Goal: Task Accomplishment & Management: Manage account settings

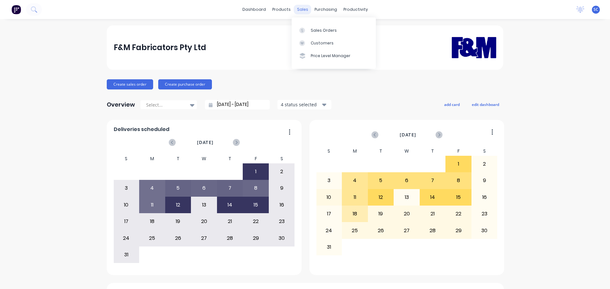
click at [299, 10] on div "sales" at bounding box center [302, 10] width 17 height 10
click at [325, 43] on div "Customers" at bounding box center [322, 43] width 23 height 6
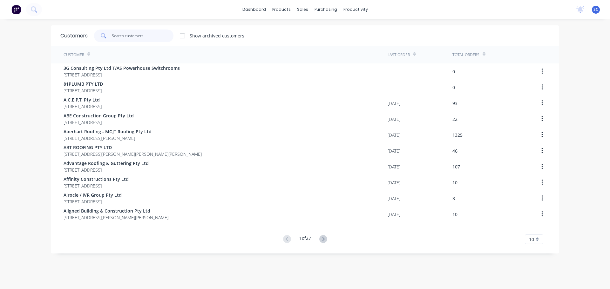
click at [119, 37] on input "text" at bounding box center [143, 36] width 62 height 13
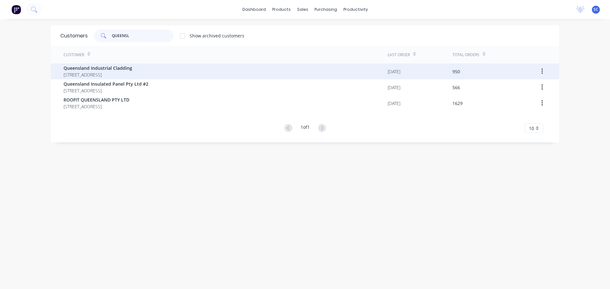
type input "QUEENSL"
click at [131, 72] on span "PO Box 373 Highfields Queensland Australia 4352" at bounding box center [98, 74] width 69 height 7
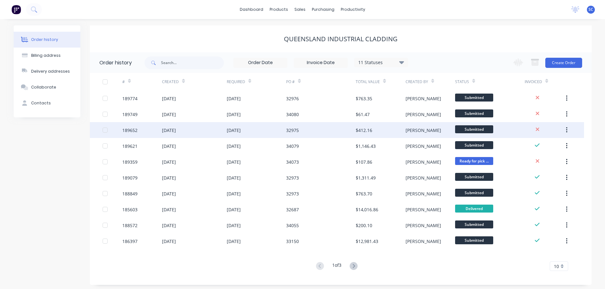
click at [176, 130] on div "[DATE]" at bounding box center [169, 130] width 14 height 7
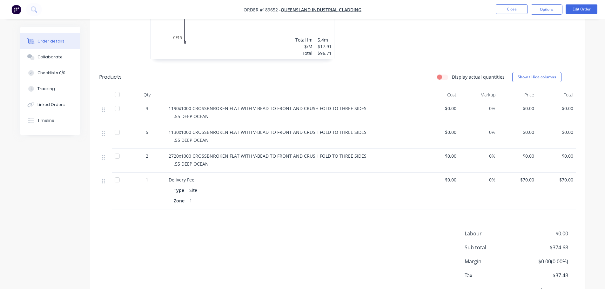
scroll to position [434, 0]
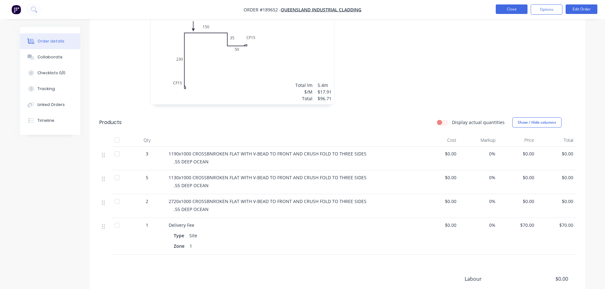
click at [518, 7] on button "Close" at bounding box center [512, 9] width 32 height 10
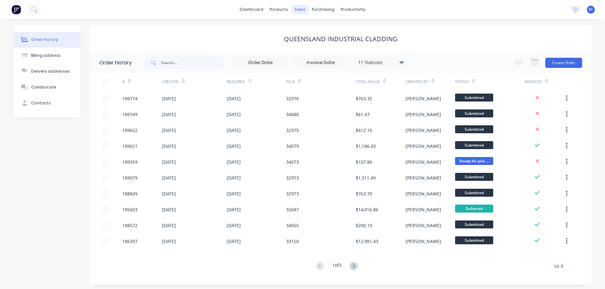
click at [298, 10] on div "sales" at bounding box center [299, 10] width 17 height 10
click at [322, 29] on div "Sales Orders" at bounding box center [324, 31] width 26 height 6
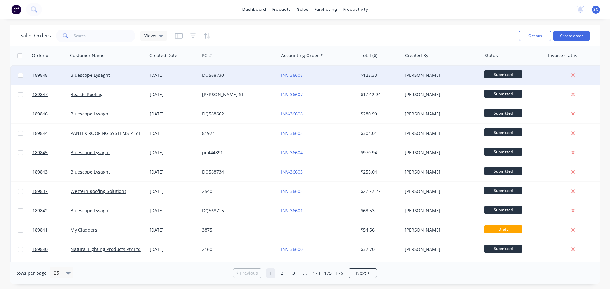
click at [123, 78] on div "Bluescope Lysaght" at bounding box center [105, 75] width 70 height 6
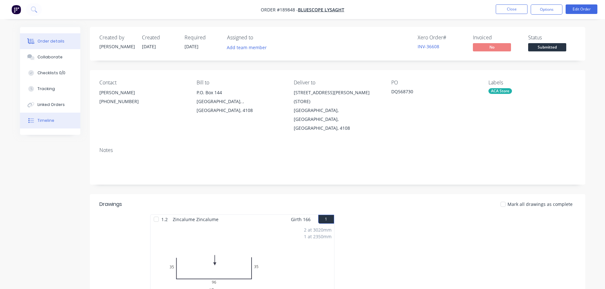
click at [43, 124] on button "Timeline" at bounding box center [50, 121] width 60 height 16
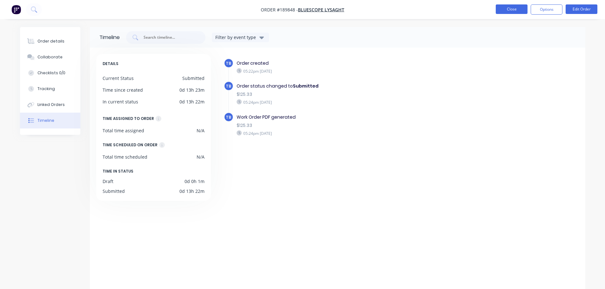
click at [512, 8] on button "Close" at bounding box center [512, 9] width 32 height 10
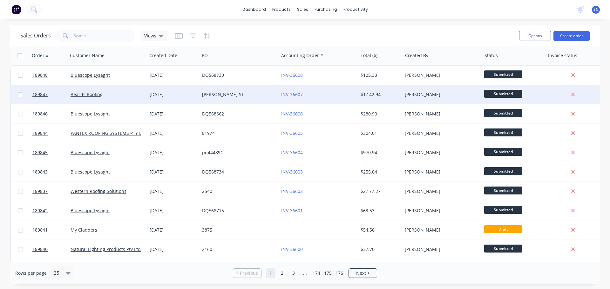
click at [104, 97] on div "Beards Roofing" at bounding box center [105, 94] width 70 height 6
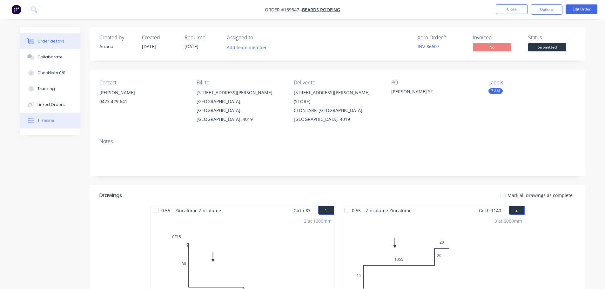
click at [38, 119] on div "Timeline" at bounding box center [45, 121] width 17 height 6
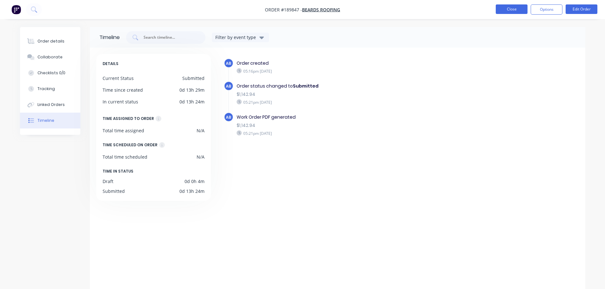
click at [519, 9] on button "Close" at bounding box center [512, 9] width 32 height 10
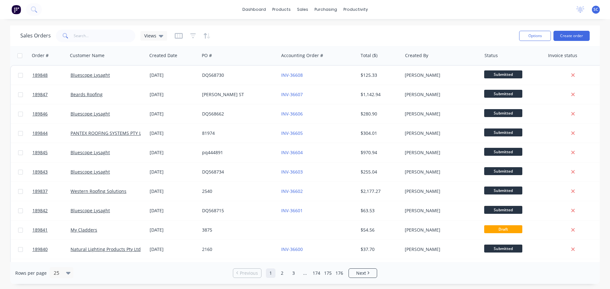
drag, startPoint x: 436, startPoint y: 8, endPoint x: 441, endPoint y: 8, distance: 4.8
click at [436, 7] on div "dashboard products sales purchasing productivity dashboard products Product Cat…" at bounding box center [305, 9] width 610 height 19
click at [325, 42] on div "Customers" at bounding box center [324, 43] width 23 height 6
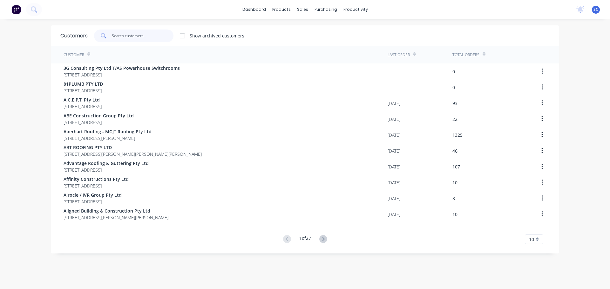
click at [125, 37] on input "text" at bounding box center [143, 36] width 62 height 13
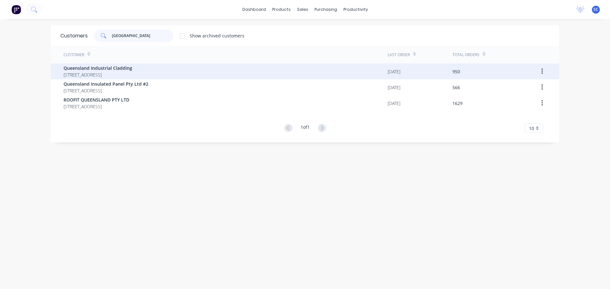
type input "[GEOGRAPHIC_DATA]"
click at [125, 67] on span "Queensland Industrial Cladding" at bounding box center [98, 68] width 69 height 7
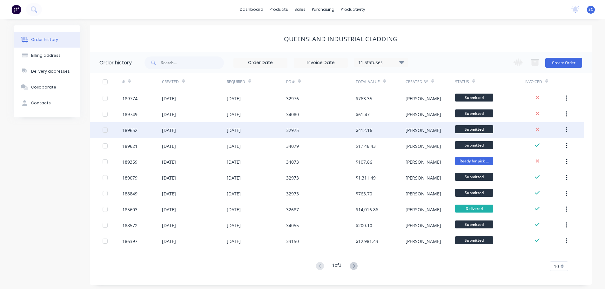
click at [202, 128] on div "[DATE]" at bounding box center [194, 130] width 64 height 16
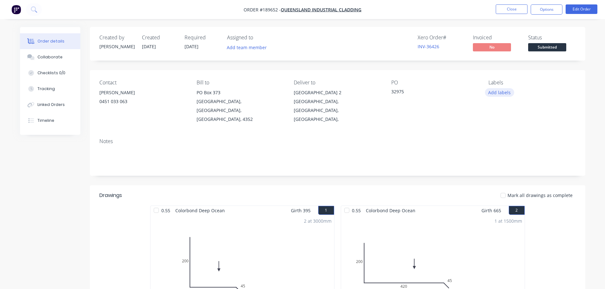
click at [502, 93] on button "Add labels" at bounding box center [499, 92] width 29 height 9
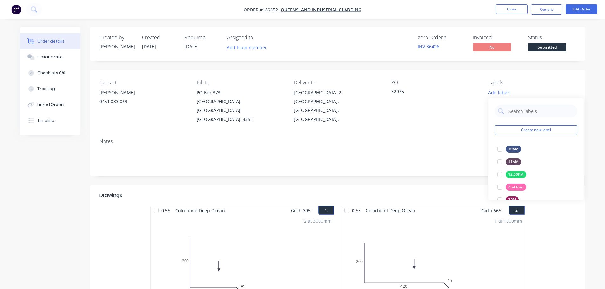
scroll to position [89, 0]
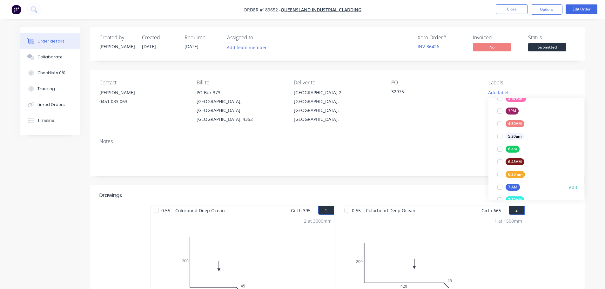
click at [500, 187] on div at bounding box center [499, 187] width 13 height 13
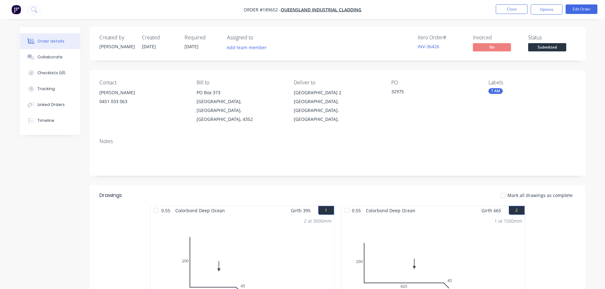
click at [280, 117] on div "Contact ANTHONY 0451 033 063 Bill to PO Box 373 Highfields, Queensland, Austral…" at bounding box center [337, 101] width 495 height 63
click at [426, 114] on div "Contact ANTHONY 0451 033 063 Bill to PO Box 373 Highfields, Queensland, Austral…" at bounding box center [337, 101] width 495 height 63
click at [170, 113] on div "Contact ANTHONY 0451 033 063 Bill to PO Box 373 Highfields, Queensland, Austral…" at bounding box center [337, 101] width 495 height 63
click at [514, 7] on button "Close" at bounding box center [512, 9] width 32 height 10
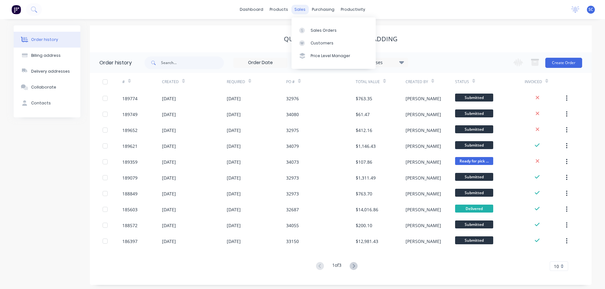
click at [302, 6] on div "sales" at bounding box center [299, 10] width 17 height 10
click at [300, 8] on div "sales" at bounding box center [299, 10] width 17 height 10
click at [318, 44] on div "Customers" at bounding box center [322, 43] width 23 height 6
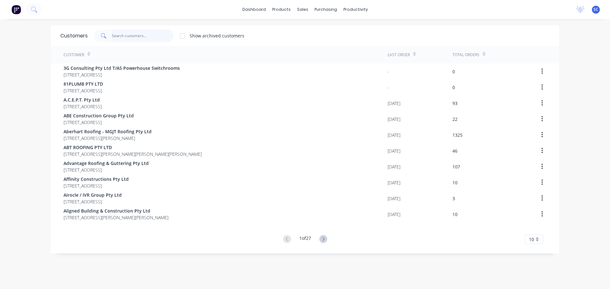
click at [123, 36] on input "text" at bounding box center [143, 36] width 62 height 13
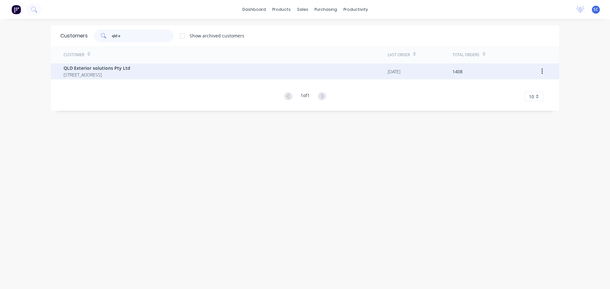
type input "qld e"
click at [86, 70] on span "QLD Exterior solutions Pty Ltd" at bounding box center [97, 68] width 67 height 7
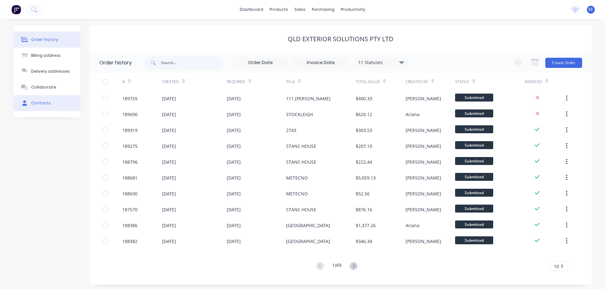
click at [33, 103] on div "Contacts" at bounding box center [41, 103] width 20 height 6
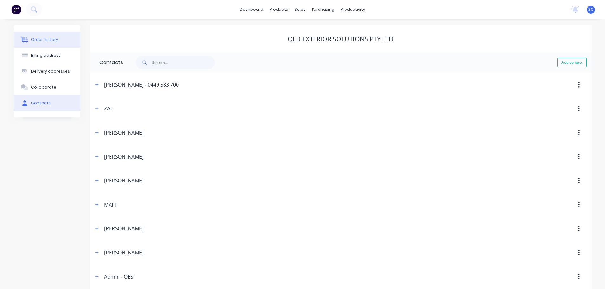
click at [45, 40] on div "Order history" at bounding box center [44, 40] width 27 height 6
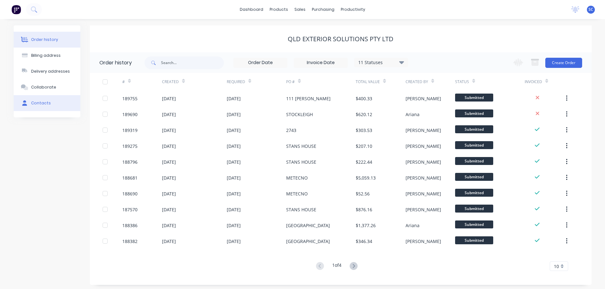
click at [44, 103] on div "Contacts" at bounding box center [41, 103] width 20 height 6
select select "AU"
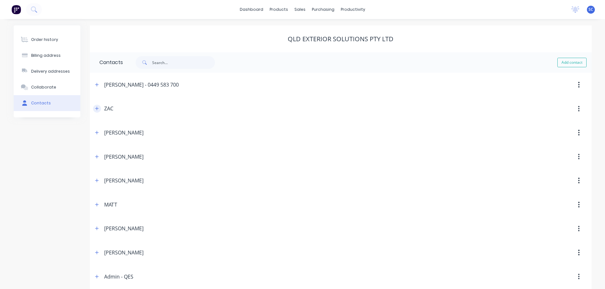
click at [97, 109] on icon "button" at bounding box center [96, 108] width 3 height 3
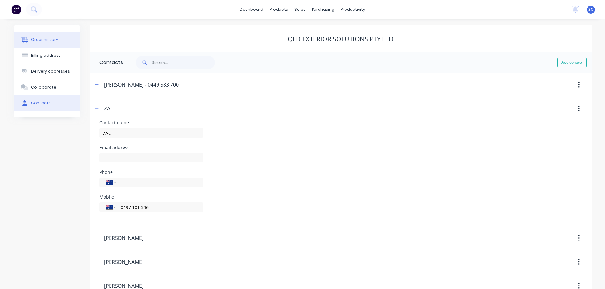
click at [38, 40] on div "Order history" at bounding box center [44, 40] width 27 height 6
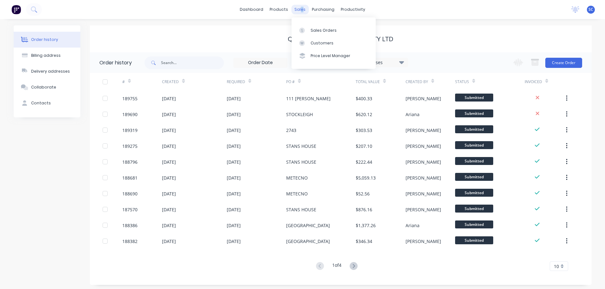
click at [301, 9] on div "sales" at bounding box center [299, 10] width 17 height 10
click at [315, 43] on div "Customers" at bounding box center [322, 43] width 23 height 6
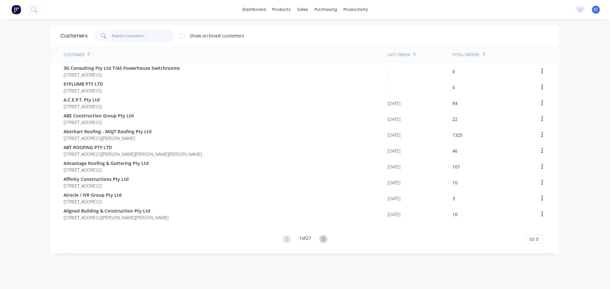
click at [129, 34] on input "text" at bounding box center [143, 36] width 62 height 13
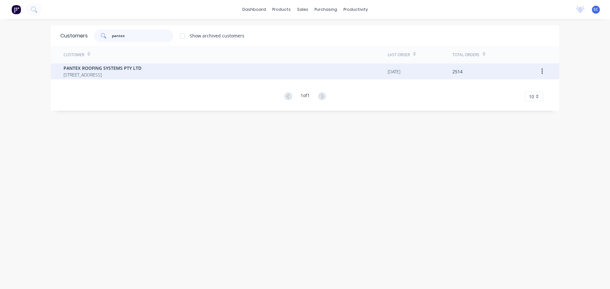
type input "pantex"
click at [106, 67] on span "PANTEX ROOFING SYSTEMS PTY LTD" at bounding box center [103, 68] width 78 height 7
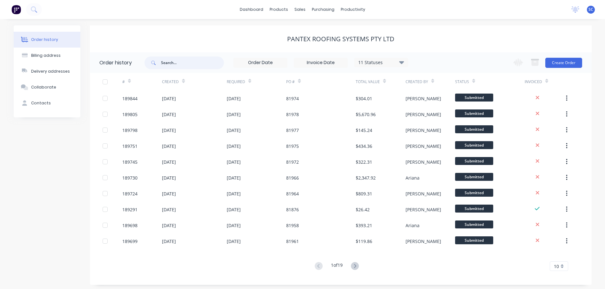
drag, startPoint x: 198, startPoint y: 57, endPoint x: 192, endPoint y: 63, distance: 8.5
click at [198, 57] on input "text" at bounding box center [192, 63] width 63 height 13
type input "81"
click at [188, 64] on input "81" at bounding box center [192, 63] width 63 height 13
type input "81966"
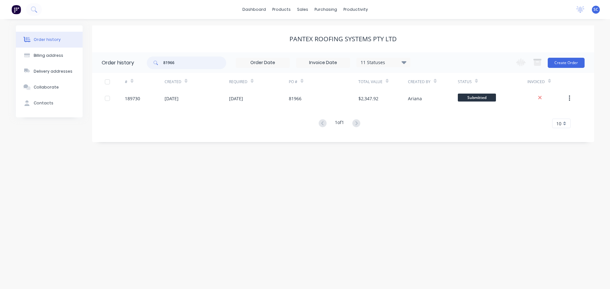
drag, startPoint x: 184, startPoint y: 60, endPoint x: 144, endPoint y: 70, distance: 41.3
click at [144, 70] on header "Order history 81966 11 Statuses Invoice Status Invoiced Not Invoiced Partial Or…" at bounding box center [343, 62] width 502 height 21
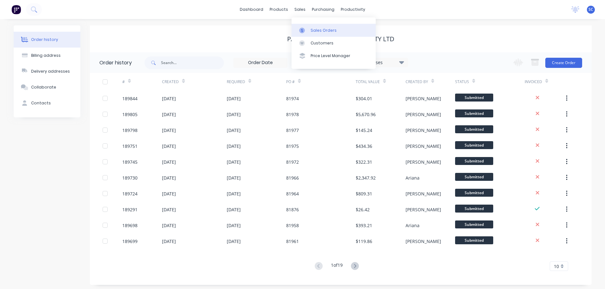
drag, startPoint x: 302, startPoint y: 10, endPoint x: 315, endPoint y: 25, distance: 20.3
click at [302, 10] on div "sales" at bounding box center [299, 10] width 17 height 10
click at [325, 44] on div "Customers" at bounding box center [322, 43] width 23 height 6
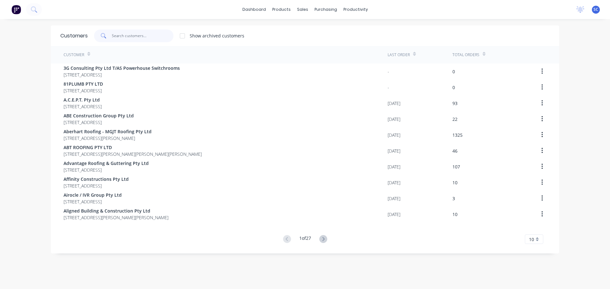
click at [114, 34] on input "text" at bounding box center [143, 36] width 62 height 13
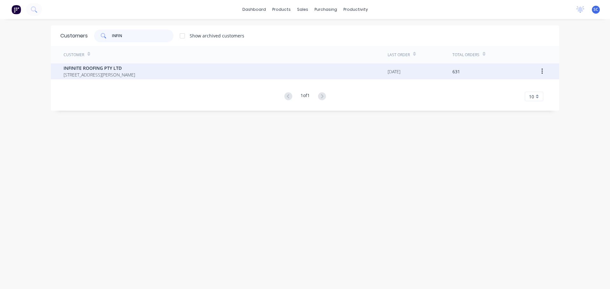
type input "INFIN"
click at [94, 70] on span "INFINITE ROOFING PTY LTD" at bounding box center [99, 68] width 71 height 7
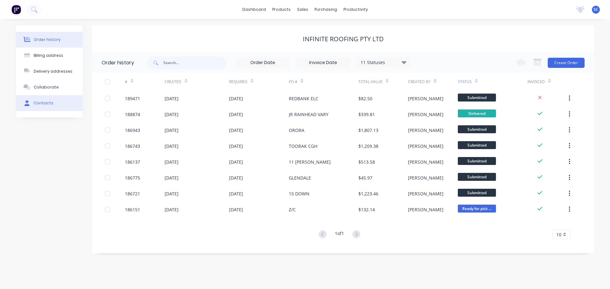
click at [40, 102] on div "Contacts" at bounding box center [44, 103] width 20 height 6
select select "AU"
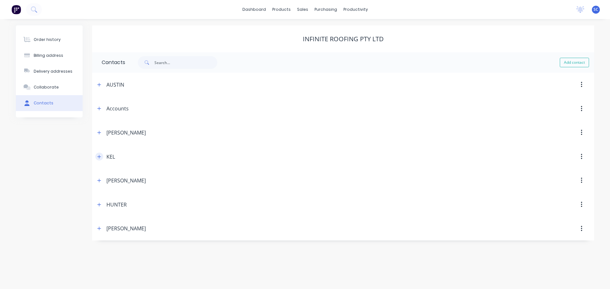
click at [100, 156] on icon "button" at bounding box center [99, 157] width 4 height 4
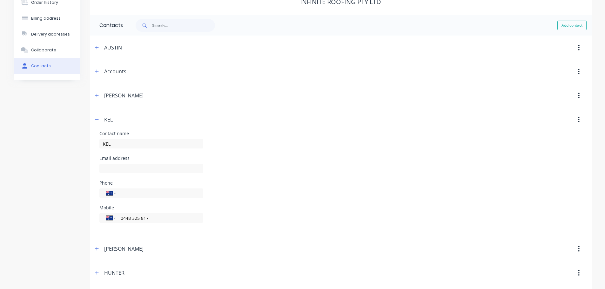
scroll to position [63, 0]
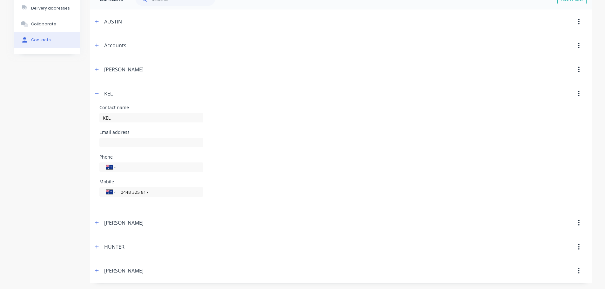
click at [97, 92] on icon "button" at bounding box center [97, 93] width 4 height 4
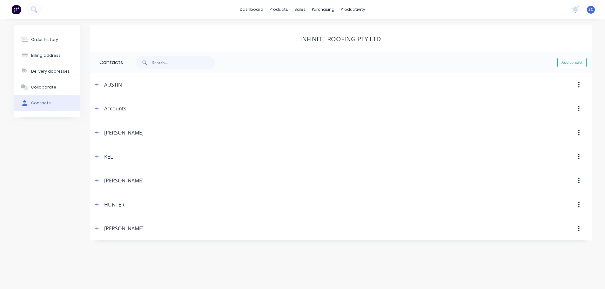
scroll to position [0, 0]
click at [101, 156] on icon "button" at bounding box center [99, 157] width 4 height 4
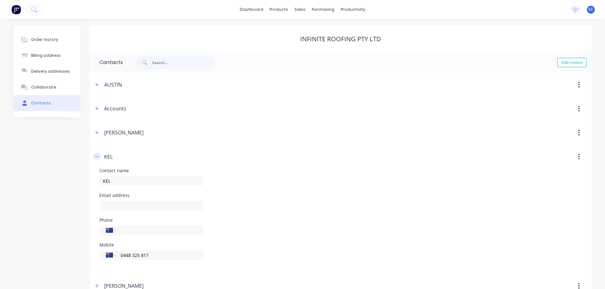
click at [101, 156] on button "button" at bounding box center [97, 157] width 8 height 8
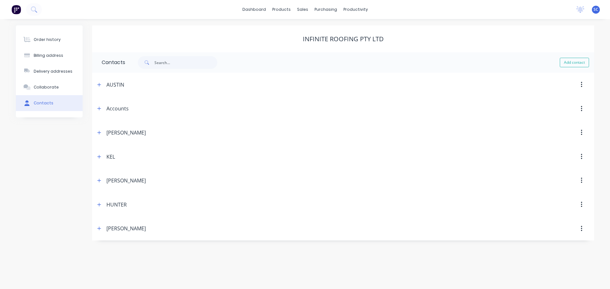
click at [147, 5] on div "dashboard products sales purchasing productivity dashboard products Product Cat…" at bounding box center [305, 9] width 610 height 19
click at [195, 8] on div "dashboard products sales purchasing productivity dashboard products Product Cat…" at bounding box center [305, 9] width 610 height 19
click at [53, 36] on button "Order history" at bounding box center [49, 40] width 67 height 16
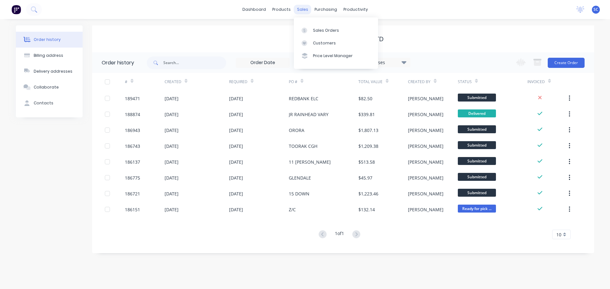
drag, startPoint x: 302, startPoint y: 10, endPoint x: 301, endPoint y: 14, distance: 4.2
click at [303, 9] on div "sales" at bounding box center [302, 10] width 17 height 10
click at [314, 43] on div "Customers" at bounding box center [324, 43] width 23 height 6
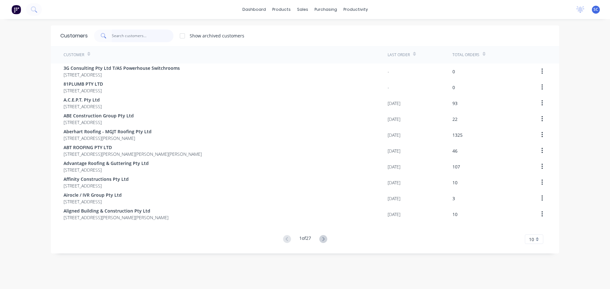
click at [121, 36] on input "text" at bounding box center [143, 36] width 62 height 13
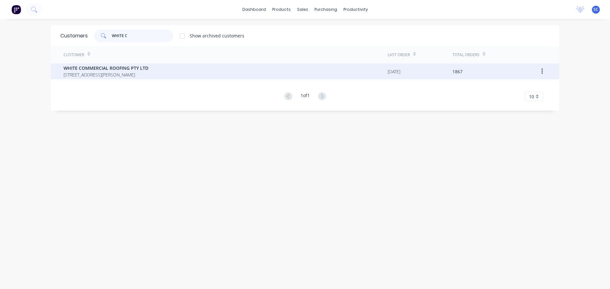
type input "WHITE C"
click at [88, 71] on span "WHITE COMMERCIAL ROOFING PTY LTD" at bounding box center [106, 68] width 85 height 7
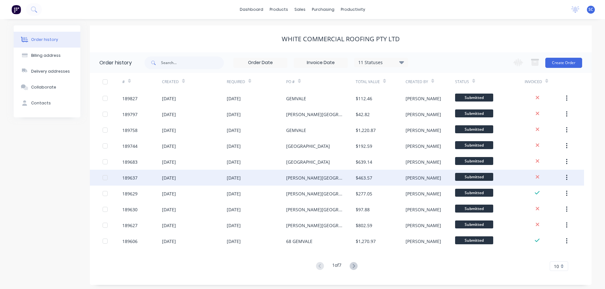
click at [237, 180] on div "[DATE]" at bounding box center [234, 178] width 14 height 7
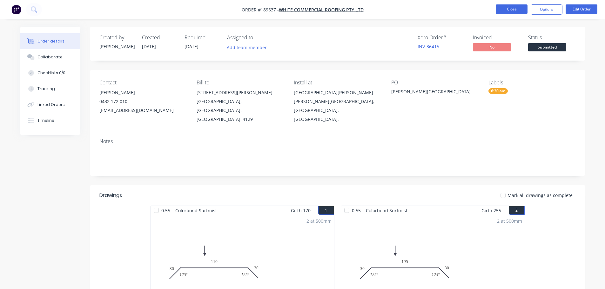
click at [513, 10] on button "Close" at bounding box center [512, 9] width 32 height 10
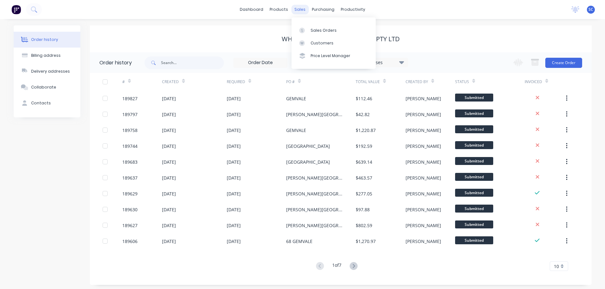
drag, startPoint x: 304, startPoint y: 8, endPoint x: 300, endPoint y: 10, distance: 4.4
click at [302, 8] on div "sales" at bounding box center [299, 10] width 17 height 10
click at [327, 43] on div "Customers" at bounding box center [322, 43] width 23 height 6
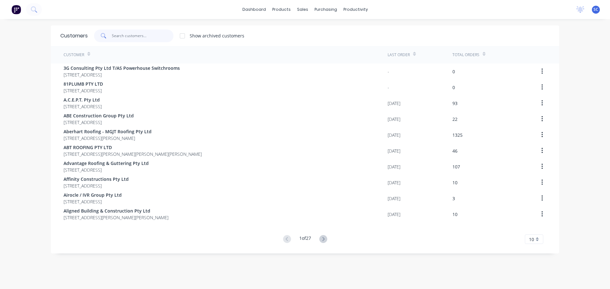
click at [131, 31] on input "text" at bounding box center [143, 36] width 62 height 13
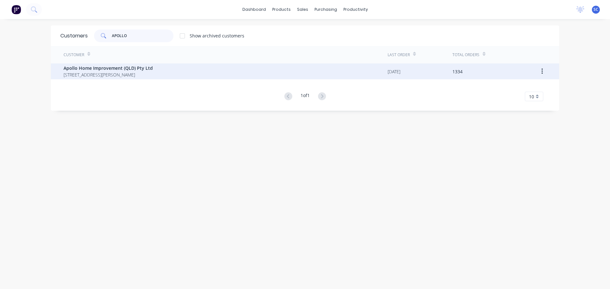
type input "APOLLO"
click at [105, 73] on span "[STREET_ADDRESS][PERSON_NAME]" at bounding box center [108, 74] width 89 height 7
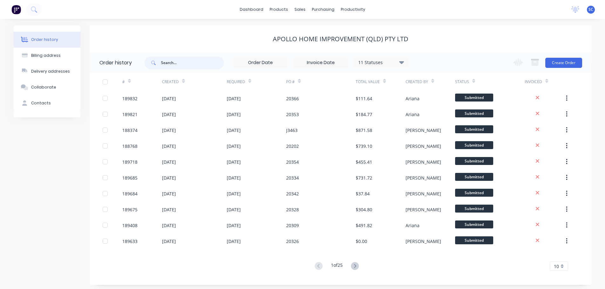
click at [182, 66] on input "text" at bounding box center [192, 63] width 63 height 13
type input "20156"
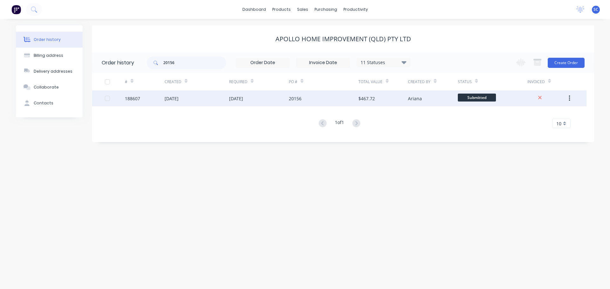
click at [225, 96] on div "31 Jul 2025" at bounding box center [196, 98] width 64 height 16
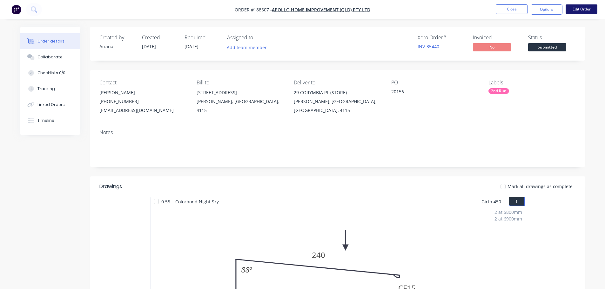
click at [581, 8] on button "Edit Order" at bounding box center [582, 9] width 32 height 10
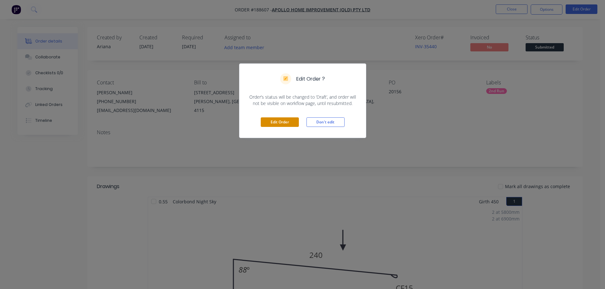
click at [281, 120] on button "Edit Order" at bounding box center [280, 122] width 38 height 10
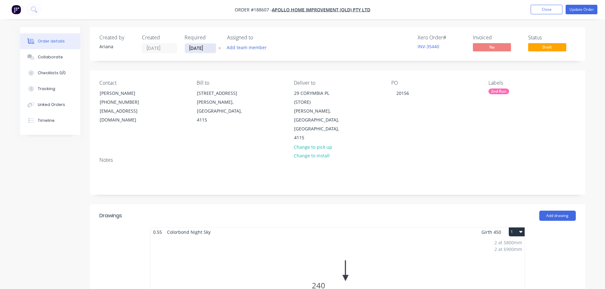
click at [191, 49] on input "20/08/25" at bounding box center [200, 49] width 31 height 10
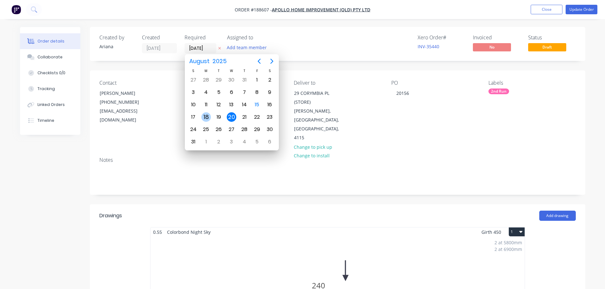
click at [207, 118] on div "18" at bounding box center [206, 117] width 10 height 10
type input "18/08/25"
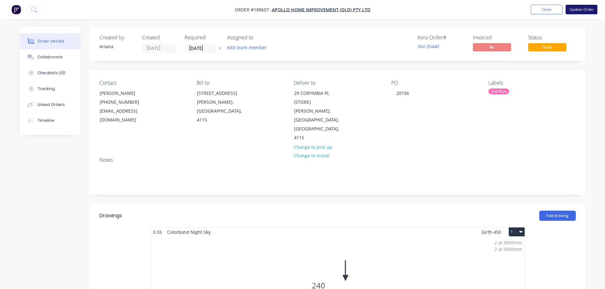
click at [585, 9] on button "Update Order" at bounding box center [582, 10] width 32 height 10
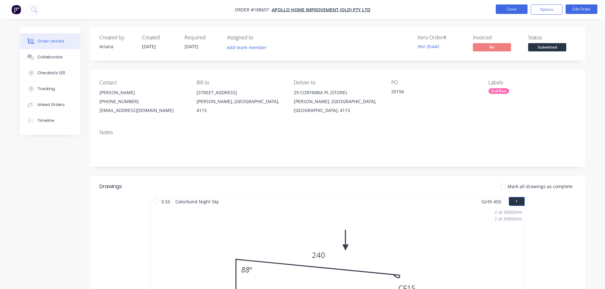
click at [506, 7] on button "Close" at bounding box center [512, 9] width 32 height 10
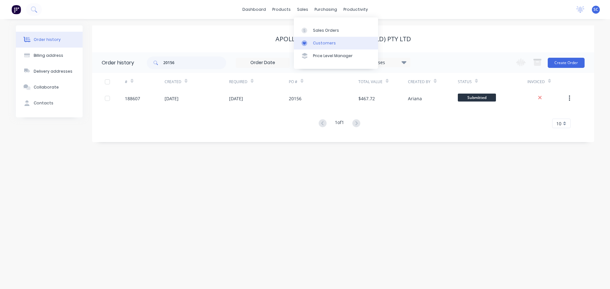
click at [324, 47] on link "Customers" at bounding box center [336, 43] width 84 height 13
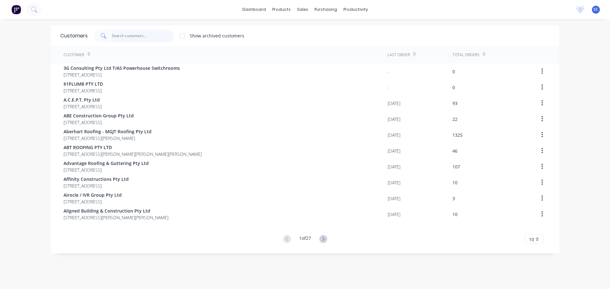
click at [117, 34] on input "text" at bounding box center [143, 36] width 62 height 13
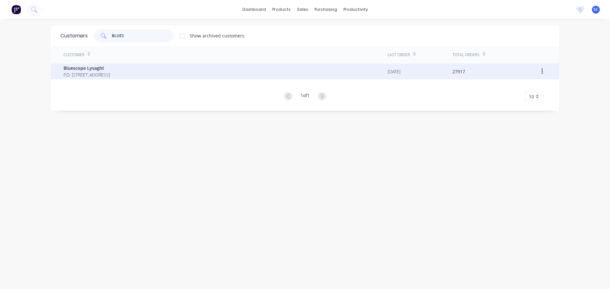
type input "BLUES"
click at [95, 71] on span "P.O. Box 144 Archerfield Australia 4108" at bounding box center [87, 74] width 46 height 7
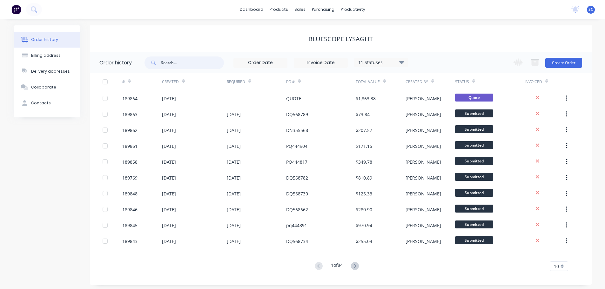
click at [173, 62] on input "text" at bounding box center [192, 63] width 63 height 13
type input "568058"
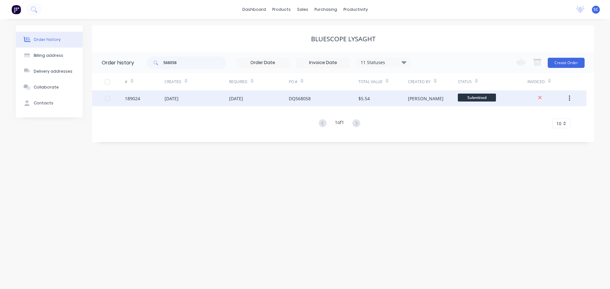
click at [242, 101] on div "14 Aug 2025" at bounding box center [236, 98] width 14 height 7
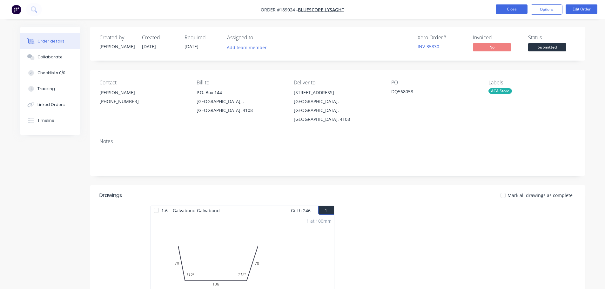
click at [514, 8] on button "Close" at bounding box center [512, 9] width 32 height 10
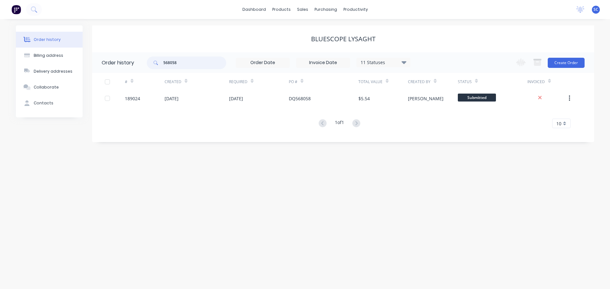
click at [187, 62] on input "568058" at bounding box center [194, 63] width 63 height 13
type input "568060"
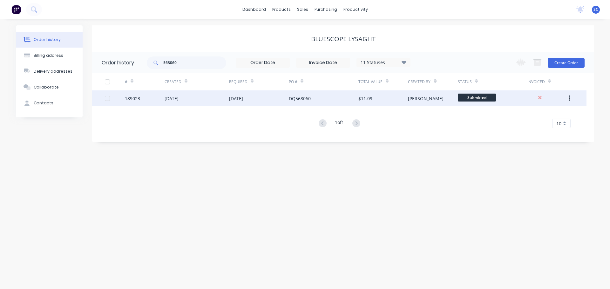
click at [294, 101] on div "DQ568060" at bounding box center [300, 98] width 22 height 7
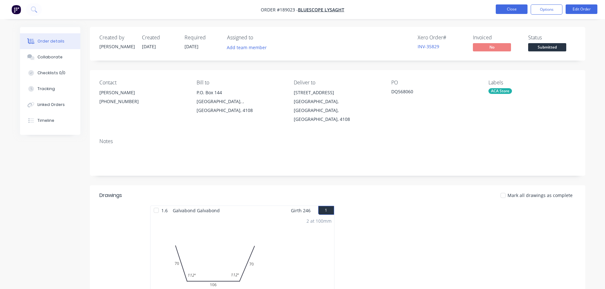
click at [510, 7] on button "Close" at bounding box center [512, 9] width 32 height 10
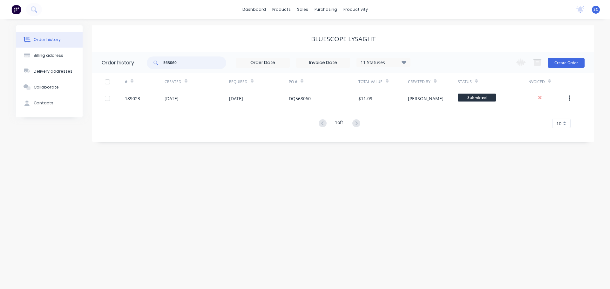
drag, startPoint x: 187, startPoint y: 63, endPoint x: 145, endPoint y: 63, distance: 42.2
click at [145, 63] on header "Order history 568060 11 Statuses Invoice Status Invoiced Not Invoiced Partial O…" at bounding box center [343, 62] width 502 height 21
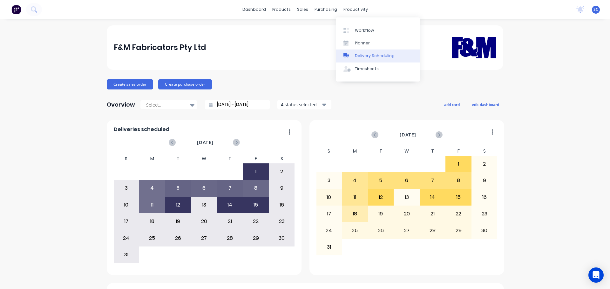
click at [376, 55] on div "Delivery Scheduling" at bounding box center [375, 56] width 40 height 6
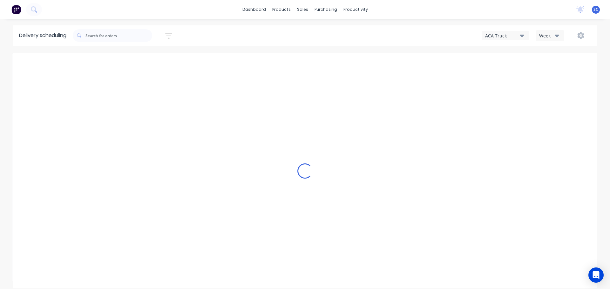
click at [520, 34] on icon "button" at bounding box center [521, 35] width 4 height 7
click at [556, 34] on icon "button" at bounding box center [556, 35] width 4 height 7
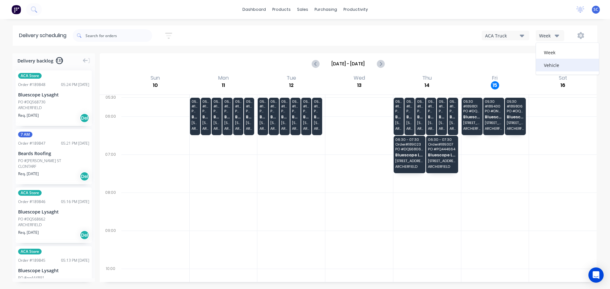
click at [552, 65] on div "Vehicle" at bounding box center [567, 65] width 63 height 13
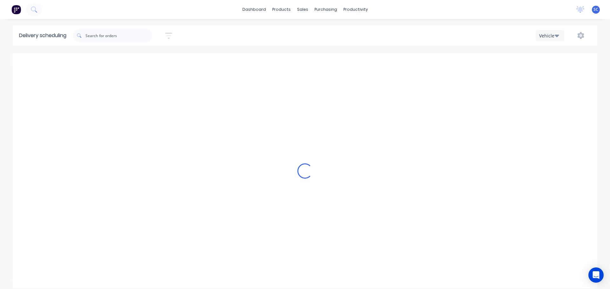
scroll to position [0, 0]
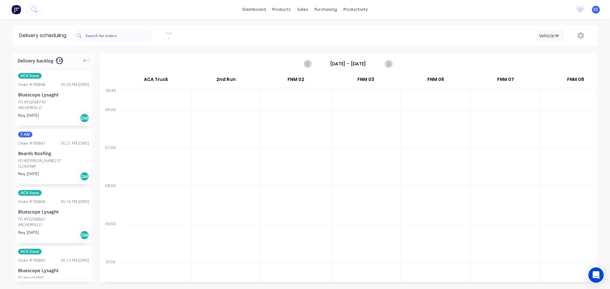
drag, startPoint x: 344, startPoint y: 60, endPoint x: 343, endPoint y: 63, distance: 3.2
click at [343, 63] on input "Sunday - 10/08/25" at bounding box center [348, 64] width 63 height 10
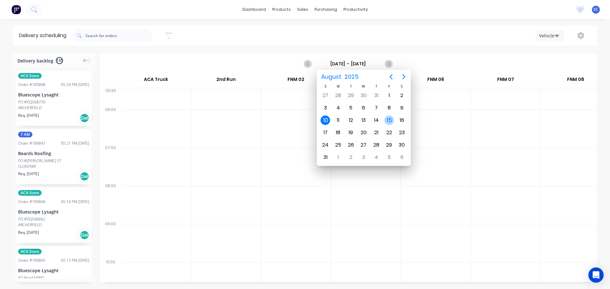
click at [391, 119] on div "15" at bounding box center [389, 121] width 10 height 10
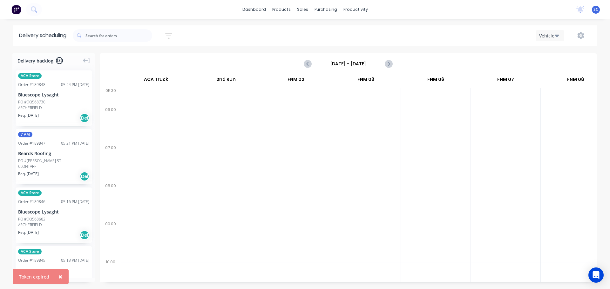
click at [558, 33] on icon "button" at bounding box center [556, 35] width 4 height 7
click at [553, 65] on div "Vehicle" at bounding box center [567, 65] width 63 height 13
drag, startPoint x: 113, startPoint y: 38, endPoint x: 127, endPoint y: 38, distance: 14.0
click at [116, 38] on input "text" at bounding box center [118, 35] width 67 height 13
click at [172, 38] on icon "button" at bounding box center [168, 36] width 7 height 8
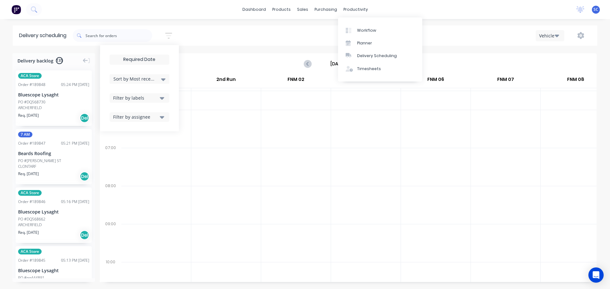
click at [326, 33] on div "Sort by Most recent Created date Required date Order number Customer name Most …" at bounding box center [335, 36] width 524 height 18
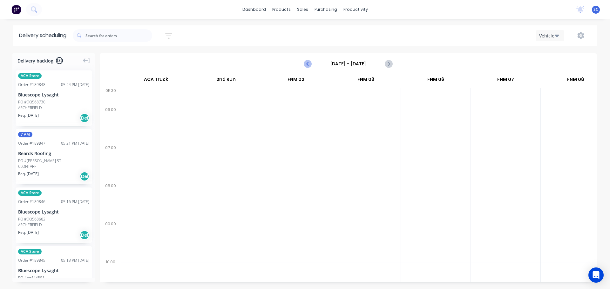
click at [310, 64] on icon "Previous page" at bounding box center [308, 64] width 8 height 8
type input "Thursday - 14/08/25"
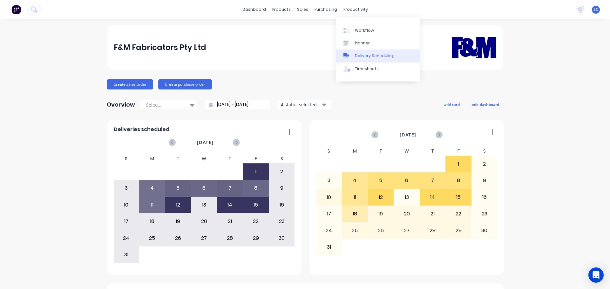
click at [372, 56] on div "Delivery Scheduling" at bounding box center [375, 56] width 40 height 6
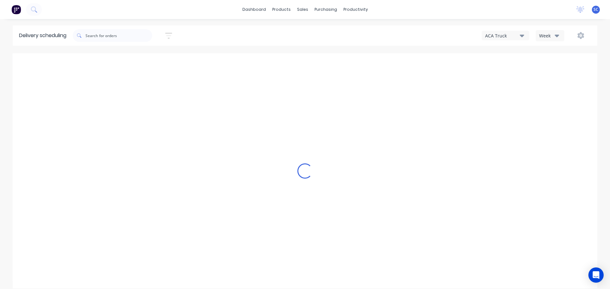
click at [513, 37] on div "ACA Truck" at bounding box center [502, 35] width 35 height 7
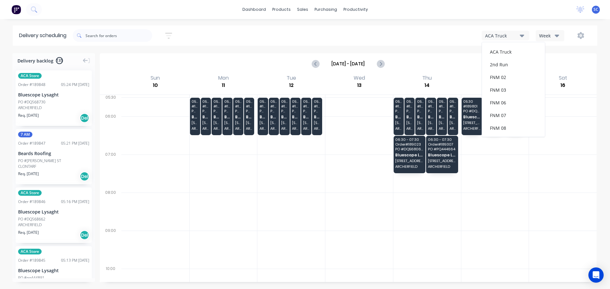
click at [508, 90] on div "FNM 03" at bounding box center [513, 90] width 63 height 13
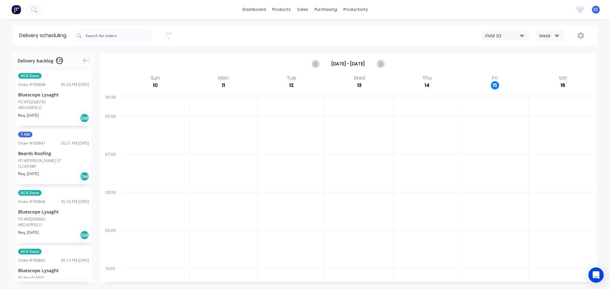
click at [168, 34] on icon "button" at bounding box center [168, 36] width 7 height 8
click at [138, 63] on input at bounding box center [139, 60] width 59 height 10
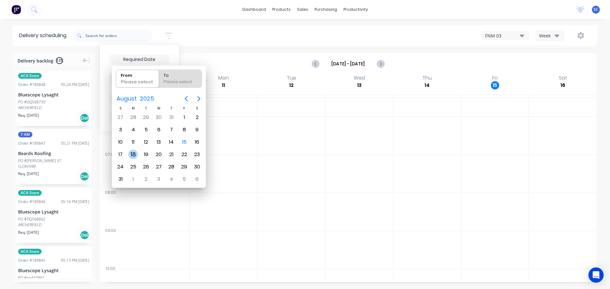
click at [133, 156] on div "18" at bounding box center [133, 155] width 10 height 10
type input "[DATE]"
radio input "false"
radio input "true"
click at [132, 155] on div "18" at bounding box center [133, 155] width 10 height 10
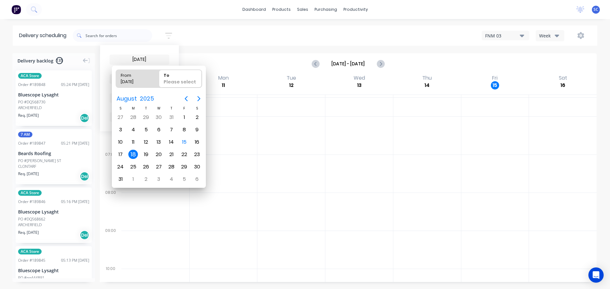
type input "18/08/25 - 18/08/25"
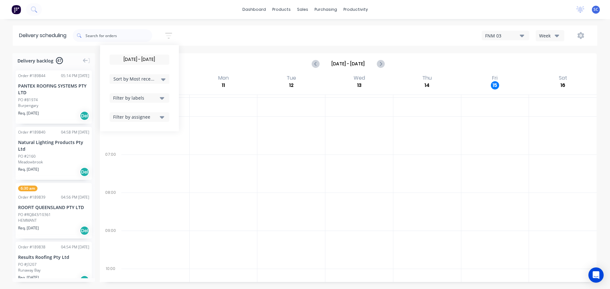
click at [165, 79] on icon at bounding box center [163, 79] width 4 height 7
click at [218, 39] on div "18/08/25 - 18/08/25 Sort by Most recent Created date Required date Order number…" at bounding box center [335, 36] width 524 height 18
click at [170, 36] on icon "button" at bounding box center [168, 35] width 5 height 1
drag, startPoint x: 144, startPoint y: 78, endPoint x: 145, endPoint y: 82, distance: 3.8
click at [145, 78] on span "Sort by Most recent" at bounding box center [133, 79] width 41 height 7
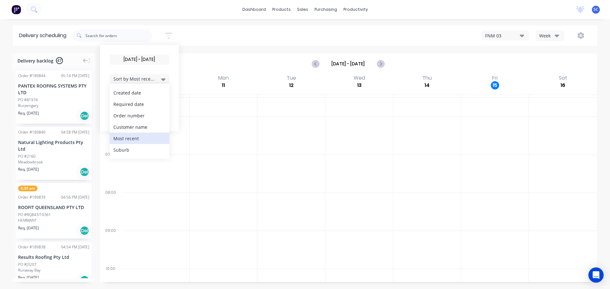
click at [122, 150] on div "Suburb" at bounding box center [140, 149] width 60 height 11
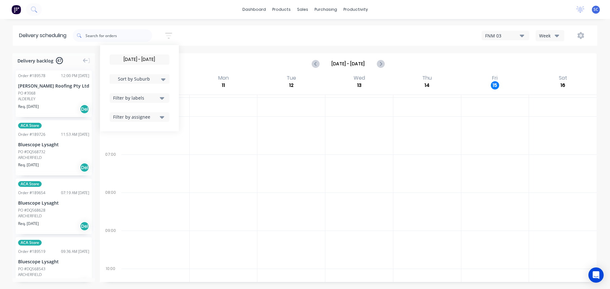
click at [204, 38] on div "18/08/25 - 18/08/25 Sort by Suburb Created date Required date Order number Cust…" at bounding box center [335, 36] width 524 height 18
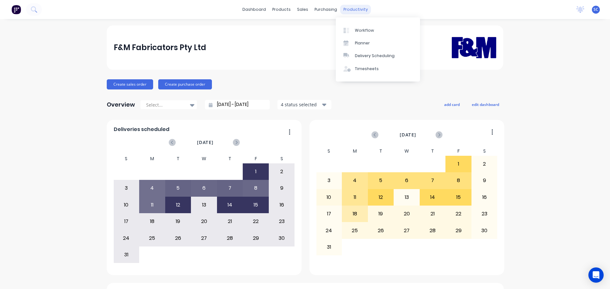
click at [348, 9] on div "productivity" at bounding box center [355, 10] width 31 height 10
click at [371, 57] on div "Delivery Scheduling" at bounding box center [375, 56] width 40 height 6
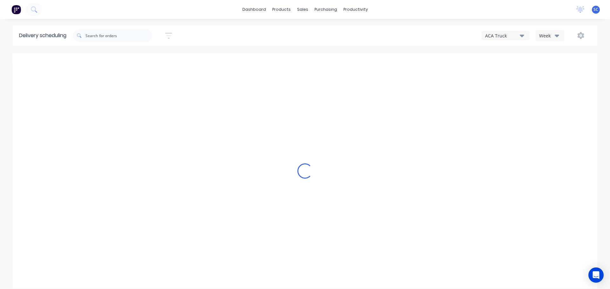
drag, startPoint x: 500, startPoint y: 36, endPoint x: 504, endPoint y: 41, distance: 6.1
click at [500, 36] on div "ACA Truck" at bounding box center [502, 35] width 35 height 7
click at [498, 86] on div "FNM 03" at bounding box center [513, 90] width 63 height 13
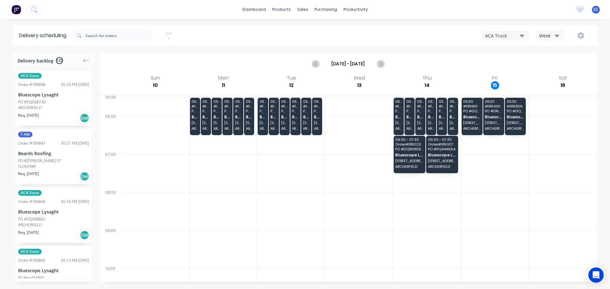
click at [554, 34] on div "Week" at bounding box center [548, 35] width 18 height 7
click at [555, 65] on div "Vehicle" at bounding box center [567, 65] width 63 height 13
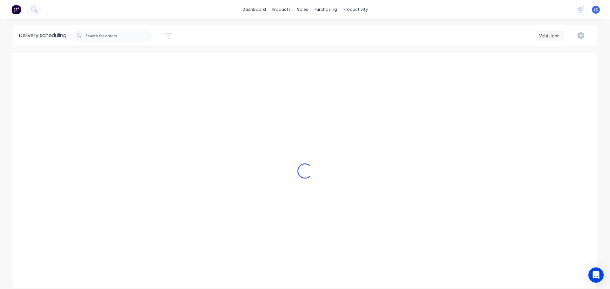
scroll to position [0, 0]
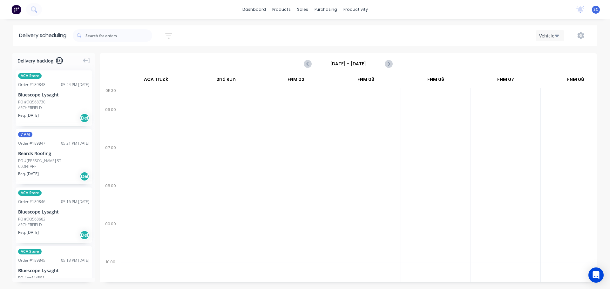
click at [338, 64] on input "Sunday - 10/08/25" at bounding box center [348, 64] width 63 height 10
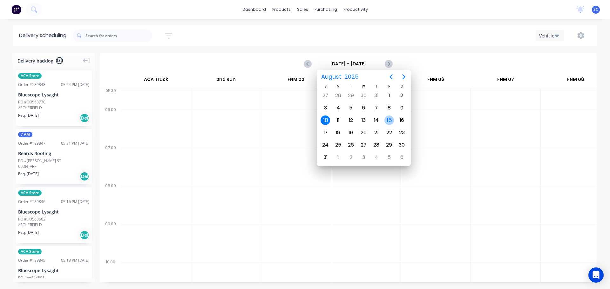
click at [388, 119] on div "15" at bounding box center [389, 121] width 10 height 10
type input "Friday - 15/08/25"
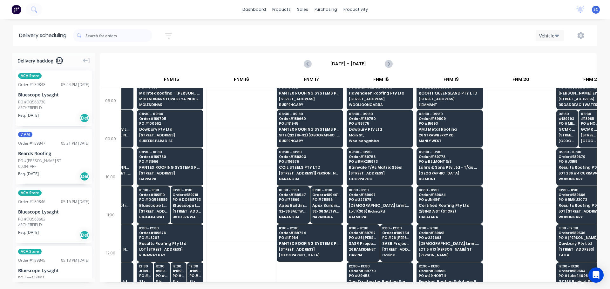
scroll to position [0, 823]
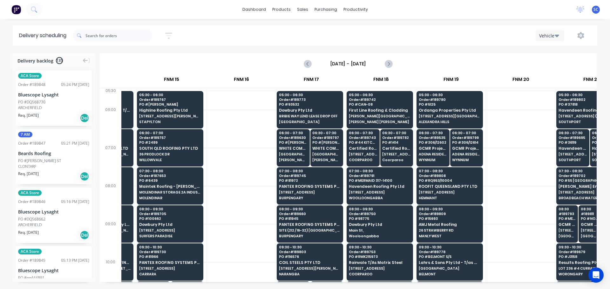
click at [414, 10] on div "dashboard products sales purchasing productivity dashboard products Product Cat…" at bounding box center [305, 9] width 610 height 19
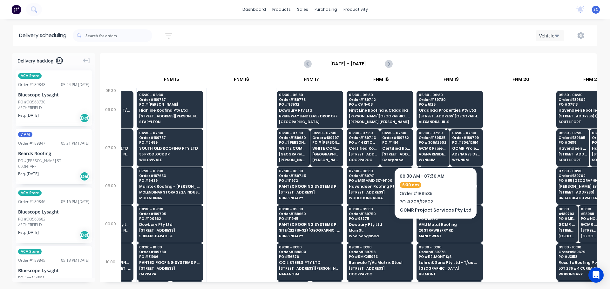
click at [438, 150] on span "GCMR Project Services Pty Ltd" at bounding box center [432, 148] width 28 height 4
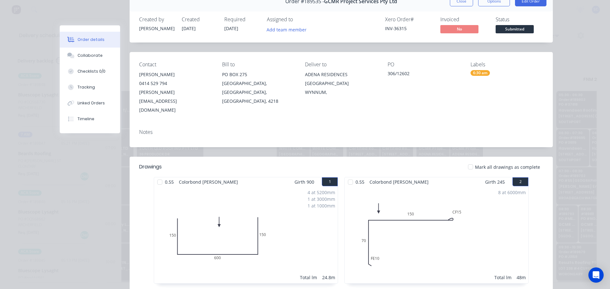
scroll to position [0, 0]
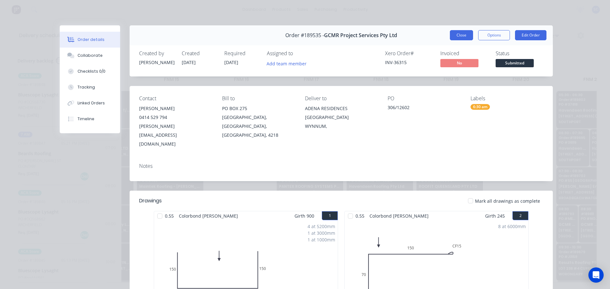
click at [461, 36] on button "Close" at bounding box center [461, 35] width 23 height 10
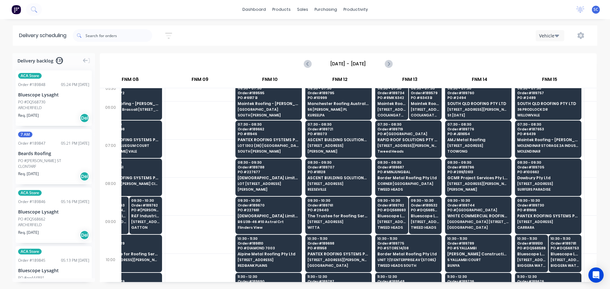
scroll to position [0, 445]
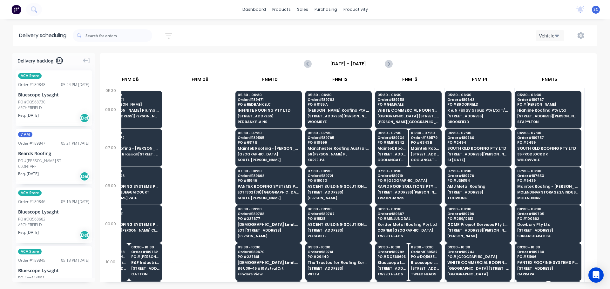
click at [244, 35] on div "Sort by Most recent Created date Required date Order number Customer name Most …" at bounding box center [335, 36] width 524 height 18
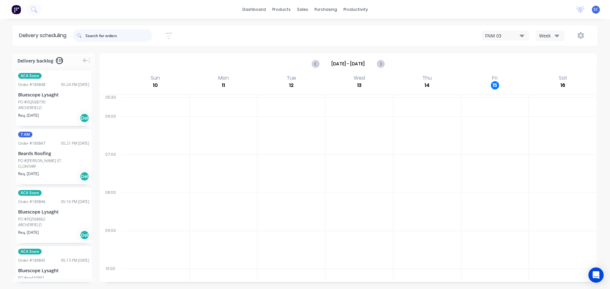
click at [102, 37] on input "text" at bounding box center [118, 35] width 67 height 13
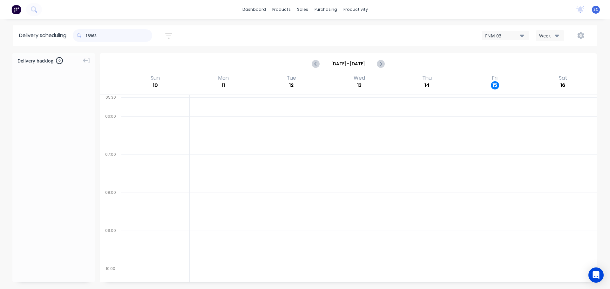
type input "189637"
click at [79, 37] on div "189637" at bounding box center [112, 35] width 79 height 13
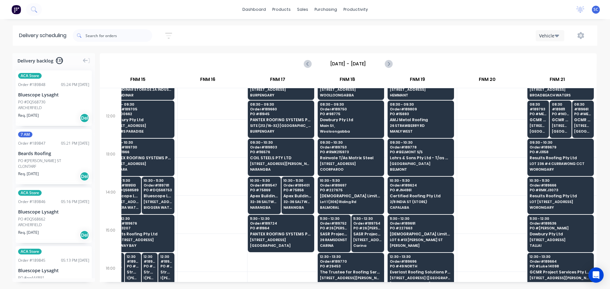
scroll to position [0, 857]
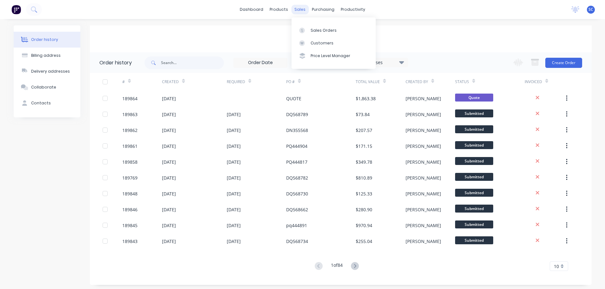
click at [297, 10] on div "sales" at bounding box center [299, 10] width 17 height 10
click at [326, 44] on div "Customers" at bounding box center [322, 43] width 23 height 6
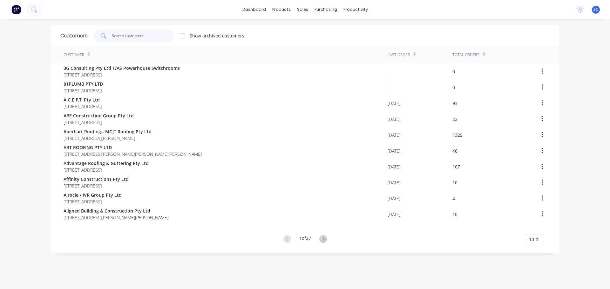
click at [133, 37] on input "text" at bounding box center [143, 36] width 62 height 13
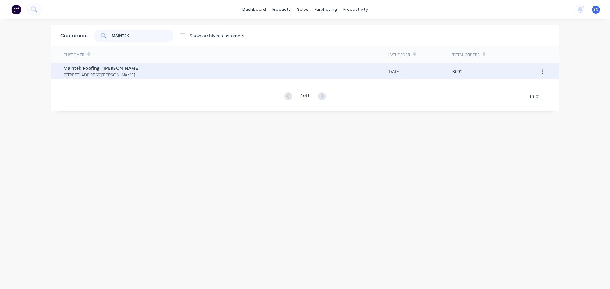
type input "MAINTEK"
click at [109, 74] on span "[STREET_ADDRESS][PERSON_NAME]" at bounding box center [102, 74] width 76 height 7
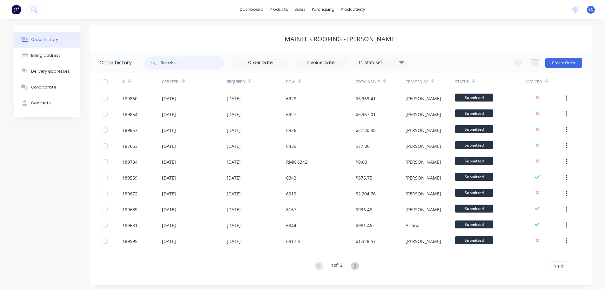
click at [169, 61] on input "text" at bounding box center [192, 63] width 63 height 13
type input "6443"
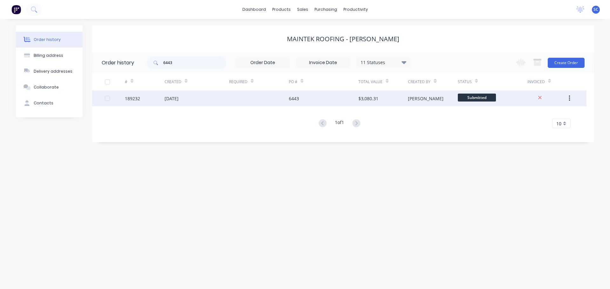
click at [178, 100] on div "[DATE]" at bounding box center [171, 98] width 14 height 7
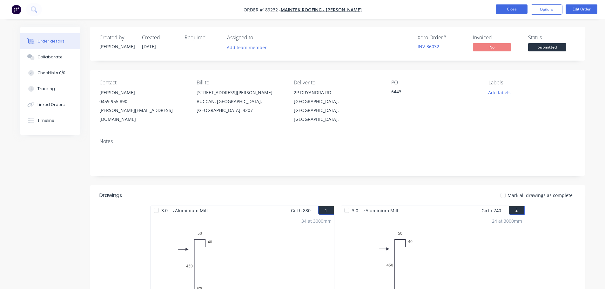
click at [507, 9] on button "Close" at bounding box center [512, 9] width 32 height 10
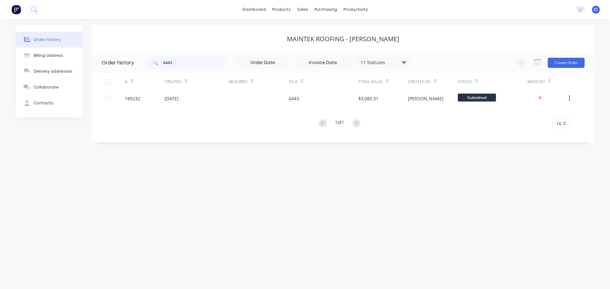
drag, startPoint x: 462, startPoint y: 5, endPoint x: 454, endPoint y: 9, distance: 8.9
click at [457, 8] on div "dashboard products sales purchasing productivity dashboard products Product Cat…" at bounding box center [305, 9] width 610 height 19
drag, startPoint x: 298, startPoint y: 9, endPoint x: 295, endPoint y: 26, distance: 17.8
click at [297, 11] on div "sales" at bounding box center [302, 10] width 17 height 10
drag, startPoint x: 302, startPoint y: 5, endPoint x: 318, endPoint y: 38, distance: 36.9
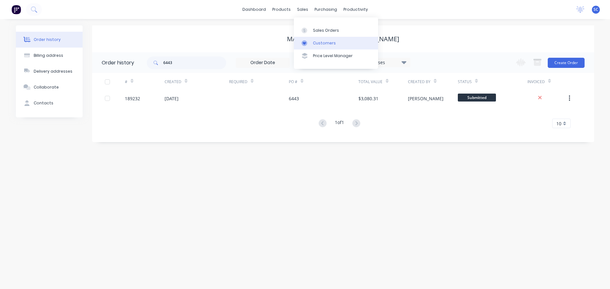
click at [303, 6] on div "sales" at bounding box center [302, 10] width 17 height 10
click at [328, 41] on div "Customers" at bounding box center [324, 43] width 23 height 6
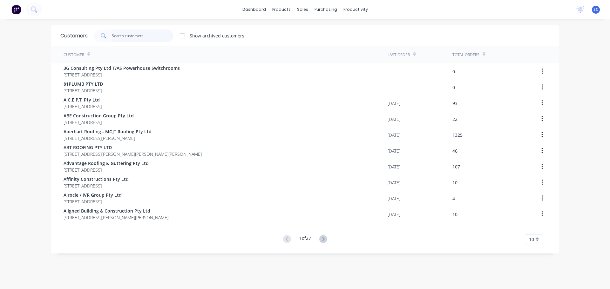
click at [116, 35] on input "text" at bounding box center [143, 36] width 62 height 13
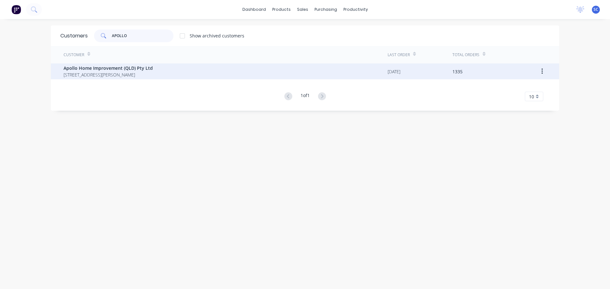
type input "APOLLO"
click at [89, 70] on span "Apollo Home Improvement (QLD) Pty Ltd" at bounding box center [108, 68] width 89 height 7
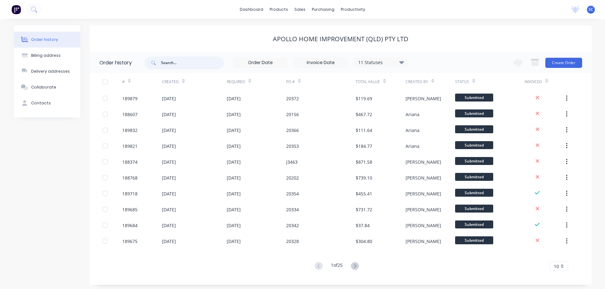
click at [173, 59] on input "text" at bounding box center [192, 63] width 63 height 13
type input "20326"
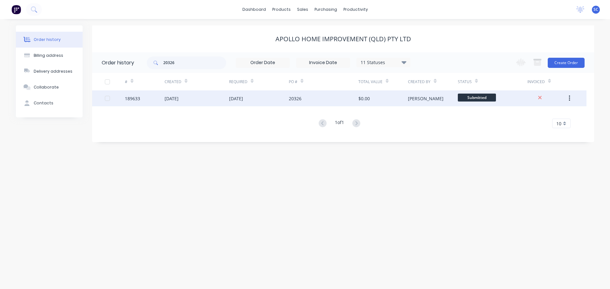
click at [199, 97] on div "12 Aug 2025" at bounding box center [196, 98] width 64 height 16
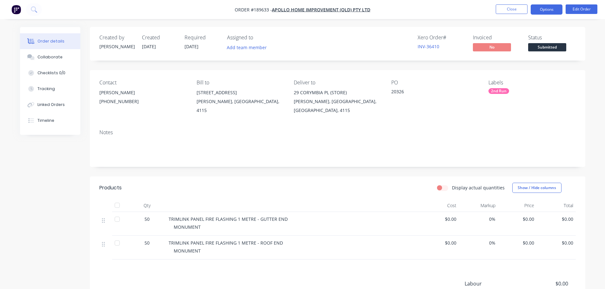
click at [553, 9] on button "Options" at bounding box center [547, 9] width 32 height 10
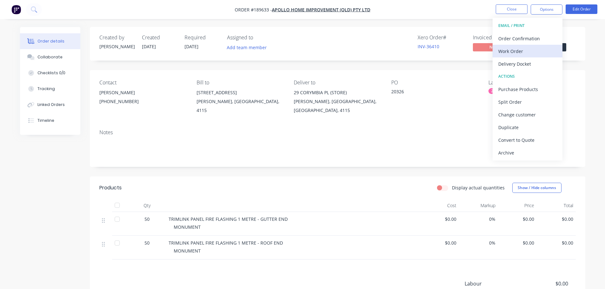
click at [517, 49] on div "Work Order" at bounding box center [527, 51] width 58 height 9
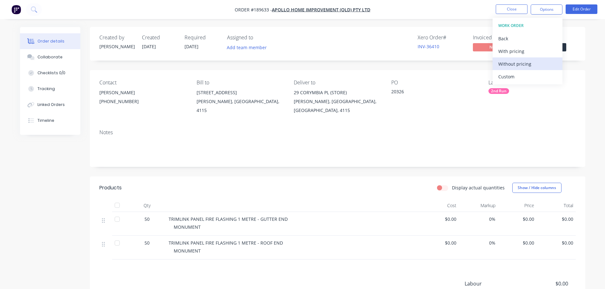
click at [521, 61] on div "Without pricing" at bounding box center [527, 63] width 58 height 9
click at [457, 9] on nav "Order #189633 - Apollo Home Improvement (QLD) Pty Ltd Close Options EMAIL / PRI…" at bounding box center [302, 9] width 605 height 19
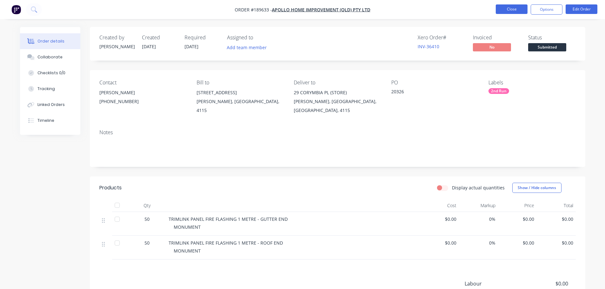
click at [520, 8] on button "Close" at bounding box center [512, 9] width 32 height 10
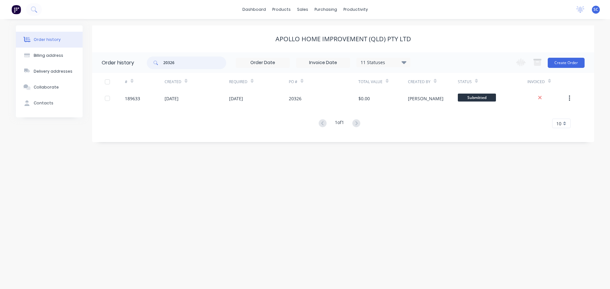
drag, startPoint x: 187, startPoint y: 62, endPoint x: 143, endPoint y: 62, distance: 43.8
click at [143, 62] on header "Order history 20326 11 Statuses Invoice Status Invoiced Not Invoiced Partial Or…" at bounding box center [343, 62] width 502 height 21
type input "20267"
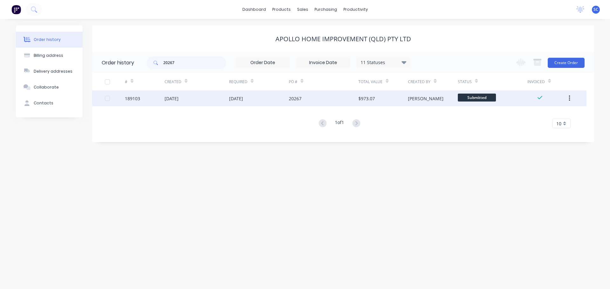
click at [243, 97] on div "12 Aug 2025" at bounding box center [236, 98] width 14 height 7
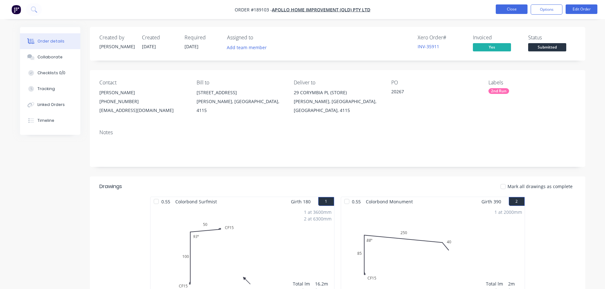
click at [507, 8] on button "Close" at bounding box center [512, 9] width 32 height 10
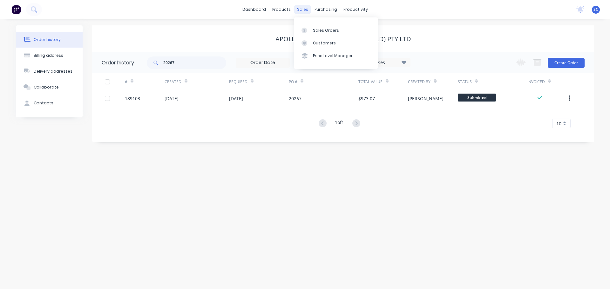
click at [302, 10] on div "sales" at bounding box center [302, 10] width 17 height 10
click at [324, 38] on link "Customers" at bounding box center [336, 43] width 84 height 13
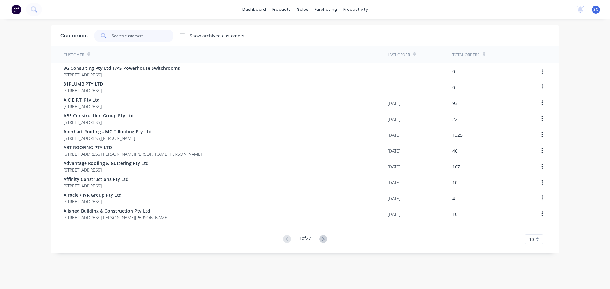
click at [114, 35] on input "text" at bounding box center [143, 36] width 62 height 13
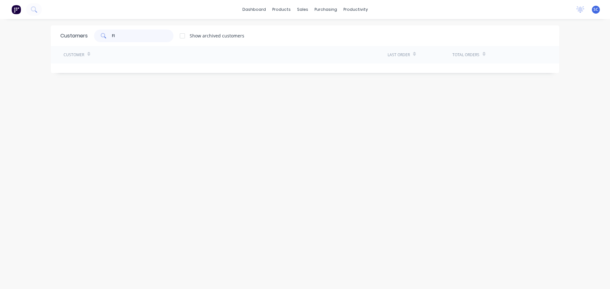
type input "F"
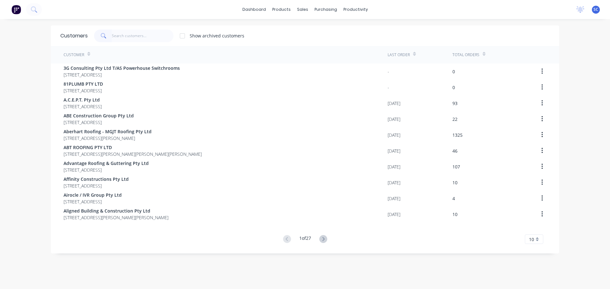
click at [116, 29] on div "Customers Show archived customers" at bounding box center [305, 35] width 508 height 21
click at [125, 36] on input "text" at bounding box center [143, 36] width 62 height 13
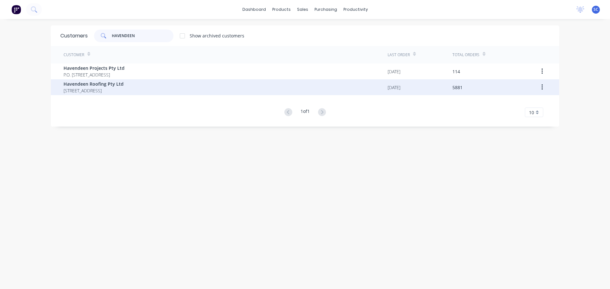
type input "HAVENDEEN"
click at [97, 84] on span "Havendeen Roofing Pty Ltd" at bounding box center [94, 84] width 60 height 7
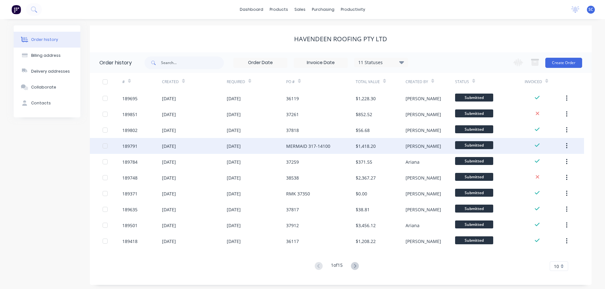
click at [216, 147] on div "14 Aug 2025" at bounding box center [194, 146] width 64 height 16
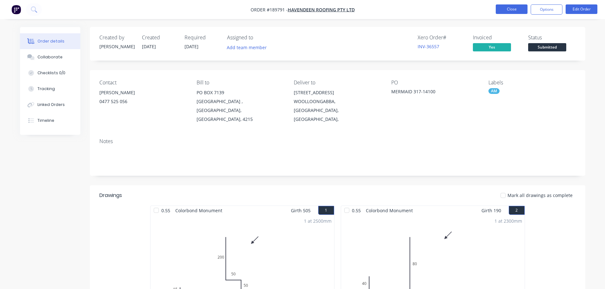
click at [512, 8] on button "Close" at bounding box center [512, 9] width 32 height 10
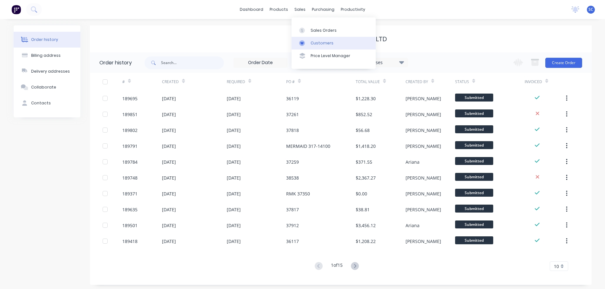
drag, startPoint x: 301, startPoint y: 9, endPoint x: 316, endPoint y: 37, distance: 32.1
click at [301, 9] on div "sales" at bounding box center [299, 10] width 17 height 10
click at [323, 41] on div "Customers" at bounding box center [322, 43] width 23 height 6
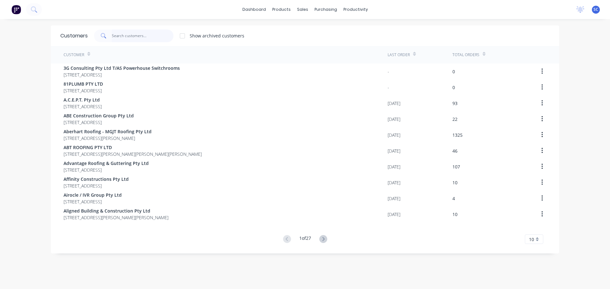
click at [126, 36] on input "text" at bounding box center [143, 36] width 62 height 13
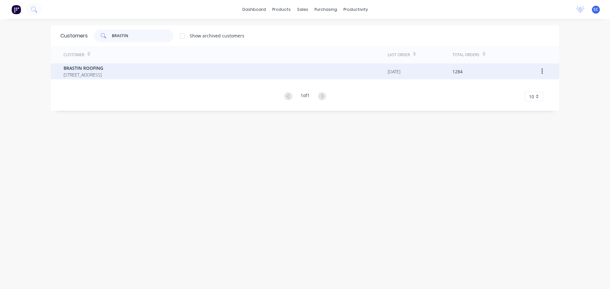
type input "BRASTIN"
click at [92, 69] on span "BRASTIN ROOFING" at bounding box center [84, 68] width 40 height 7
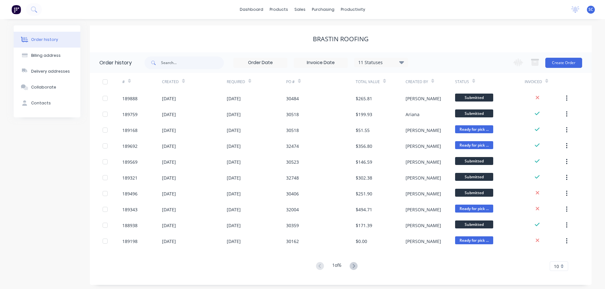
click at [176, 70] on div "11 Statuses Invoice Status Invoiced Not Invoiced Partial Order Status All Archi…" at bounding box center [276, 62] width 264 height 21
click at [177, 62] on input "text" at bounding box center [192, 63] width 63 height 13
type input "30406"
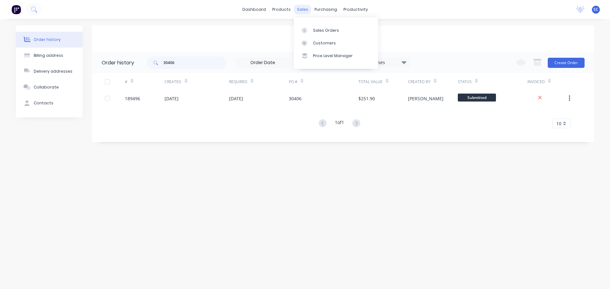
click at [303, 11] on div "sales" at bounding box center [302, 10] width 17 height 10
click at [327, 43] on div "Customers" at bounding box center [324, 43] width 23 height 6
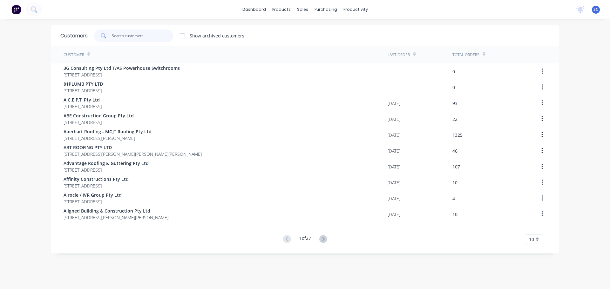
click at [132, 33] on input "text" at bounding box center [143, 36] width 62 height 13
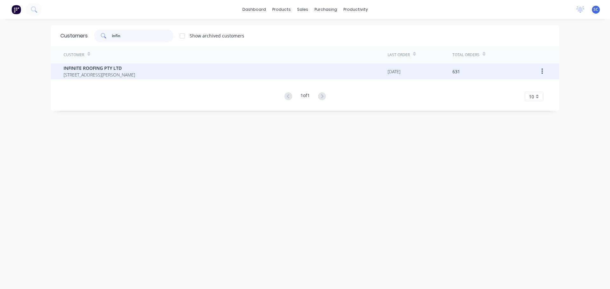
type input "infin"
click at [111, 72] on span "5/47 Musgrave Road Coopers Plains Queensland Australia" at bounding box center [99, 74] width 71 height 7
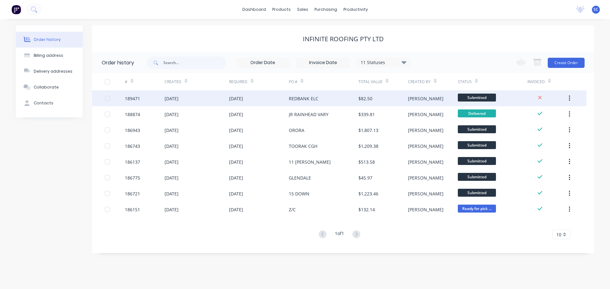
click at [232, 98] on div "15 Aug 2025" at bounding box center [236, 98] width 14 height 7
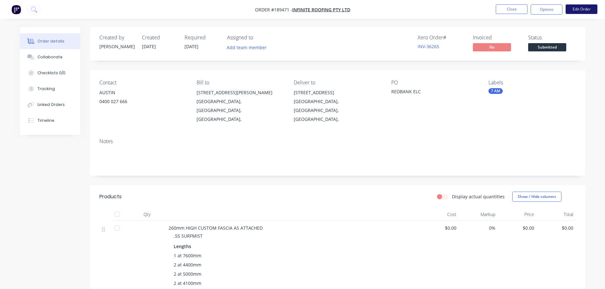
click at [587, 8] on button "Edit Order" at bounding box center [582, 9] width 32 height 10
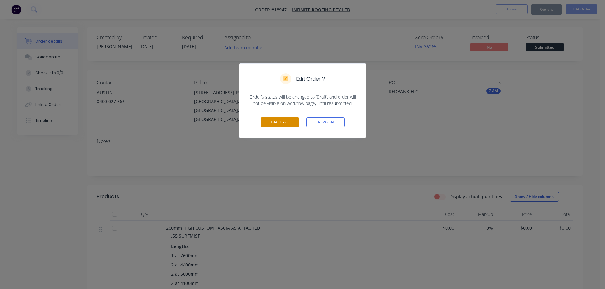
click at [286, 121] on button "Edit Order" at bounding box center [280, 122] width 38 height 10
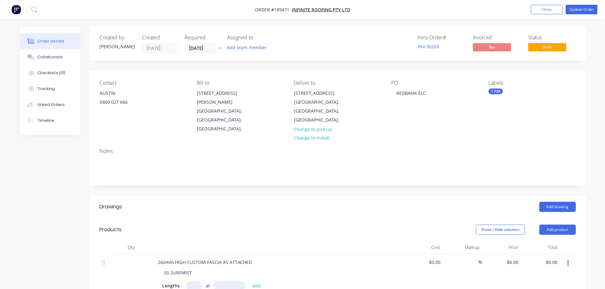
click at [308, 125] on button "Change to pick up" at bounding box center [312, 129] width 45 height 9
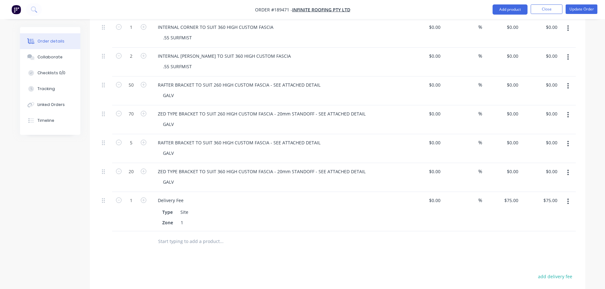
scroll to position [730, 0]
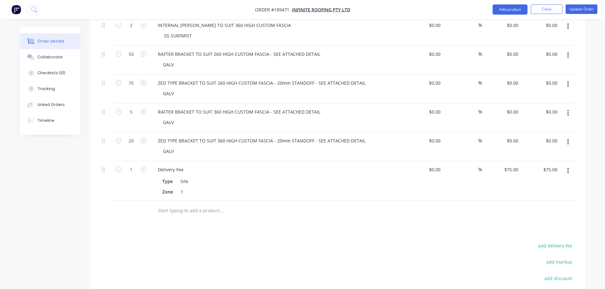
click at [568, 168] on icon "button" at bounding box center [567, 171] width 1 height 6
click at [530, 221] on div "Delete" at bounding box center [545, 225] width 49 height 9
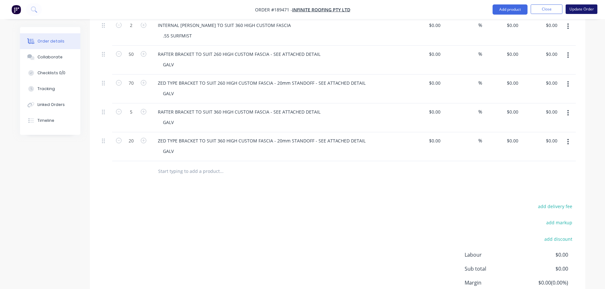
click at [583, 8] on button "Update Order" at bounding box center [582, 9] width 32 height 10
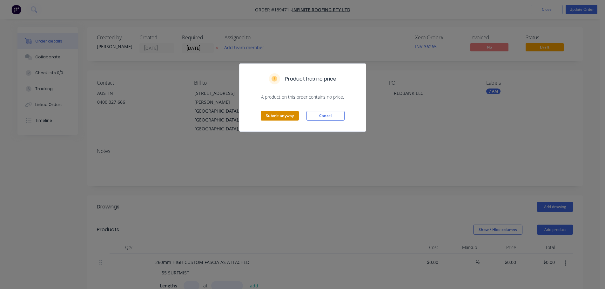
click at [283, 118] on button "Submit anyway" at bounding box center [280, 116] width 38 height 10
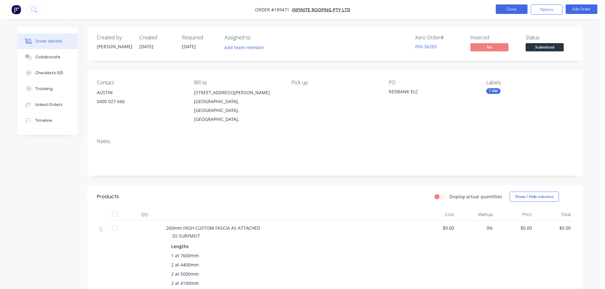
click at [516, 8] on button "Close" at bounding box center [512, 9] width 32 height 10
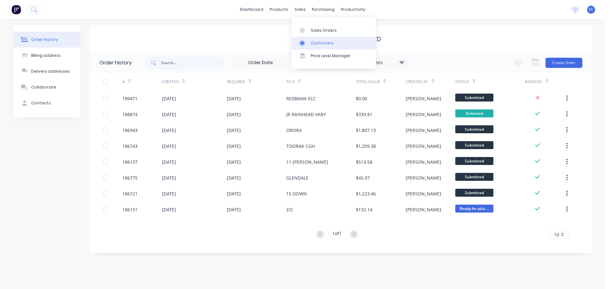
drag, startPoint x: 302, startPoint y: 8, endPoint x: 326, endPoint y: 41, distance: 40.7
click at [302, 8] on div "sales" at bounding box center [299, 10] width 17 height 10
click at [326, 42] on div "Customers" at bounding box center [322, 43] width 23 height 6
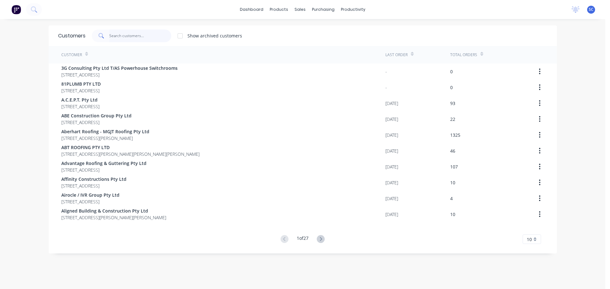
click at [132, 37] on input "text" at bounding box center [140, 36] width 62 height 13
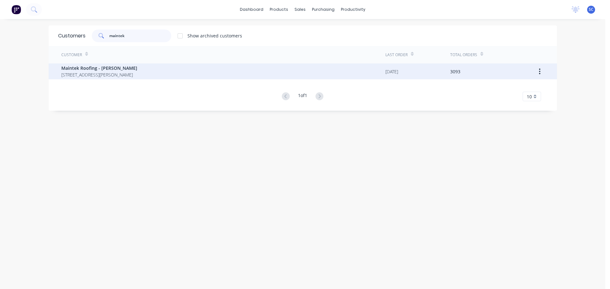
type input "maintek"
click at [87, 75] on span "247-251 Wilson Road BUCCAN Queensland Australia 4207" at bounding box center [99, 74] width 76 height 7
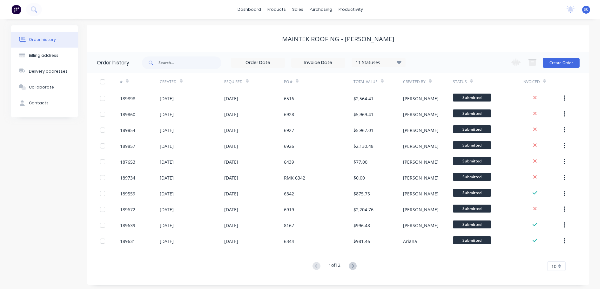
click at [353, 267] on icon at bounding box center [353, 266] width 8 height 8
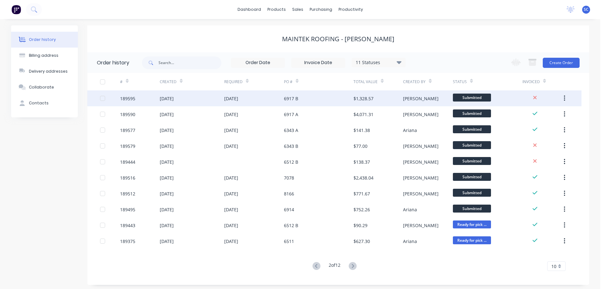
click at [236, 98] on div "[DATE]" at bounding box center [231, 98] width 14 height 7
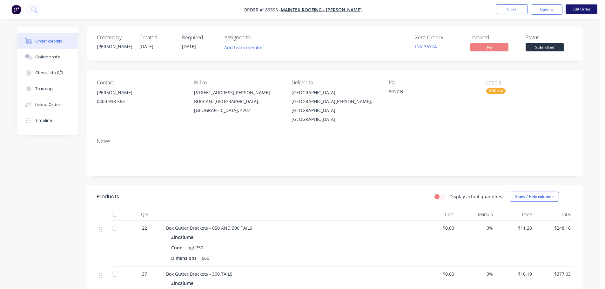
click at [581, 7] on button "Edit Order" at bounding box center [582, 9] width 32 height 10
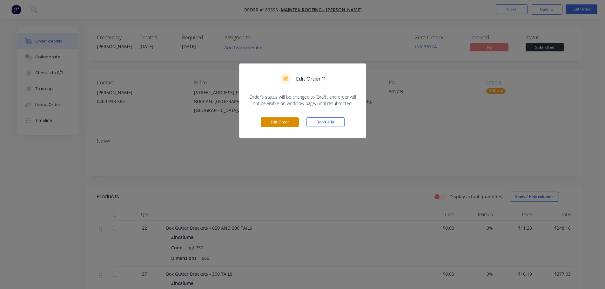
click at [285, 123] on button "Edit Order" at bounding box center [280, 122] width 38 height 10
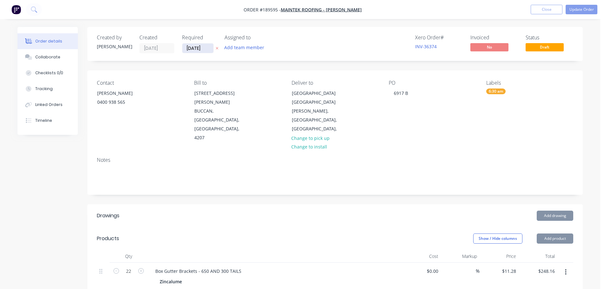
click at [195, 46] on input "[DATE]" at bounding box center [197, 49] width 31 height 10
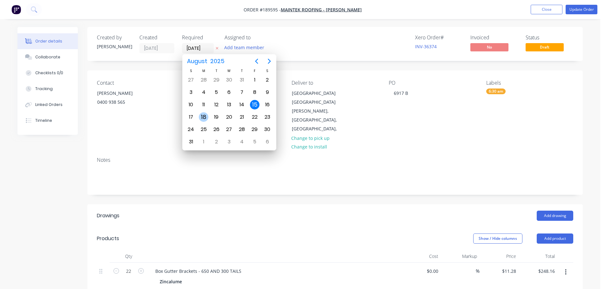
click at [206, 119] on div "18" at bounding box center [204, 117] width 10 height 10
type input "[DATE]"
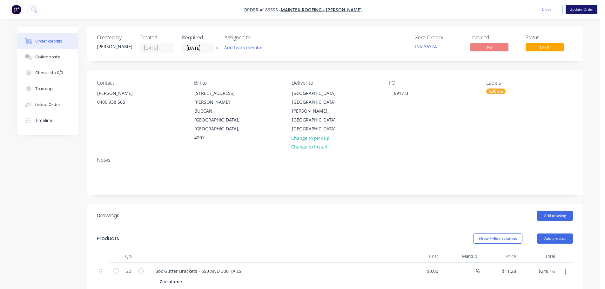
click at [578, 7] on button "Update Order" at bounding box center [582, 10] width 32 height 10
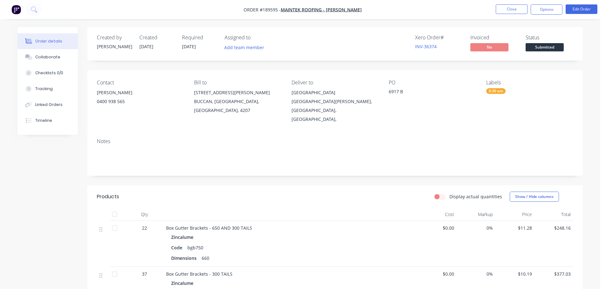
click at [142, 7] on nav "Order #189595 - Maintek Roofing - Shaun Rahurahu Close Options Edit Order" at bounding box center [302, 9] width 605 height 19
click at [516, 10] on button "Close" at bounding box center [512, 9] width 32 height 10
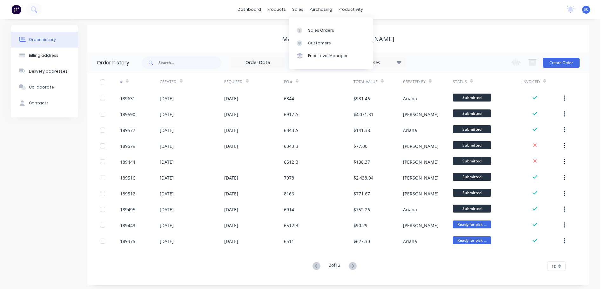
drag, startPoint x: 298, startPoint y: 7, endPoint x: 303, endPoint y: 21, distance: 14.7
click at [298, 7] on div "sales" at bounding box center [297, 10] width 17 height 10
click at [316, 43] on div "Customers" at bounding box center [319, 43] width 23 height 6
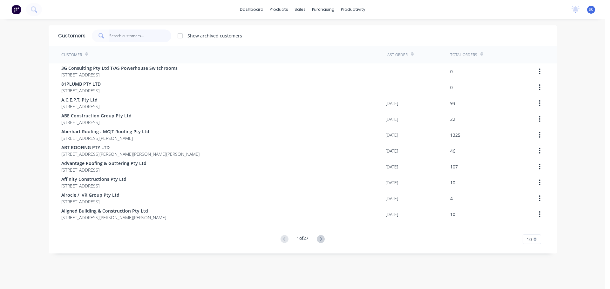
click at [121, 38] on input "text" at bounding box center [140, 36] width 62 height 13
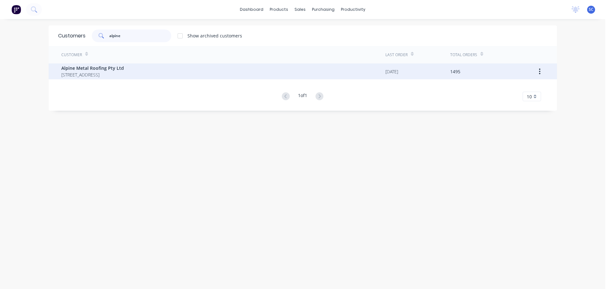
type input "alpine"
click at [77, 67] on span "Alpine Metal Roofing Pty Ltd" at bounding box center [92, 68] width 63 height 7
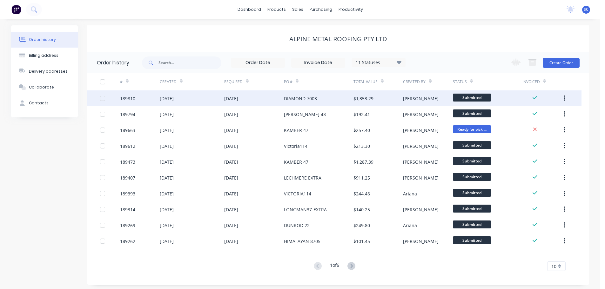
click at [254, 100] on div "[DATE]" at bounding box center [254, 98] width 60 height 16
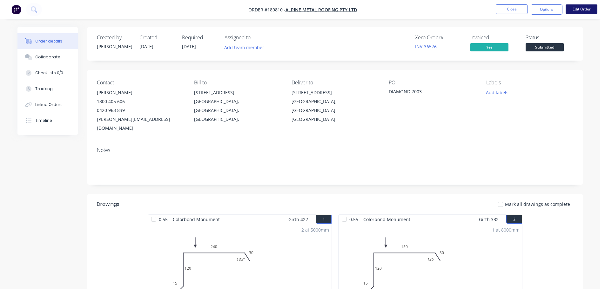
click at [581, 8] on button "Edit Order" at bounding box center [582, 9] width 32 height 10
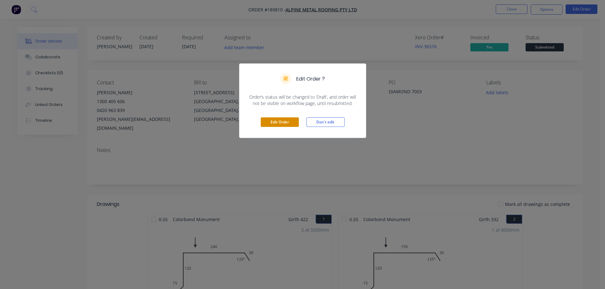
click at [281, 122] on button "Edit Order" at bounding box center [280, 122] width 38 height 10
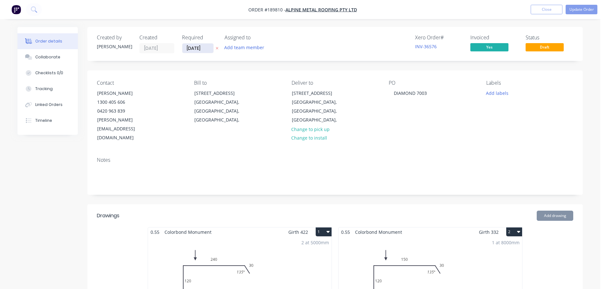
click at [200, 48] on input "[DATE]" at bounding box center [197, 49] width 31 height 10
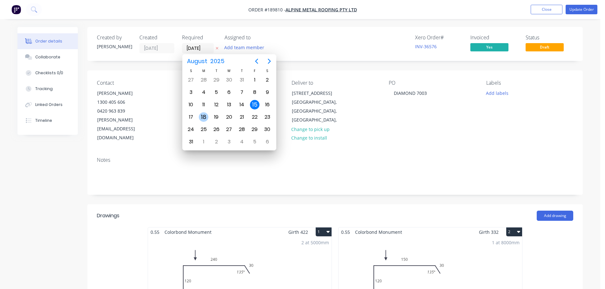
click at [206, 115] on div "18" at bounding box center [204, 117] width 10 height 10
type input "[DATE]"
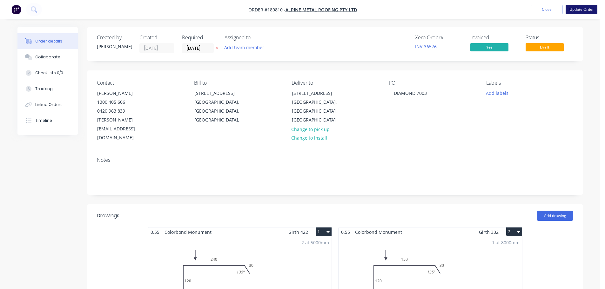
click at [583, 7] on button "Update Order" at bounding box center [582, 10] width 32 height 10
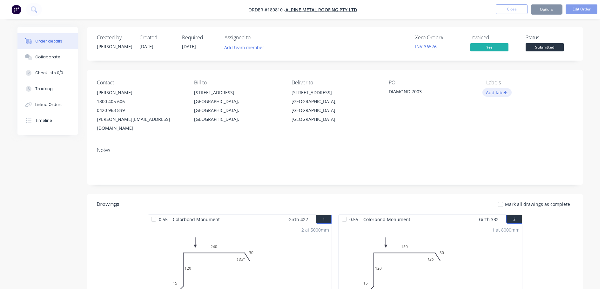
click at [501, 92] on button "Add labels" at bounding box center [496, 92] width 29 height 9
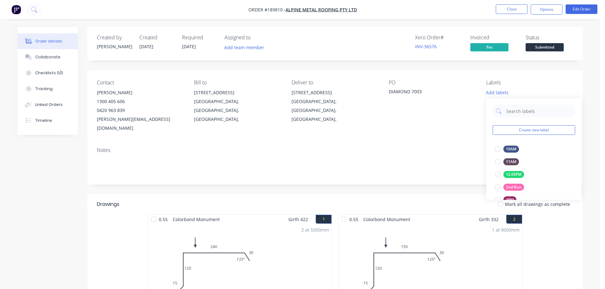
scroll to position [89, 0]
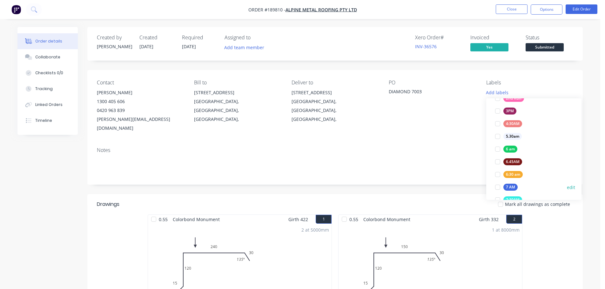
click at [497, 187] on div at bounding box center [497, 187] width 13 height 13
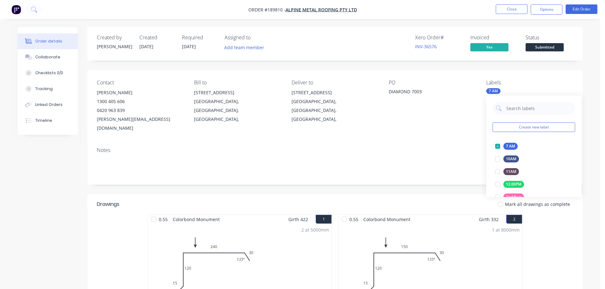
click at [419, 145] on div "Notes" at bounding box center [334, 163] width 495 height 43
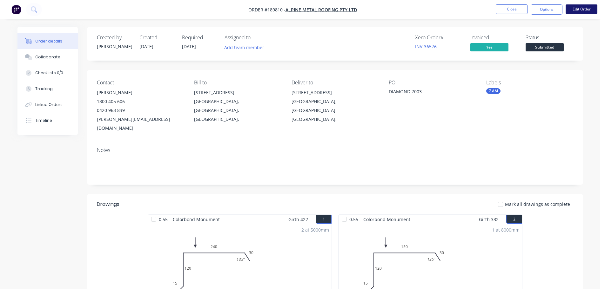
click at [583, 8] on button "Edit Order" at bounding box center [582, 9] width 32 height 10
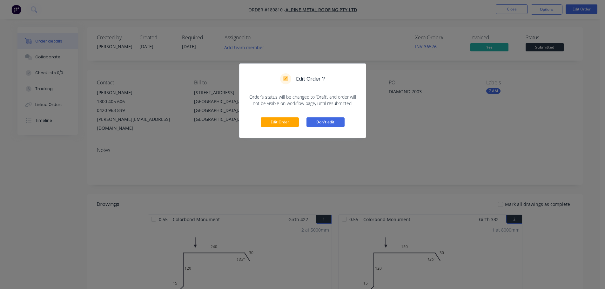
click at [324, 124] on button "Don't edit" at bounding box center [325, 122] width 38 height 10
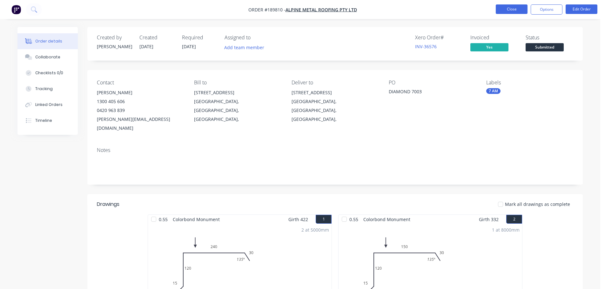
click at [514, 7] on button "Close" at bounding box center [512, 9] width 32 height 10
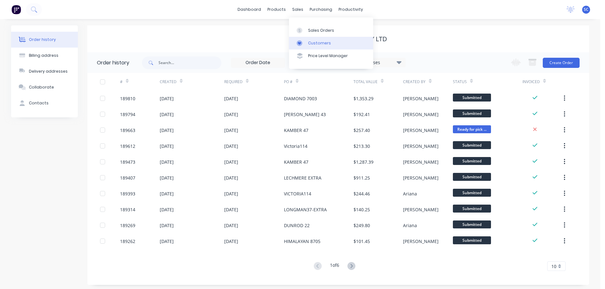
click at [319, 43] on div "Customers" at bounding box center [319, 43] width 23 height 6
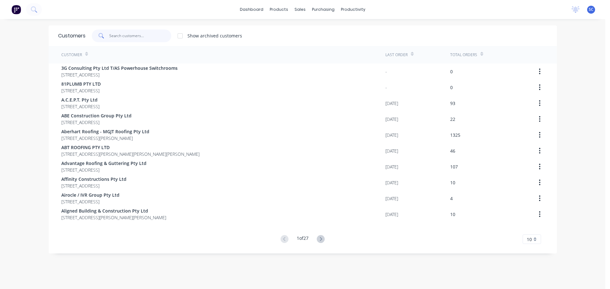
click at [127, 36] on input "text" at bounding box center [140, 36] width 62 height 13
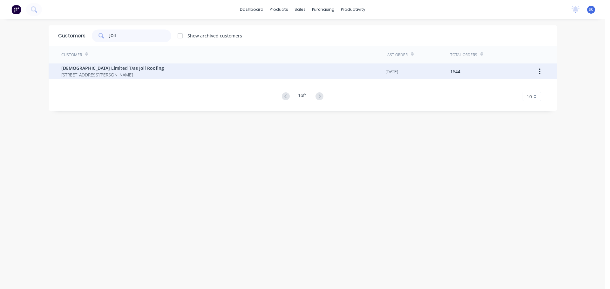
type input "JOII"
click at [95, 74] on span "PO BOX 340 Underwood Queensland Australia 4119" at bounding box center [112, 74] width 103 height 7
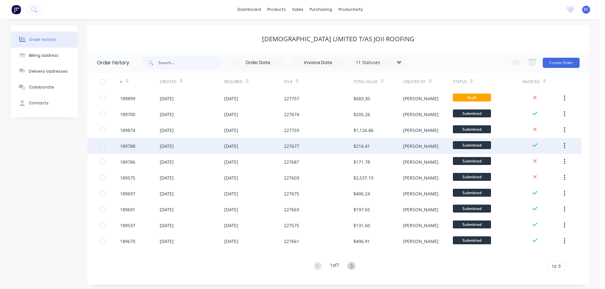
click at [233, 149] on div "15 Aug 2025" at bounding box center [231, 146] width 14 height 7
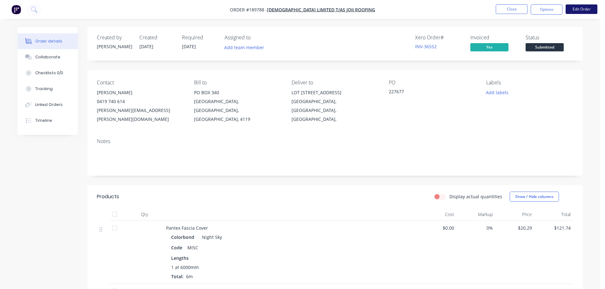
click at [583, 9] on button "Edit Order" at bounding box center [582, 9] width 32 height 10
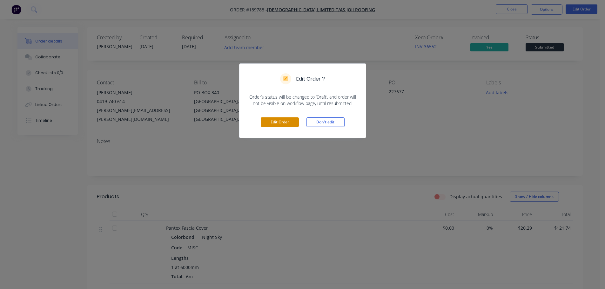
click at [278, 123] on button "Edit Order" at bounding box center [280, 122] width 38 height 10
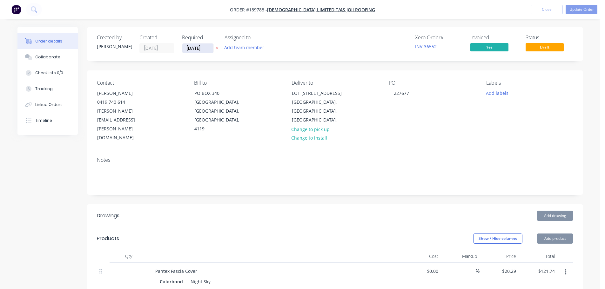
click at [195, 48] on input "15/08/25" at bounding box center [197, 49] width 31 height 10
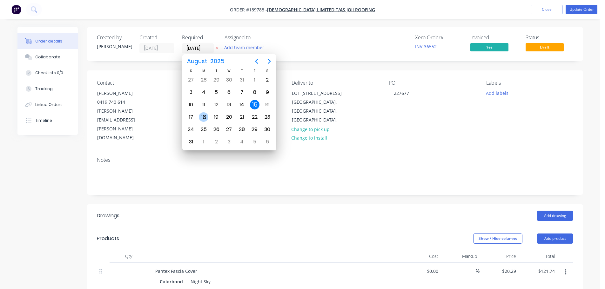
click at [208, 115] on div "18" at bounding box center [204, 117] width 10 height 10
type input "[DATE]"
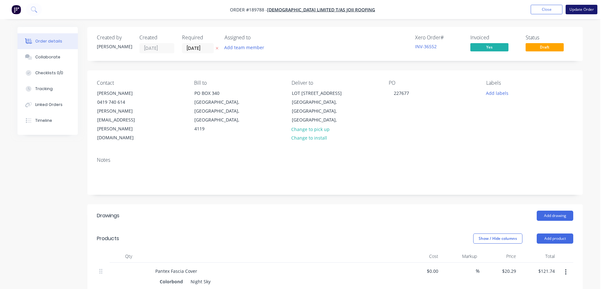
click at [581, 8] on button "Update Order" at bounding box center [582, 10] width 32 height 10
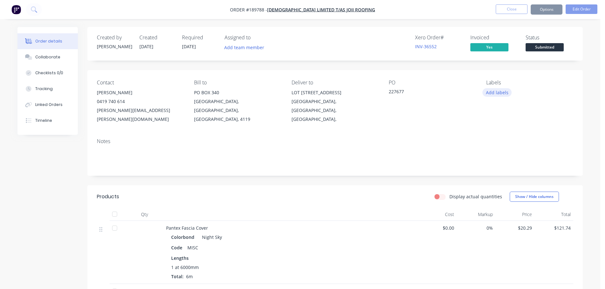
click at [496, 91] on button "Add labels" at bounding box center [496, 92] width 29 height 9
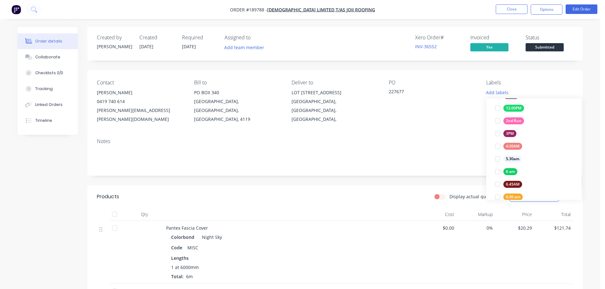
scroll to position [89, 0]
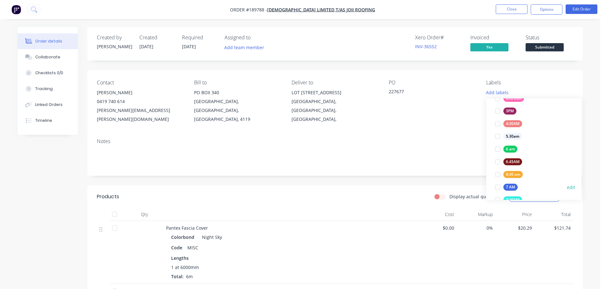
click at [500, 187] on div at bounding box center [497, 187] width 13 height 13
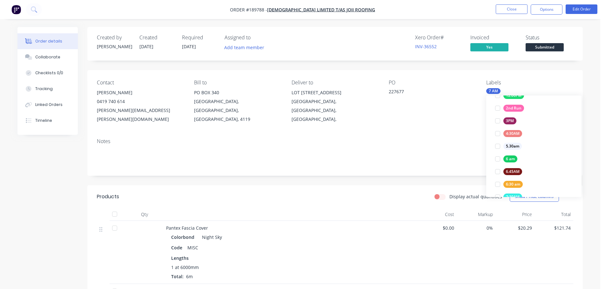
scroll to position [0, 0]
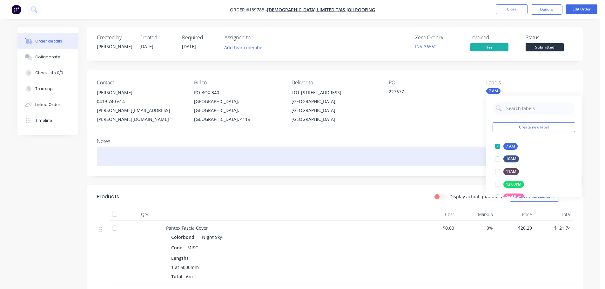
click at [412, 149] on div at bounding box center [335, 156] width 476 height 19
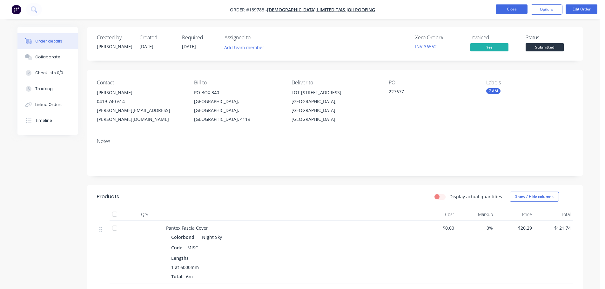
click at [506, 8] on button "Close" at bounding box center [512, 9] width 32 height 10
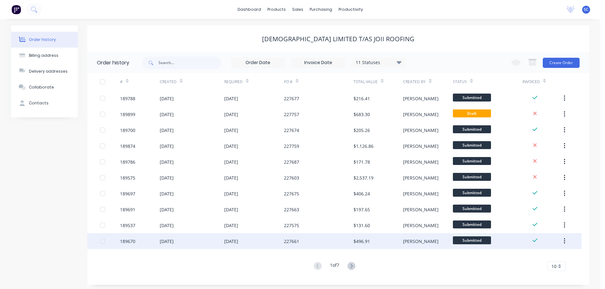
click at [266, 244] on div "15 Aug 2025" at bounding box center [254, 241] width 60 height 16
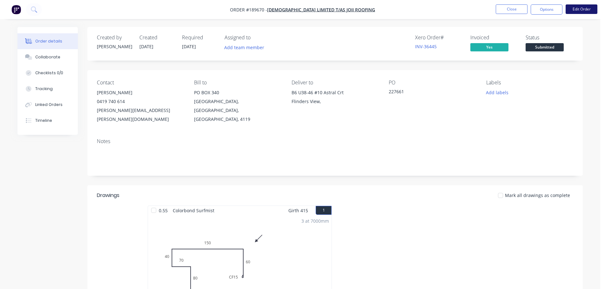
click at [584, 7] on button "Edit Order" at bounding box center [582, 9] width 32 height 10
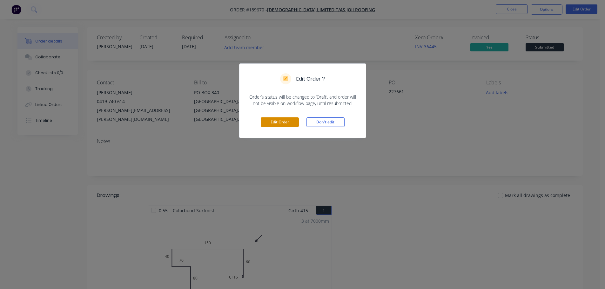
click at [285, 120] on button "Edit Order" at bounding box center [280, 122] width 38 height 10
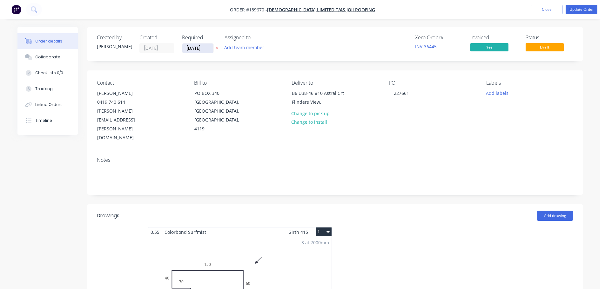
click at [192, 49] on input "15/08/25" at bounding box center [197, 49] width 31 height 10
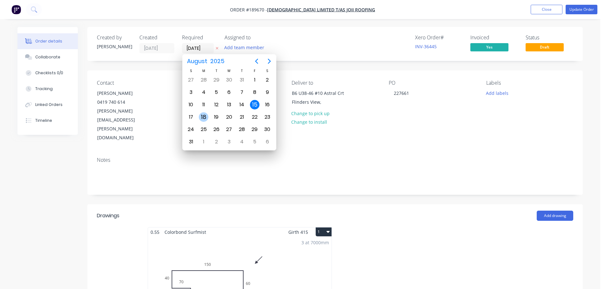
click at [202, 117] on div "18" at bounding box center [204, 117] width 10 height 10
type input "[DATE]"
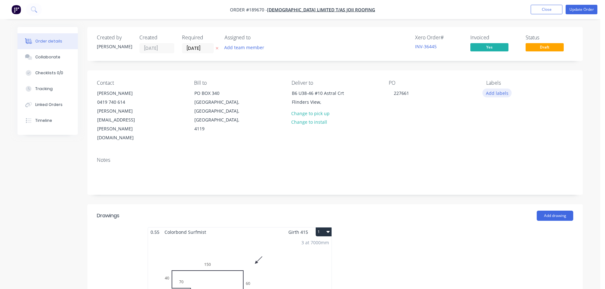
click at [497, 93] on button "Add labels" at bounding box center [496, 93] width 29 height 9
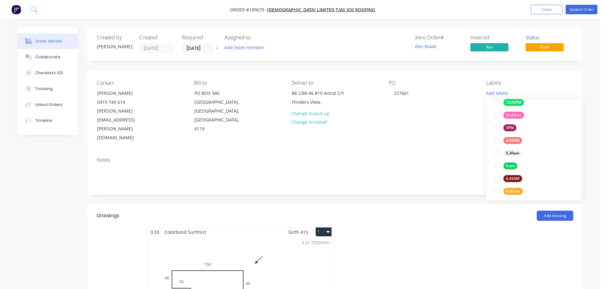
scroll to position [89, 0]
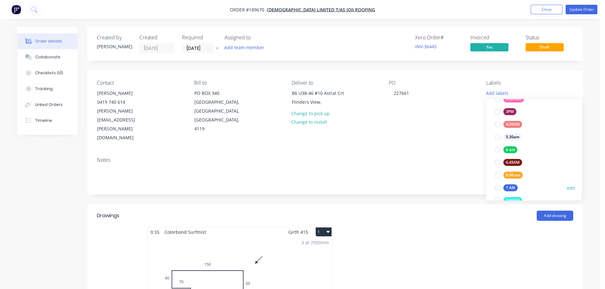
click at [498, 188] on div at bounding box center [497, 188] width 13 height 13
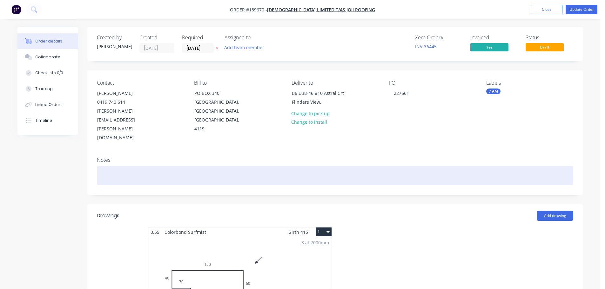
drag, startPoint x: 424, startPoint y: 152, endPoint x: 452, endPoint y: 142, distance: 30.4
click at [425, 166] on div at bounding box center [335, 175] width 476 height 19
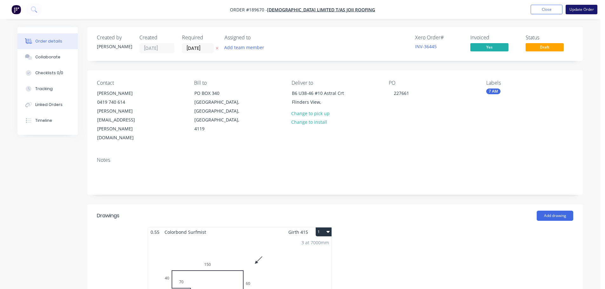
click at [581, 9] on button "Update Order" at bounding box center [582, 10] width 32 height 10
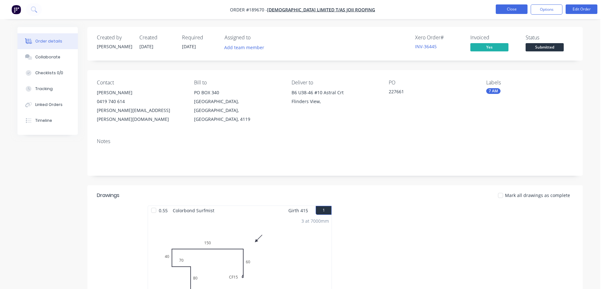
click at [515, 9] on button "Close" at bounding box center [512, 9] width 32 height 10
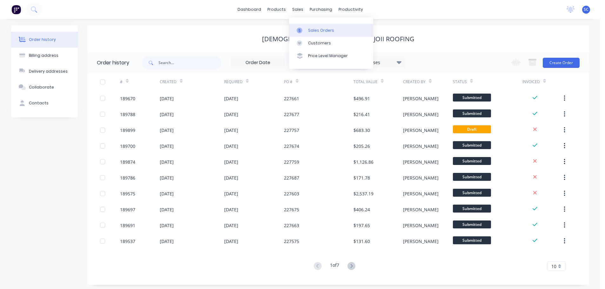
drag, startPoint x: 300, startPoint y: 7, endPoint x: 308, endPoint y: 35, distance: 29.8
click at [300, 8] on div "sales" at bounding box center [297, 10] width 17 height 10
click at [318, 42] on div "Customers" at bounding box center [319, 43] width 23 height 6
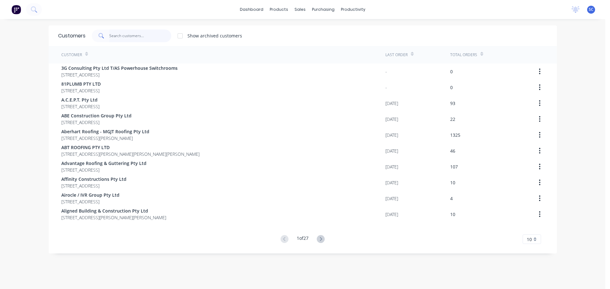
click at [120, 33] on input "text" at bounding box center [140, 36] width 62 height 13
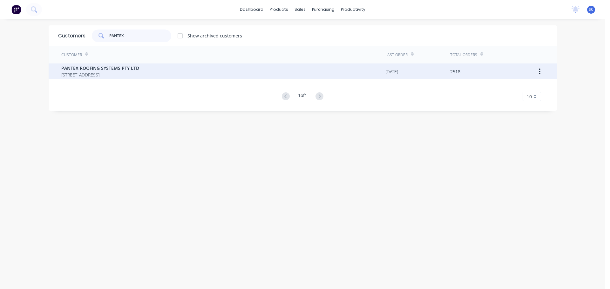
type input "PANTEX"
click at [70, 72] on span "PO BOX 78 NARANGBA Queensland Australia 4504" at bounding box center [100, 74] width 78 height 7
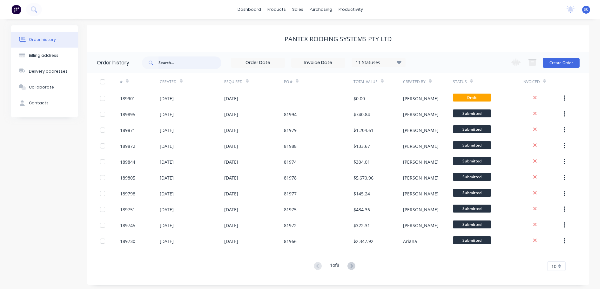
click at [170, 66] on input "text" at bounding box center [189, 63] width 63 height 13
type input "91"
click at [174, 65] on input "91" at bounding box center [189, 63] width 63 height 13
type input "9"
type input "81946"
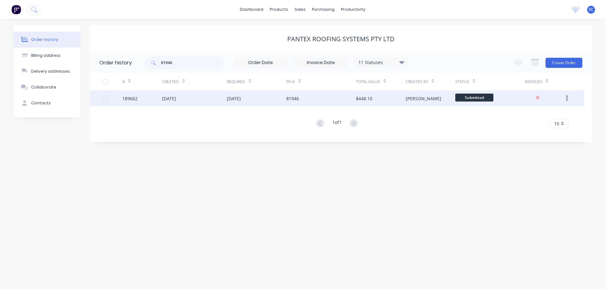
click at [241, 101] on div "15 Aug 2025" at bounding box center [234, 98] width 14 height 7
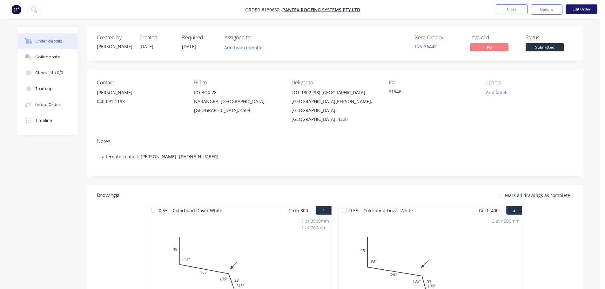
click at [584, 8] on button "Edit Order" at bounding box center [582, 9] width 32 height 10
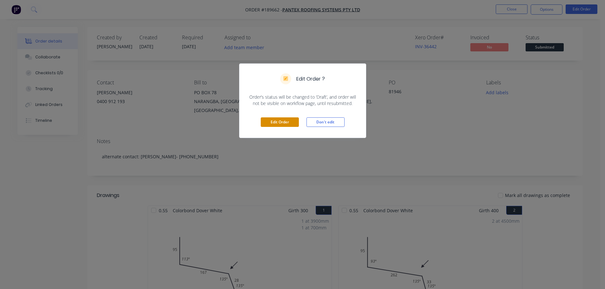
click at [287, 121] on button "Edit Order" at bounding box center [280, 122] width 38 height 10
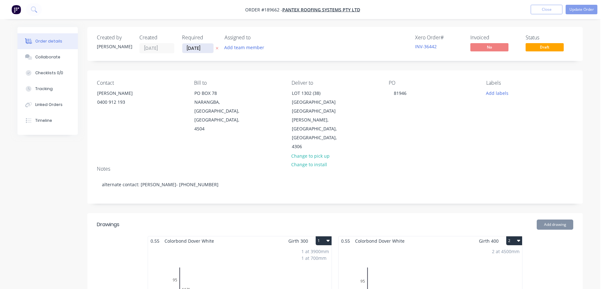
click at [199, 46] on input "[DATE]" at bounding box center [197, 49] width 31 height 10
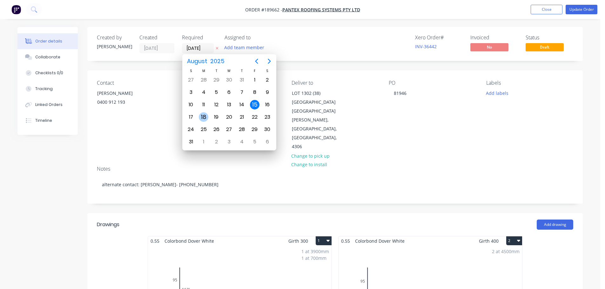
click at [199, 115] on div "18" at bounding box center [204, 117] width 10 height 10
type input "[DATE]"
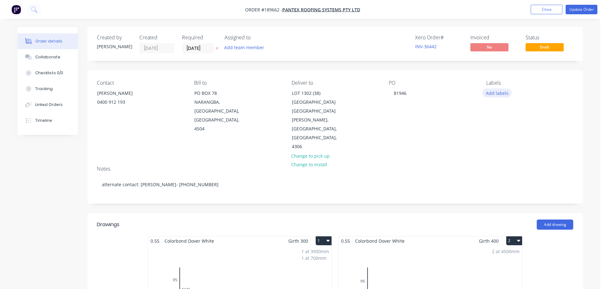
click at [496, 94] on button "Add labels" at bounding box center [496, 93] width 29 height 9
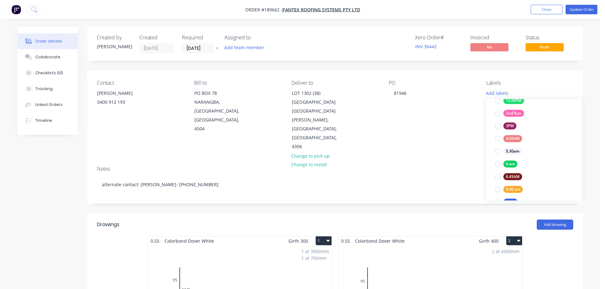
scroll to position [89, 0]
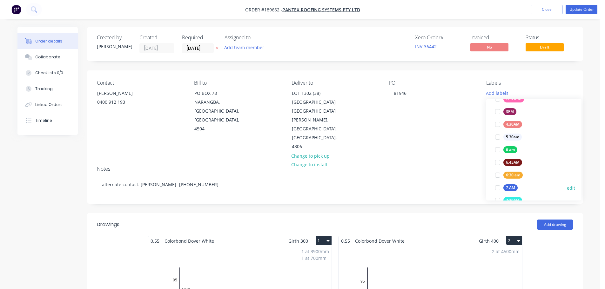
click at [497, 187] on div at bounding box center [497, 188] width 13 height 13
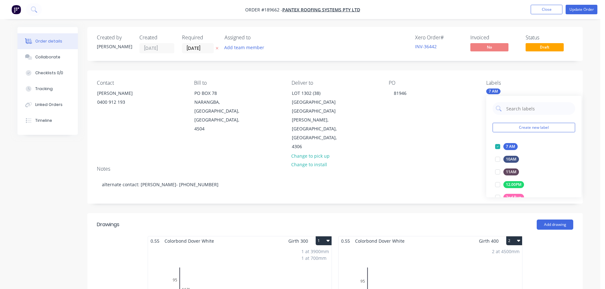
click at [371, 161] on div "Notes alternate contact: Nathan- 0499 991 817" at bounding box center [334, 182] width 495 height 43
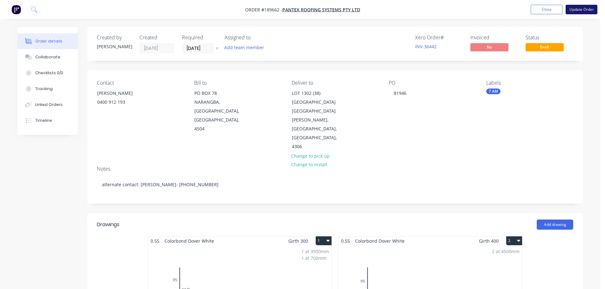
click at [579, 8] on button "Update Order" at bounding box center [582, 10] width 32 height 10
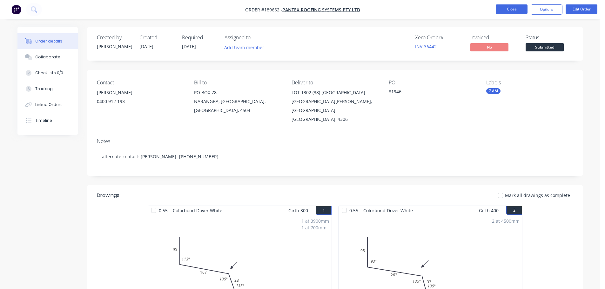
click at [523, 10] on button "Close" at bounding box center [512, 9] width 32 height 10
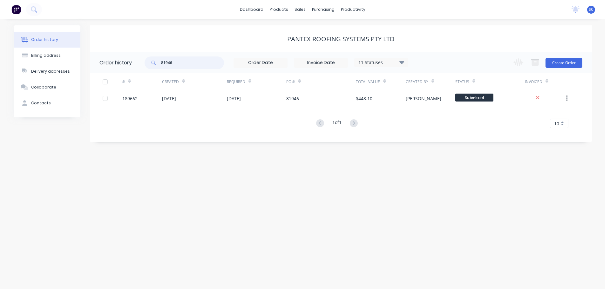
drag, startPoint x: 183, startPoint y: 63, endPoint x: 153, endPoint y: 64, distance: 29.5
click at [153, 64] on div "81946" at bounding box center [183, 63] width 79 height 13
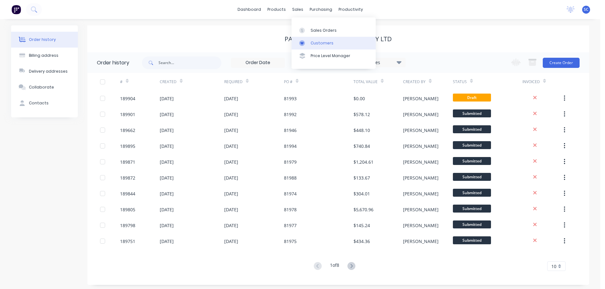
click at [319, 41] on div "Customers" at bounding box center [322, 43] width 23 height 6
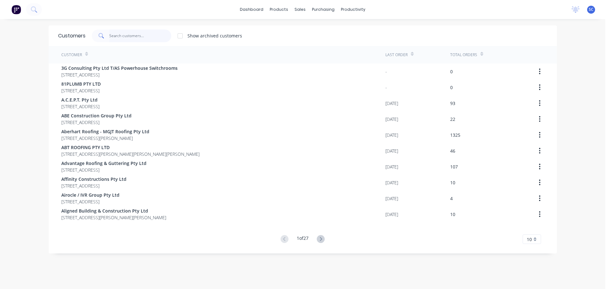
click at [113, 32] on input "text" at bounding box center [140, 36] width 62 height 13
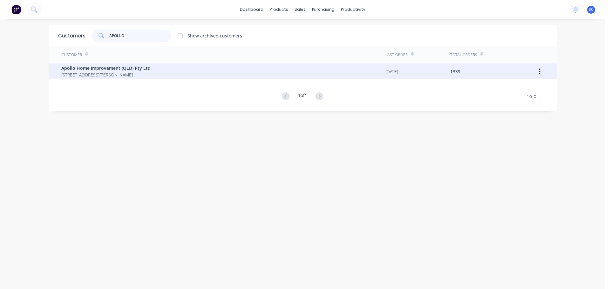
type input "APOLLO"
click at [93, 70] on span "Apollo Home Improvement (QLD) Pty Ltd" at bounding box center [105, 68] width 89 height 7
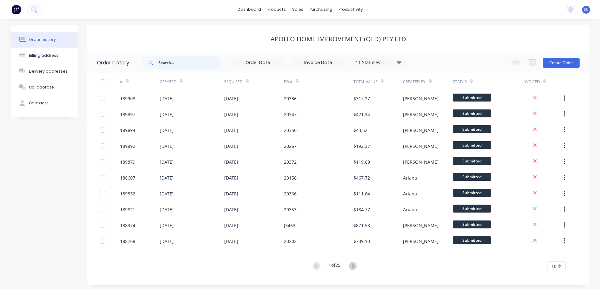
click at [193, 66] on input "text" at bounding box center [189, 63] width 63 height 13
type input "20326"
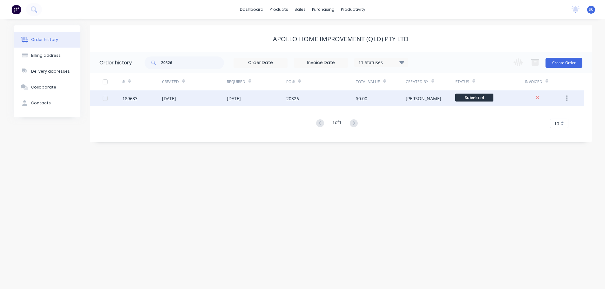
click at [241, 100] on div "15 Aug 2025" at bounding box center [234, 98] width 14 height 7
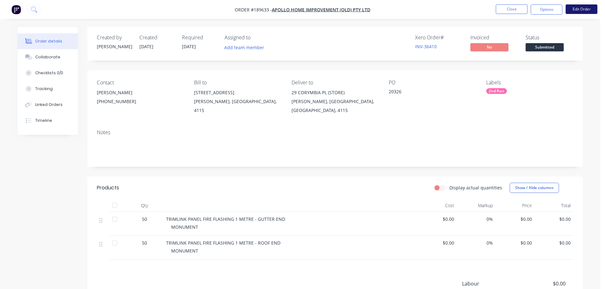
click at [586, 7] on button "Edit Order" at bounding box center [582, 9] width 32 height 10
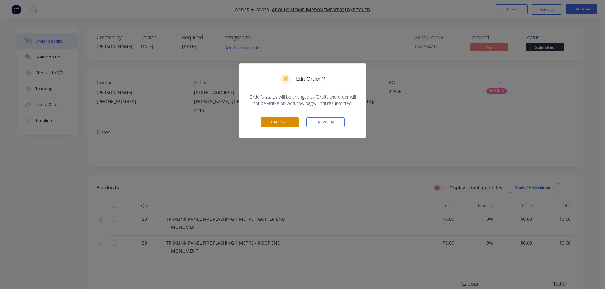
click at [288, 120] on button "Edit Order" at bounding box center [280, 122] width 38 height 10
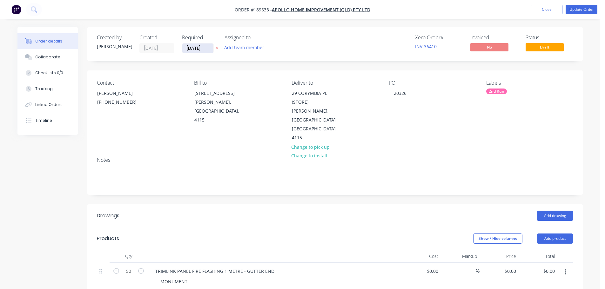
click at [195, 48] on input "[DATE]" at bounding box center [197, 49] width 31 height 10
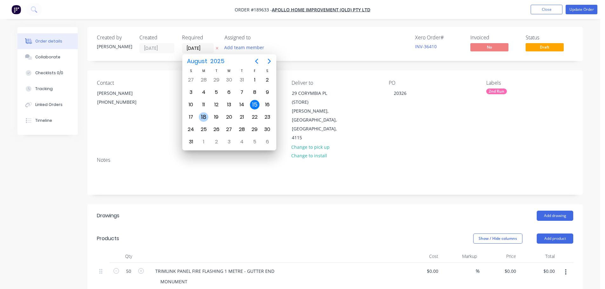
click at [205, 119] on div "18" at bounding box center [204, 117] width 10 height 10
type input "[DATE]"
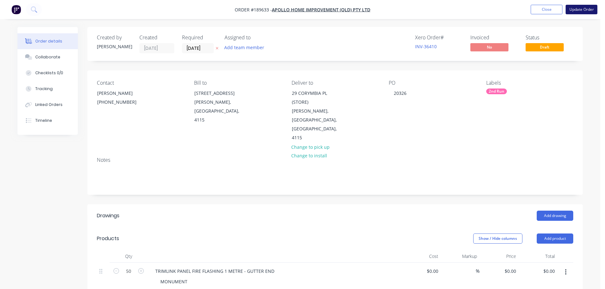
click at [590, 10] on button "Update Order" at bounding box center [582, 10] width 32 height 10
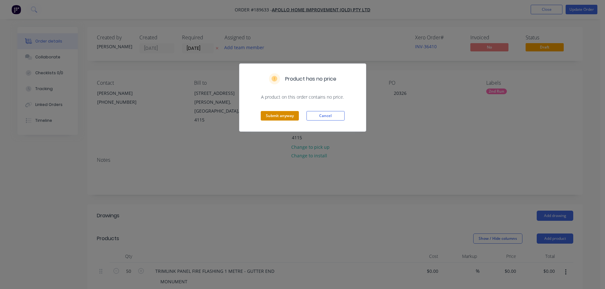
click at [281, 115] on button "Submit anyway" at bounding box center [280, 116] width 38 height 10
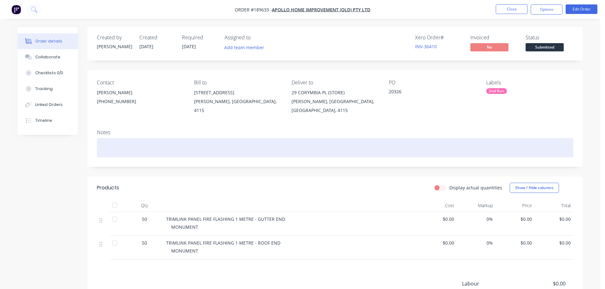
drag, startPoint x: 420, startPoint y: 285, endPoint x: 453, endPoint y: 304, distance: 38.0
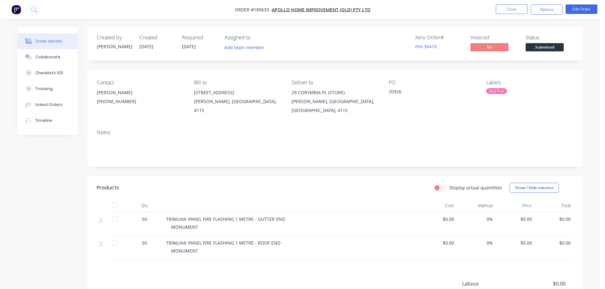
drag, startPoint x: 170, startPoint y: 190, endPoint x: 189, endPoint y: 127, distance: 66.3
click at [168, 191] on header "Products Display actual quantities Show / Hide columns" at bounding box center [334, 188] width 495 height 23
click at [513, 6] on button "Close" at bounding box center [512, 9] width 32 height 10
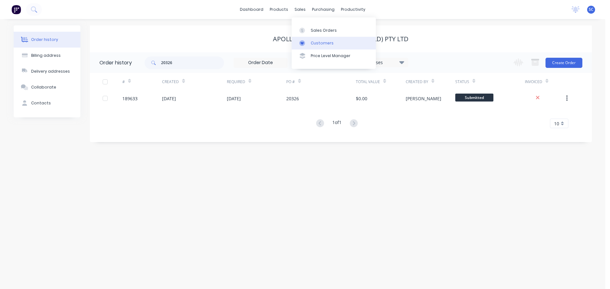
click at [328, 42] on div "Customers" at bounding box center [322, 43] width 23 height 6
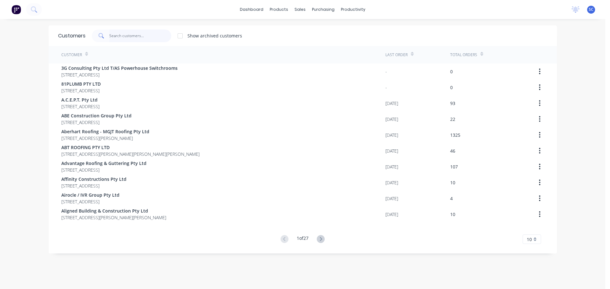
click at [152, 40] on input "text" at bounding box center [140, 36] width 62 height 13
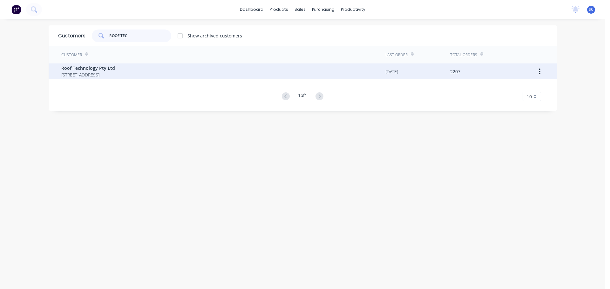
type input "ROOF TEC"
click at [84, 70] on span "Roof Technology Pty Ltd" at bounding box center [88, 68] width 54 height 7
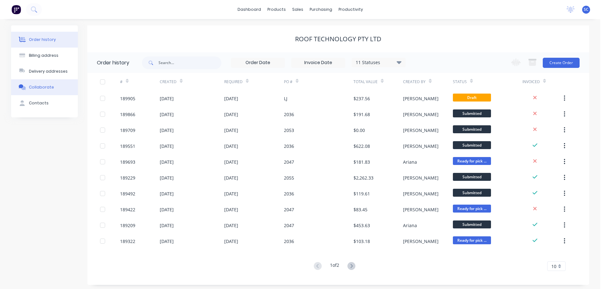
click at [43, 91] on button "Collaborate" at bounding box center [44, 87] width 67 height 16
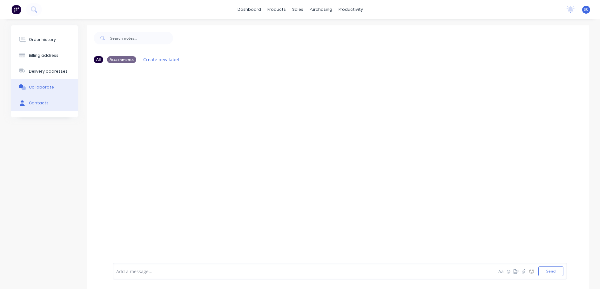
drag, startPoint x: 36, startPoint y: 110, endPoint x: 39, endPoint y: 108, distance: 3.7
click at [39, 108] on button "Contacts" at bounding box center [44, 103] width 67 height 16
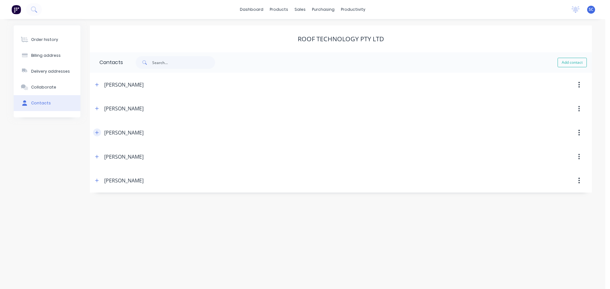
click at [98, 134] on icon "button" at bounding box center [97, 133] width 4 height 4
click at [95, 134] on icon "button" at bounding box center [94, 133] width 4 height 4
click at [98, 106] on button "button" at bounding box center [97, 109] width 8 height 8
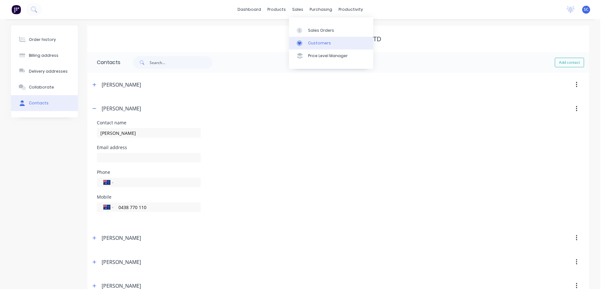
click at [311, 44] on div "Customers" at bounding box center [319, 43] width 23 height 6
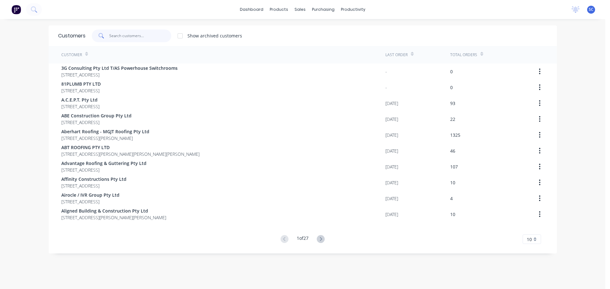
click at [146, 35] on input "text" at bounding box center [140, 36] width 62 height 13
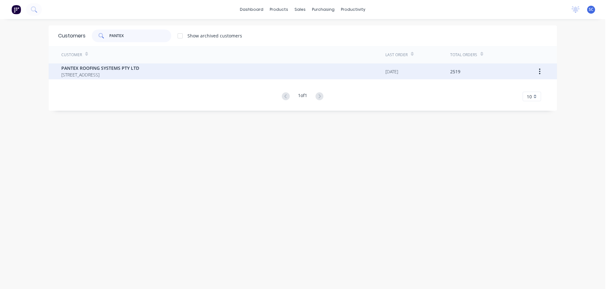
type input "PANTEX"
click at [102, 75] on span "PO BOX 78 NARANGBA Queensland Australia 4504" at bounding box center [100, 74] width 78 height 7
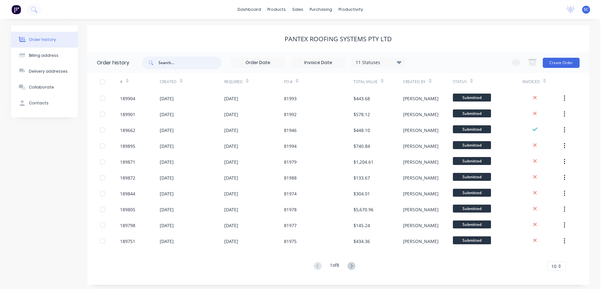
click at [171, 65] on input "text" at bounding box center [189, 63] width 63 height 13
type input "189680"
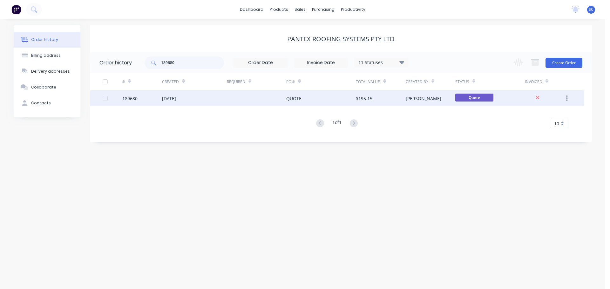
drag, startPoint x: 251, startPoint y: 96, endPoint x: 255, endPoint y: 96, distance: 3.5
click at [255, 96] on div at bounding box center [257, 98] width 60 height 16
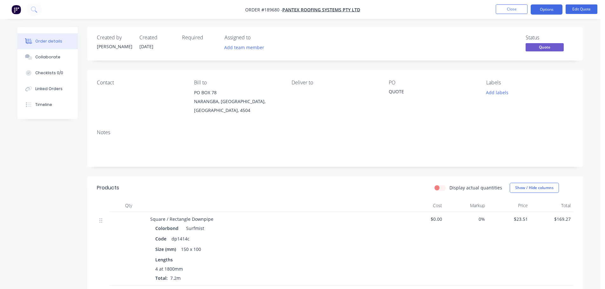
drag, startPoint x: 546, startPoint y: 12, endPoint x: 563, endPoint y: 18, distance: 18.4
click at [547, 12] on button "Options" at bounding box center [547, 9] width 32 height 10
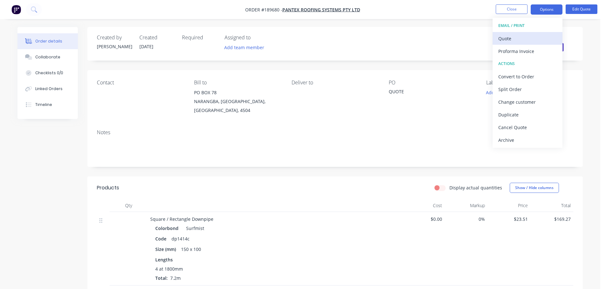
click at [523, 38] on div "Quote" at bounding box center [527, 38] width 58 height 9
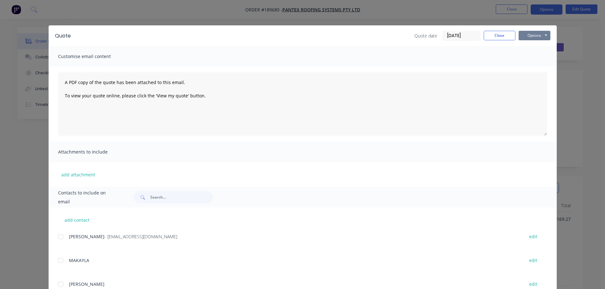
drag, startPoint x: 535, startPoint y: 34, endPoint x: 534, endPoint y: 39, distance: 5.2
click at [537, 34] on button "Options" at bounding box center [535, 36] width 32 height 10
click at [538, 59] on button "Print" at bounding box center [539, 57] width 41 height 10
click at [497, 34] on button "Close" at bounding box center [500, 36] width 32 height 10
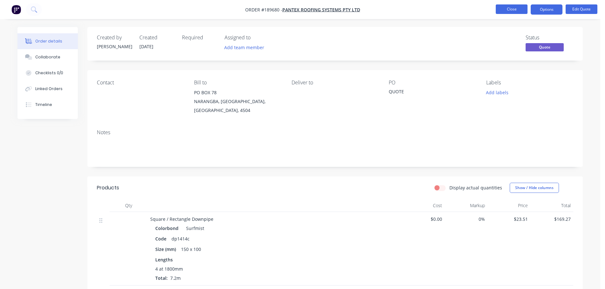
click at [516, 9] on button "Close" at bounding box center [512, 9] width 32 height 10
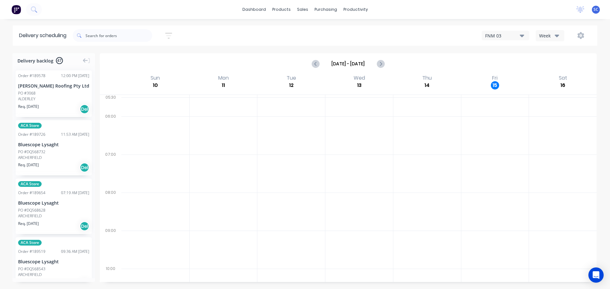
click at [169, 34] on icon "button" at bounding box center [168, 36] width 7 height 8
click at [138, 57] on input "[DATE] - [DATE]" at bounding box center [139, 60] width 59 height 10
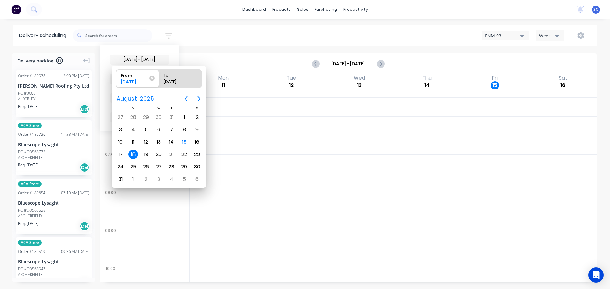
click at [131, 154] on div "18" at bounding box center [133, 155] width 10 height 10
radio input "false"
radio input "true"
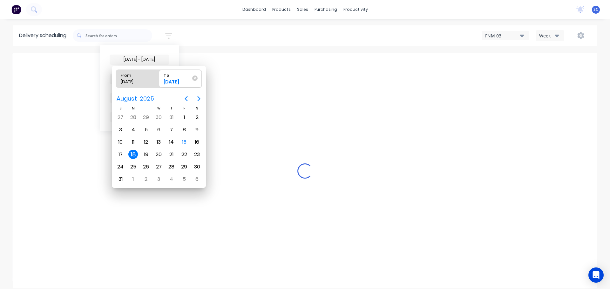
click at [131, 154] on div "18" at bounding box center [133, 155] width 10 height 10
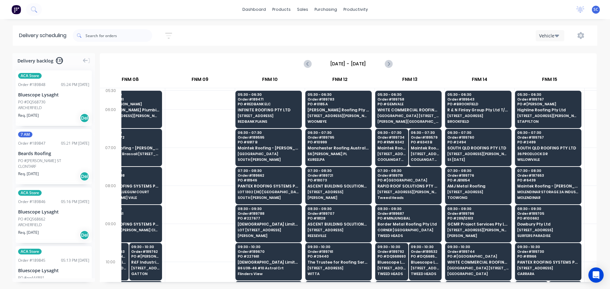
scroll to position [0, 445]
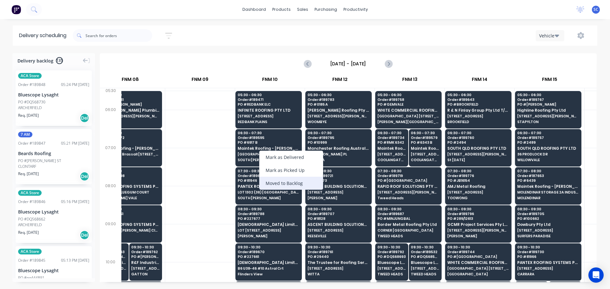
click at [293, 180] on div "Moved to Backlog" at bounding box center [291, 183] width 64 height 13
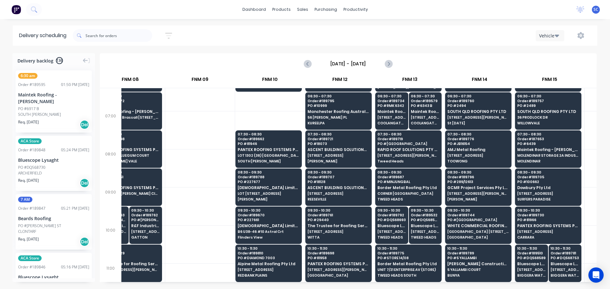
scroll to position [32, 445]
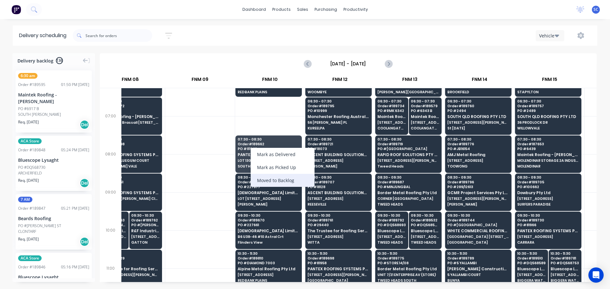
click at [273, 179] on div "Moved to Backlog" at bounding box center [283, 180] width 64 height 13
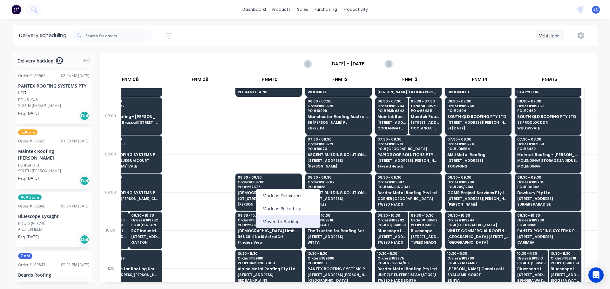
click at [281, 222] on div "Moved to Backlog" at bounding box center [288, 221] width 64 height 13
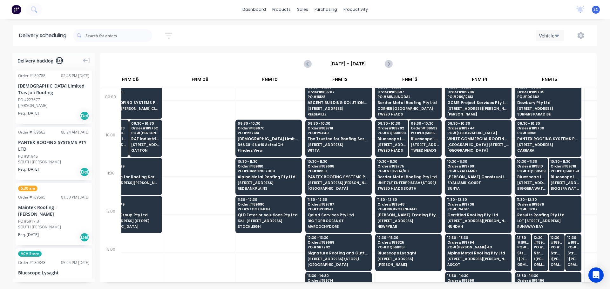
scroll to position [127, 445]
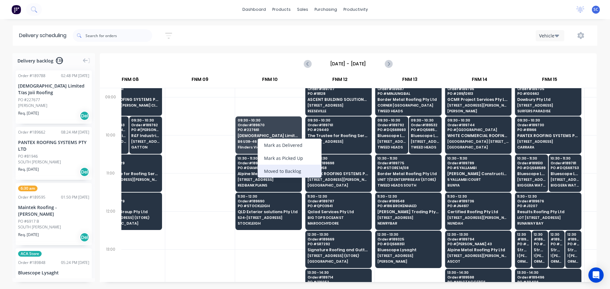
click at [288, 171] on div "Moved to Backlog" at bounding box center [290, 171] width 64 height 13
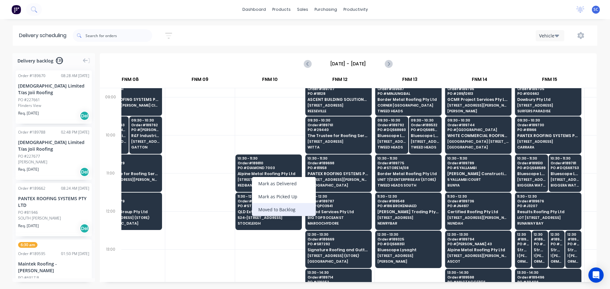
click at [279, 210] on div "Moved to Backlog" at bounding box center [284, 209] width 64 height 13
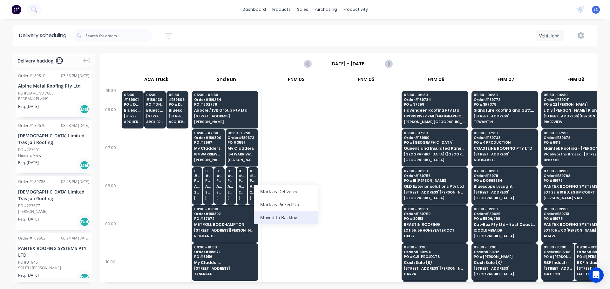
click at [291, 218] on div "Moved to Backlog" at bounding box center [286, 217] width 64 height 13
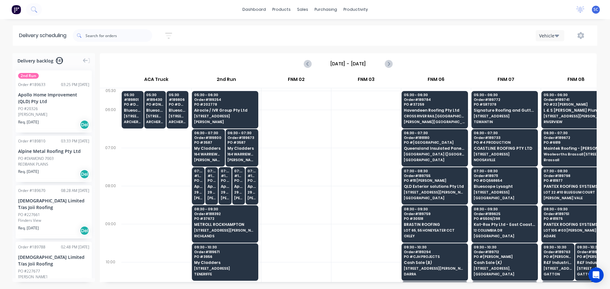
drag, startPoint x: 169, startPoint y: 36, endPoint x: 161, endPoint y: 45, distance: 12.4
click at [170, 36] on icon "button" at bounding box center [168, 36] width 7 height 8
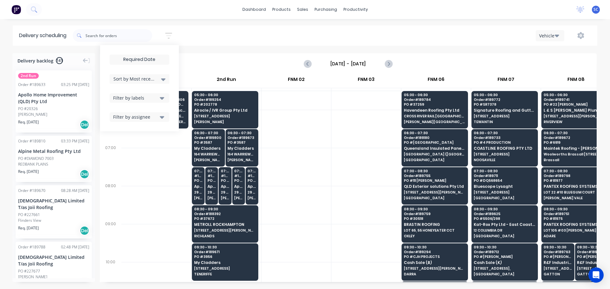
click at [144, 58] on input at bounding box center [139, 60] width 59 height 10
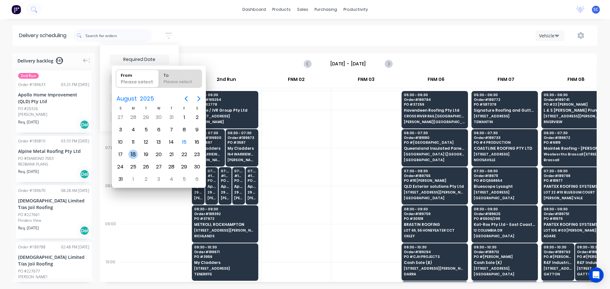
click at [132, 151] on div "18" at bounding box center [133, 155] width 10 height 10
type input "[DATE]"
radio input "false"
radio input "true"
click at [132, 151] on div "18" at bounding box center [133, 155] width 10 height 10
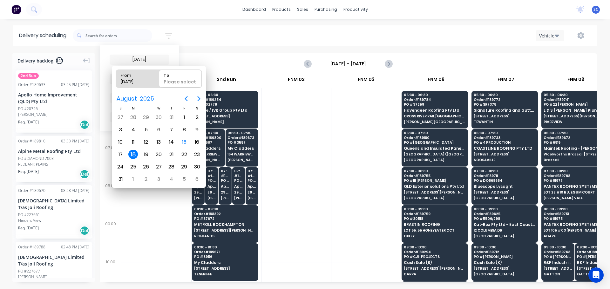
type input "[DATE] - [DATE]"
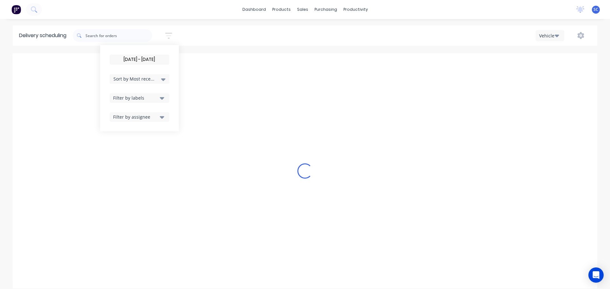
scroll to position [0, 0]
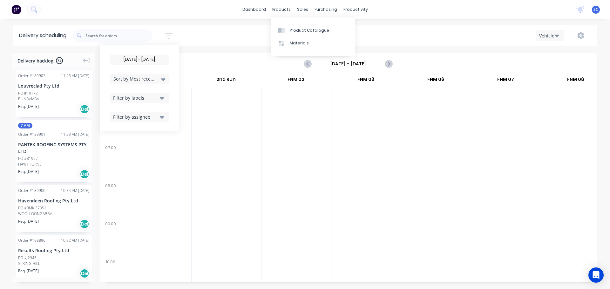
scroll to position [0, 0]
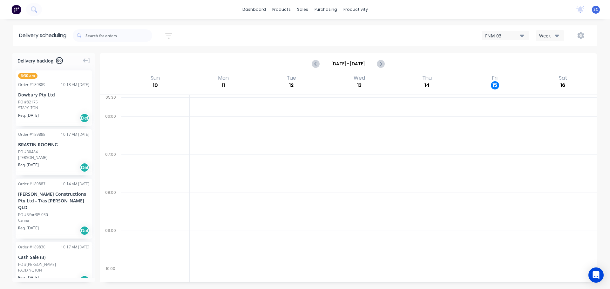
click at [172, 36] on icon "button" at bounding box center [168, 36] width 7 height 8
click at [143, 56] on input "[DATE] - [DATE]" at bounding box center [139, 60] width 59 height 10
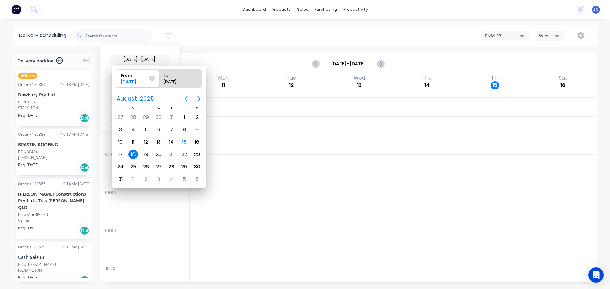
click at [135, 155] on div "18" at bounding box center [133, 155] width 10 height 10
radio input "false"
radio input "true"
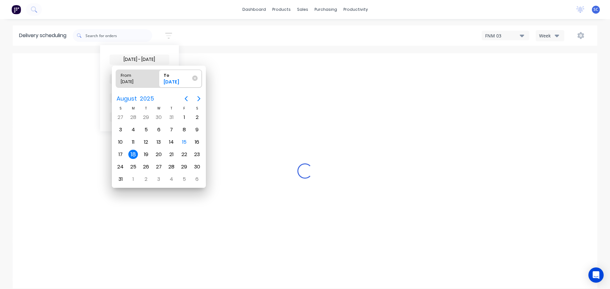
click at [134, 155] on div "18" at bounding box center [133, 155] width 10 height 10
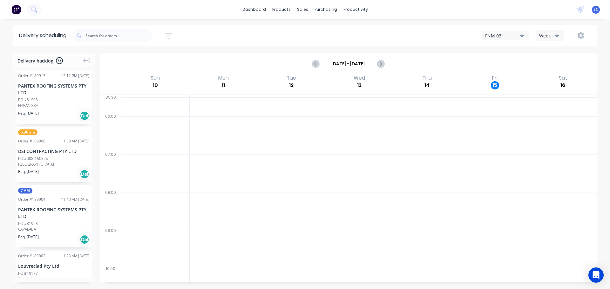
click at [170, 36] on icon "button" at bounding box center [168, 35] width 5 height 1
click at [129, 63] on input "18/08/25 - 18/08/25" at bounding box center [139, 60] width 59 height 10
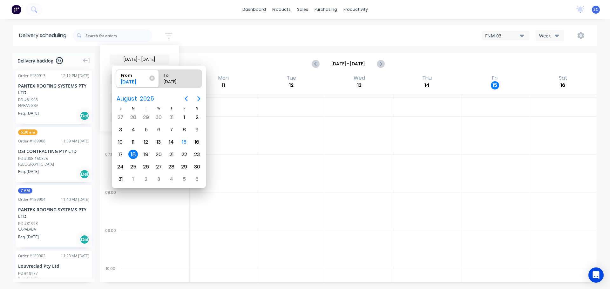
click at [135, 153] on div "18" at bounding box center [133, 155] width 10 height 10
radio input "false"
radio input "true"
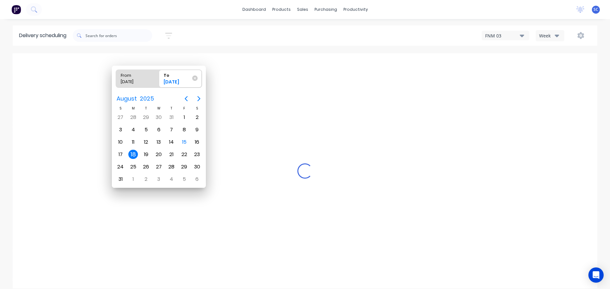
click at [134, 154] on div "18" at bounding box center [133, 155] width 10 height 10
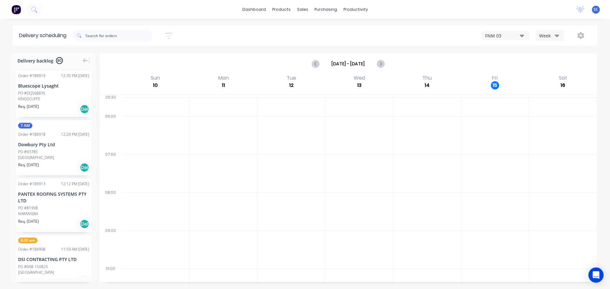
click at [172, 37] on icon "button" at bounding box center [168, 36] width 7 height 8
click at [164, 77] on icon at bounding box center [163, 79] width 4 height 7
click at [133, 149] on div "Suburb" at bounding box center [140, 149] width 60 height 11
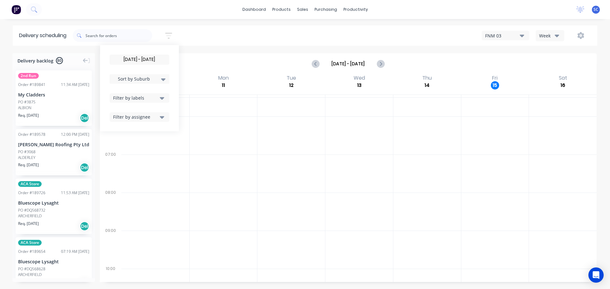
click at [204, 42] on div "18/08/25 - 18/08/25 Sort by Suburb Created date Required date Order number Cust…" at bounding box center [335, 36] width 524 height 18
click at [169, 33] on icon "button" at bounding box center [168, 36] width 7 height 6
click at [132, 54] on div "18/08/25 - 18/08/25 Sort by Suburb Created date Required date Order number Cust…" at bounding box center [139, 88] width 79 height 86
click at [137, 59] on input "18/08/25 - 18/08/25" at bounding box center [139, 60] width 59 height 10
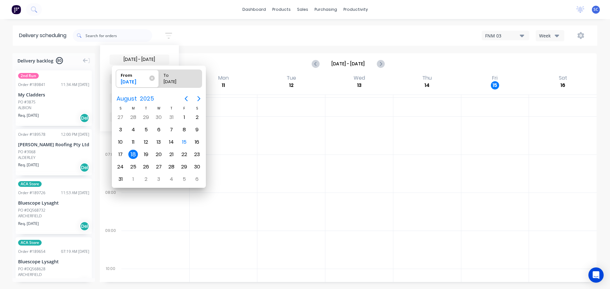
click at [131, 155] on div "18" at bounding box center [133, 155] width 10 height 10
radio input "false"
radio input "true"
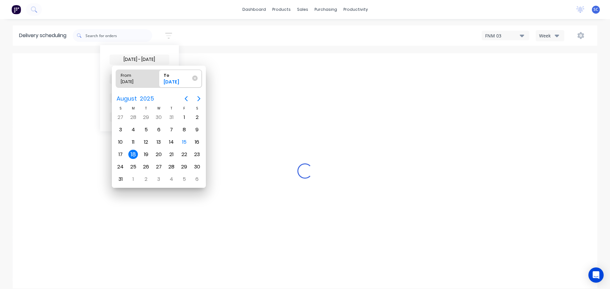
click at [132, 153] on div "18" at bounding box center [133, 155] width 10 height 10
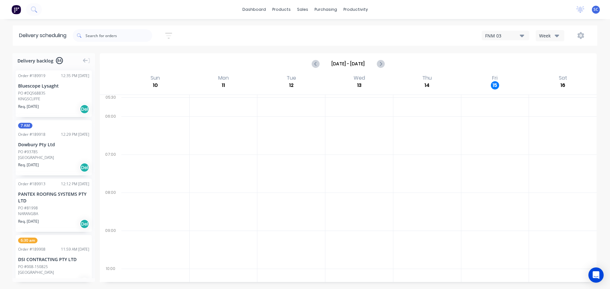
click at [171, 34] on icon "button" at bounding box center [168, 36] width 7 height 8
click at [164, 96] on icon "button" at bounding box center [162, 98] width 4 height 7
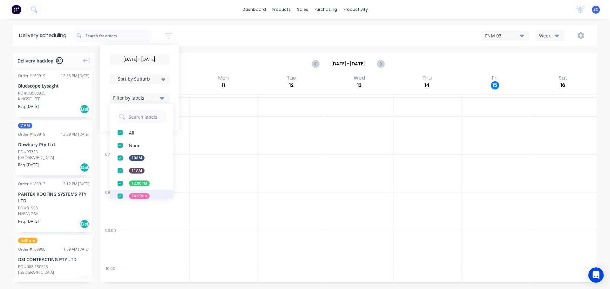
click at [121, 197] on div "button" at bounding box center [120, 196] width 13 height 13
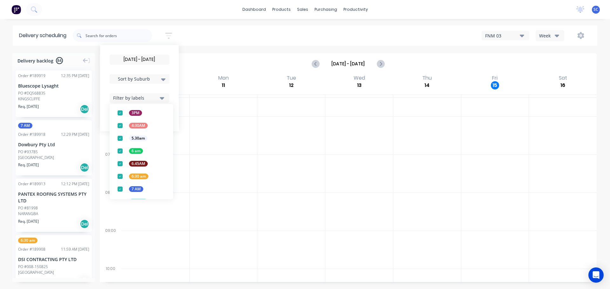
scroll to position [166, 0]
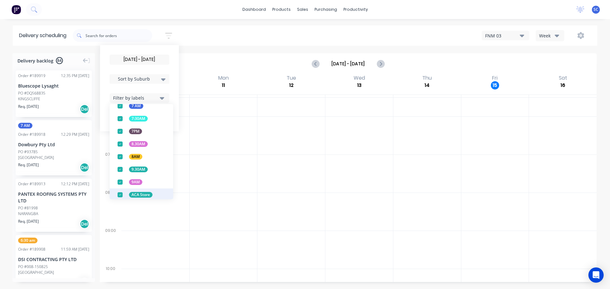
click at [122, 195] on div "button" at bounding box center [120, 195] width 13 height 13
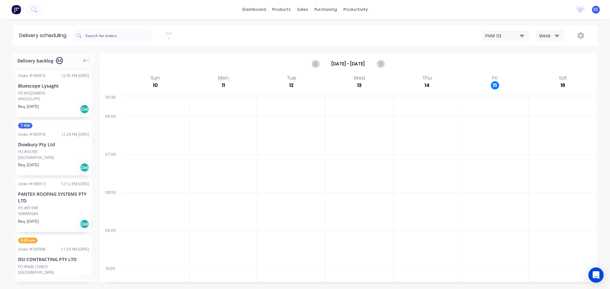
click at [207, 32] on div "18/08/25 - 18/08/25 Sort by Suburb Created date Required date Order number Cust…" at bounding box center [335, 36] width 524 height 18
click at [165, 37] on button "button" at bounding box center [168, 36] width 20 height 12
click at [167, 98] on button "Filter by labels" at bounding box center [140, 98] width 60 height 10
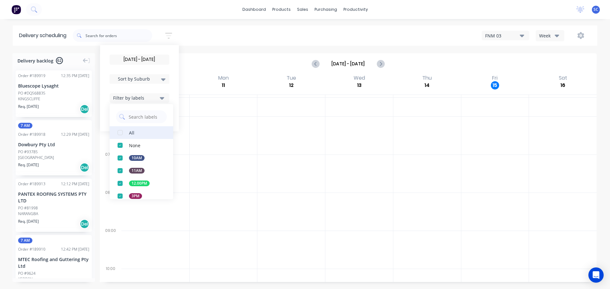
click at [123, 131] on div "button" at bounding box center [120, 132] width 13 height 13
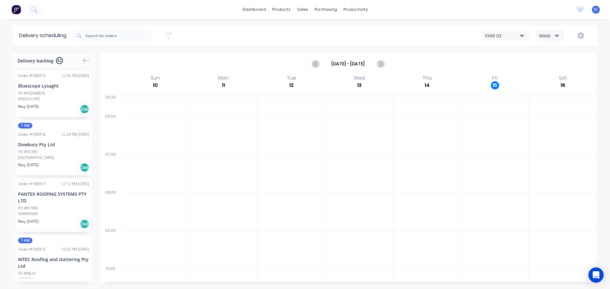
click at [225, 39] on div "18/08/25 - 18/08/25 Sort by Suburb Created date Required date Order number Cust…" at bounding box center [335, 36] width 524 height 18
click at [169, 36] on icon "button" at bounding box center [168, 35] width 5 height 1
click at [140, 95] on div "Filter by labels" at bounding box center [135, 98] width 45 height 7
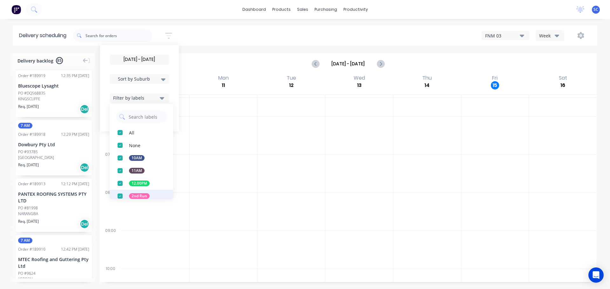
click at [121, 196] on div "button" at bounding box center [120, 196] width 13 height 13
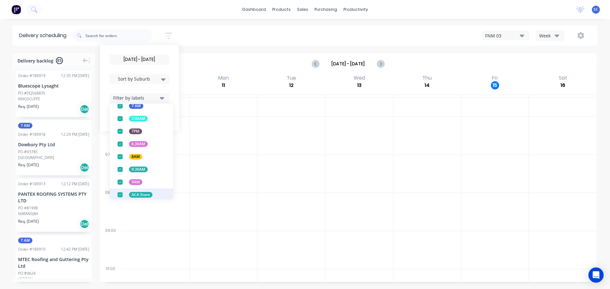
click at [123, 195] on div "button" at bounding box center [120, 195] width 13 height 13
click at [212, 33] on div "18/08/25 - 18/08/25 Sort by Suburb Created date Required date Order number Cust…" at bounding box center [335, 36] width 524 height 18
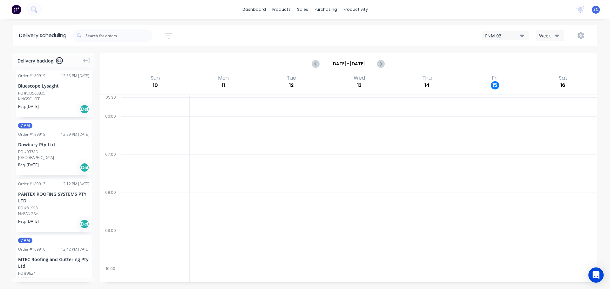
click at [171, 34] on icon "button" at bounding box center [168, 36] width 7 height 8
drag, startPoint x: 164, startPoint y: 95, endPoint x: 164, endPoint y: 98, distance: 3.8
click at [164, 95] on icon "button" at bounding box center [162, 98] width 4 height 7
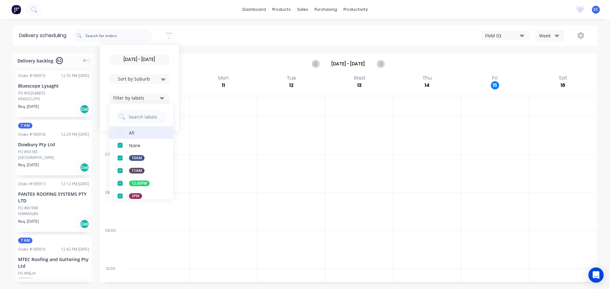
click at [125, 132] on div "button" at bounding box center [120, 132] width 13 height 13
click at [192, 23] on div "dashboard products sales purchasing productivity dashboard products Product Cat…" at bounding box center [305, 144] width 610 height 289
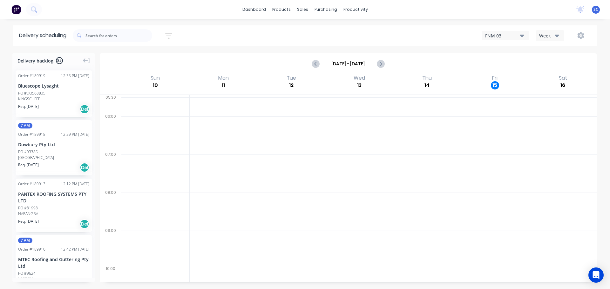
click at [170, 36] on icon "button" at bounding box center [168, 35] width 5 height 1
click at [164, 79] on icon at bounding box center [163, 79] width 4 height 3
click at [129, 152] on div "Suburb" at bounding box center [140, 149] width 60 height 11
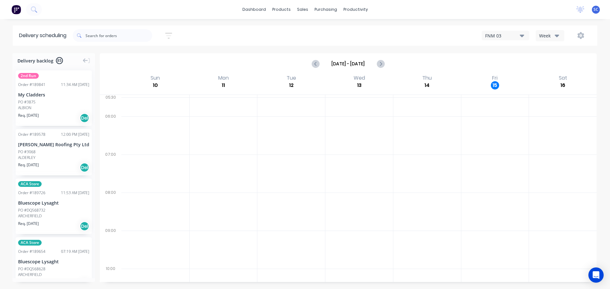
click at [209, 40] on div "18/08/25 - 18/08/25 Sort by Suburb Created date Required date Order number Cust…" at bounding box center [335, 36] width 524 height 18
click at [94, 37] on input "text" at bounding box center [118, 35] width 67 height 13
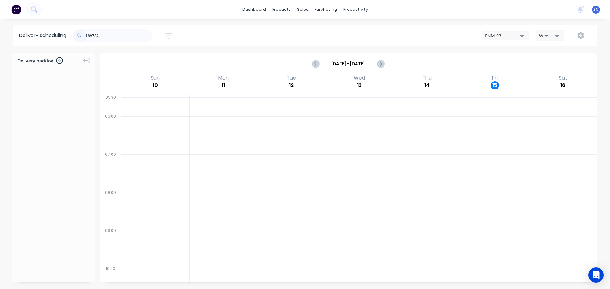
click at [111, 32] on input "189782" at bounding box center [118, 35] width 67 height 13
type input "189892"
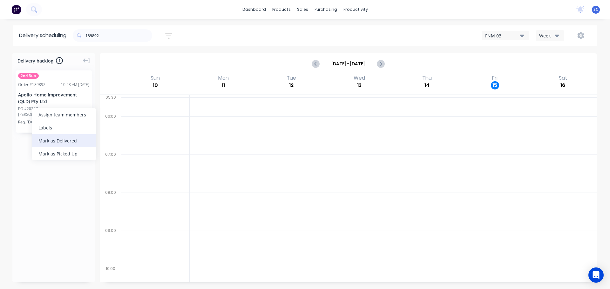
click at [61, 138] on div "Mark as Delivered" at bounding box center [64, 140] width 64 height 13
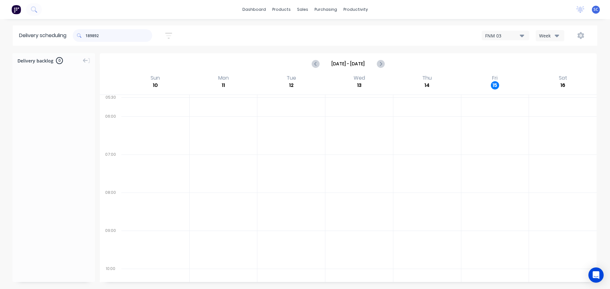
drag, startPoint x: 115, startPoint y: 38, endPoint x: 69, endPoint y: 38, distance: 45.4
click at [69, 38] on header "Delivery scheduling 189892 Sort by Most recent Created date Required date Order…" at bounding box center [305, 35] width 584 height 20
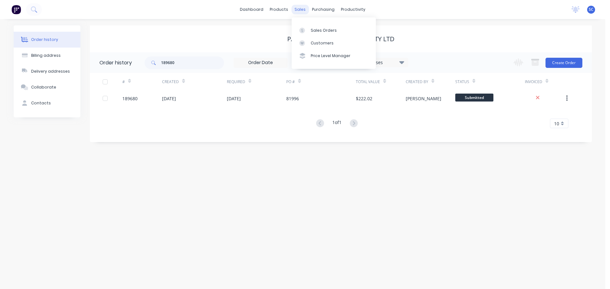
click at [304, 10] on div "sales" at bounding box center [299, 10] width 17 height 10
click at [326, 40] on link "Customers" at bounding box center [333, 43] width 84 height 13
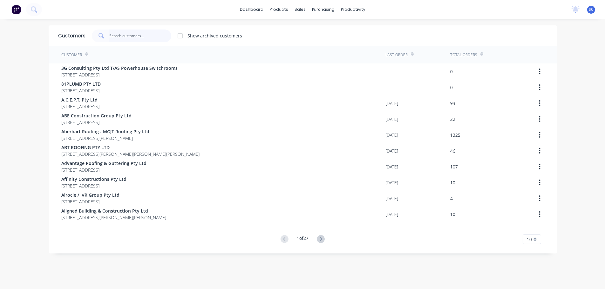
click at [130, 32] on input "text" at bounding box center [140, 36] width 62 height 13
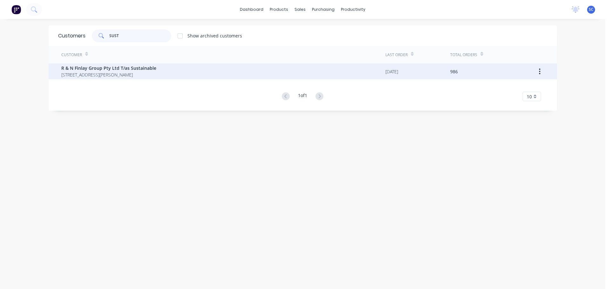
type input "SUST"
click at [100, 72] on span "[STREET_ADDRESS][PERSON_NAME]" at bounding box center [108, 74] width 95 height 7
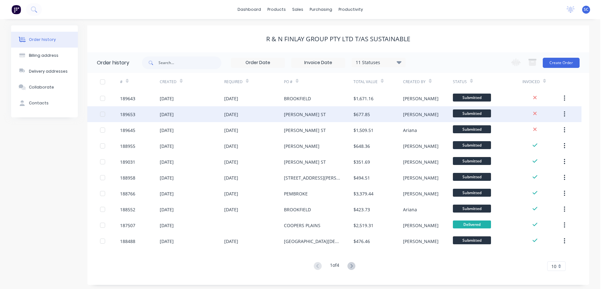
click at [139, 114] on div "189653" at bounding box center [140, 114] width 40 height 16
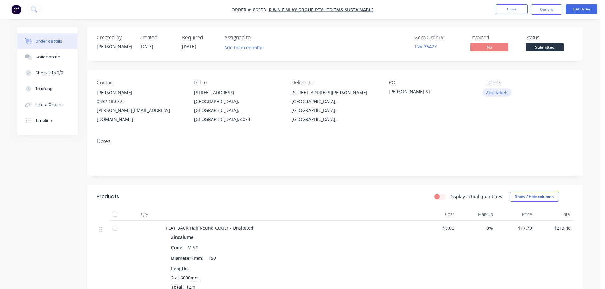
click at [500, 92] on button "Add labels" at bounding box center [496, 92] width 29 height 9
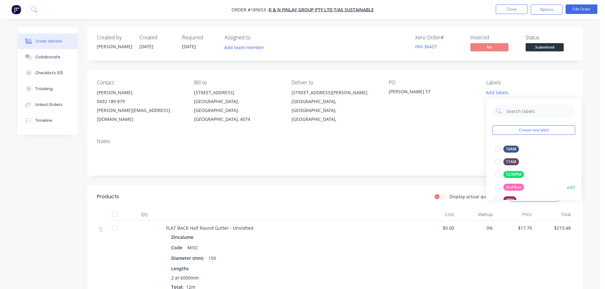
click at [498, 186] on div at bounding box center [497, 187] width 13 height 13
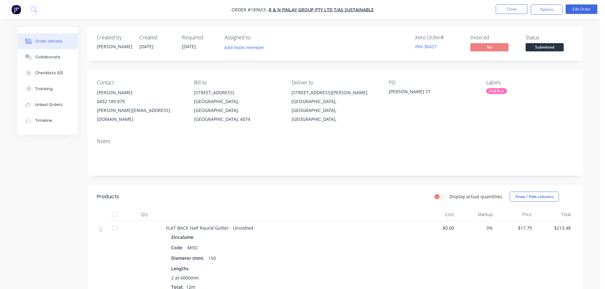
click at [356, 123] on div "Contact [PERSON_NAME] [PHONE_NUMBER] [PERSON_NAME][EMAIL_ADDRESS][DOMAIN_NAME] …" at bounding box center [334, 101] width 495 height 63
click at [516, 8] on button "Close" at bounding box center [512, 9] width 32 height 10
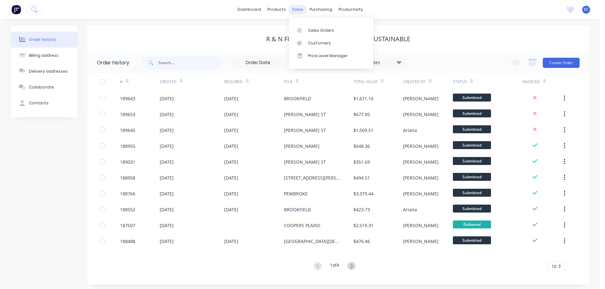
click at [298, 5] on div "sales" at bounding box center [297, 10] width 17 height 10
click at [318, 44] on div "Customers" at bounding box center [319, 43] width 23 height 6
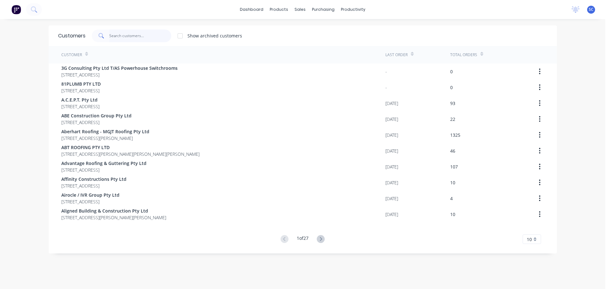
click at [123, 35] on input "text" at bounding box center [140, 36] width 62 height 13
type input "."
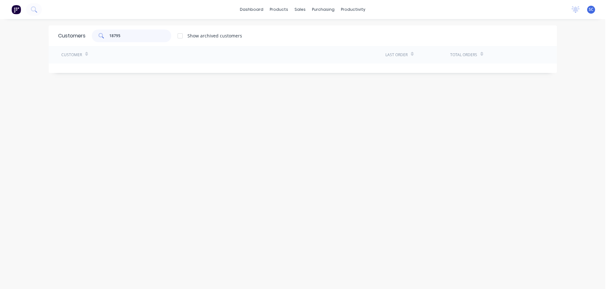
type input "187959"
drag, startPoint x: 133, startPoint y: 34, endPoint x: 97, endPoint y: 40, distance: 36.0
click at [97, 40] on div "187959" at bounding box center [131, 36] width 79 height 13
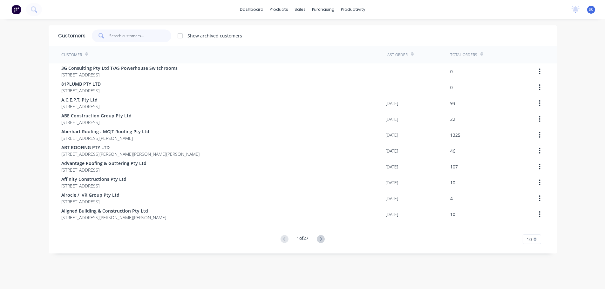
click at [115, 37] on input "text" at bounding box center [140, 36] width 62 height 13
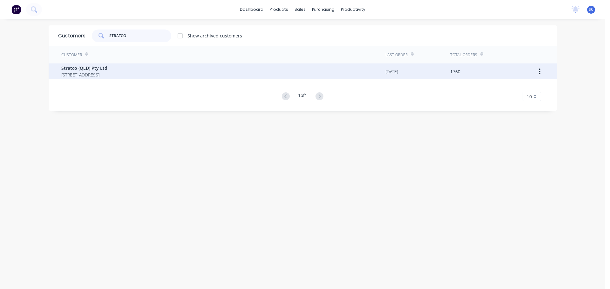
type input "STRATCO"
click at [96, 73] on span "[STREET_ADDRESS]" at bounding box center [84, 74] width 46 height 7
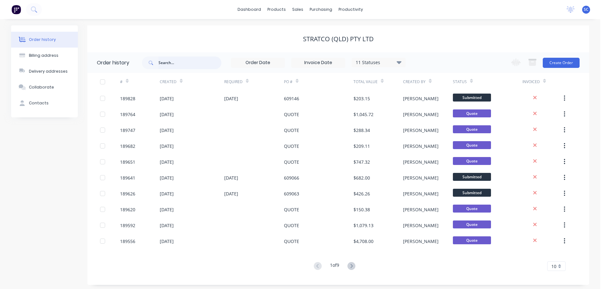
click at [170, 61] on input "text" at bounding box center [189, 63] width 63 height 13
type input "187"
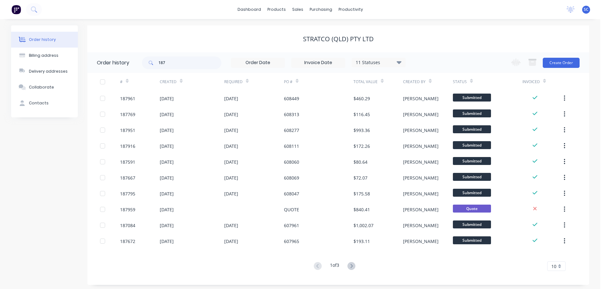
drag, startPoint x: 165, startPoint y: 69, endPoint x: 168, endPoint y: 66, distance: 3.6
click at [167, 66] on div "187 11 Statuses Invoice Status Invoiced Not Invoiced Partial Order Status All A…" at bounding box center [274, 62] width 264 height 21
click at [168, 64] on input "187" at bounding box center [189, 63] width 63 height 13
type input "187959"
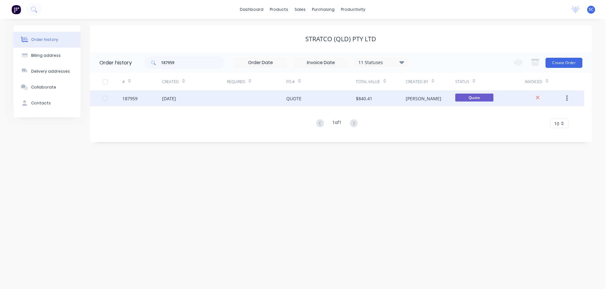
click at [176, 101] on div "[DATE]" at bounding box center [169, 98] width 14 height 7
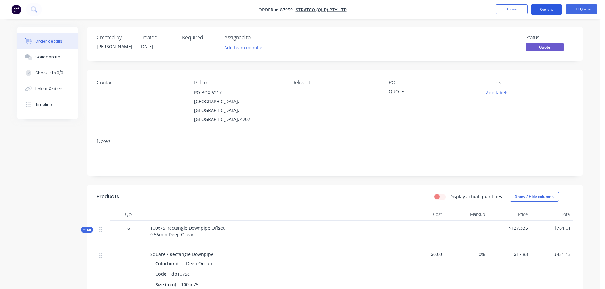
click at [553, 7] on button "Options" at bounding box center [547, 9] width 32 height 10
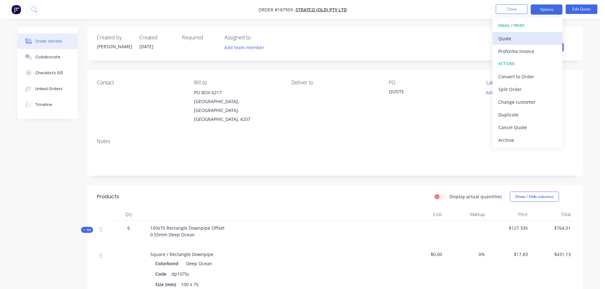
click at [509, 40] on div "Quote" at bounding box center [527, 38] width 58 height 9
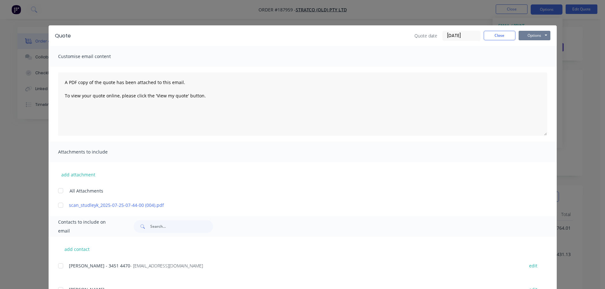
click at [529, 33] on button "Options" at bounding box center [535, 36] width 32 height 10
click at [536, 57] on button "Print" at bounding box center [539, 57] width 41 height 10
click at [503, 34] on button "Close" at bounding box center [500, 36] width 32 height 10
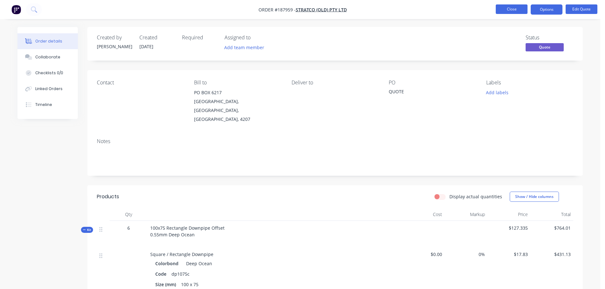
click at [516, 6] on button "Close" at bounding box center [512, 9] width 32 height 10
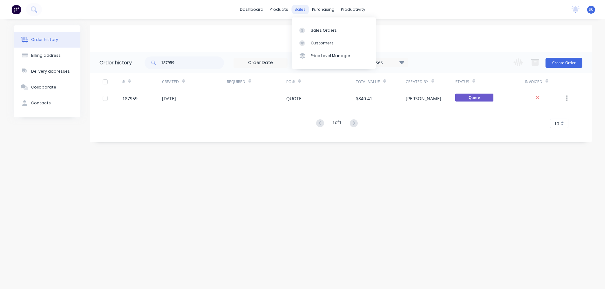
click at [302, 5] on div "sales" at bounding box center [299, 10] width 17 height 10
click at [317, 40] on div "Customers" at bounding box center [322, 43] width 23 height 6
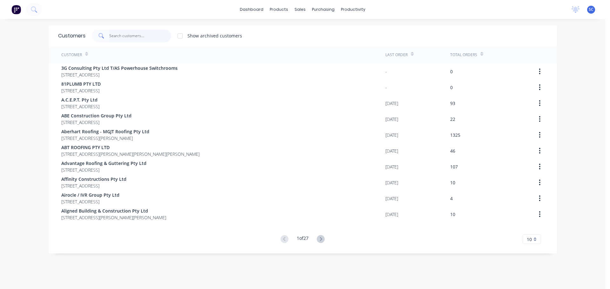
click at [138, 35] on input "text" at bounding box center [140, 36] width 62 height 13
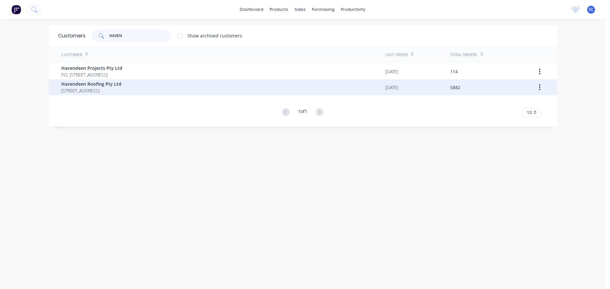
type input "HAVEN"
click at [107, 87] on span "[STREET_ADDRESS]" at bounding box center [91, 90] width 60 height 7
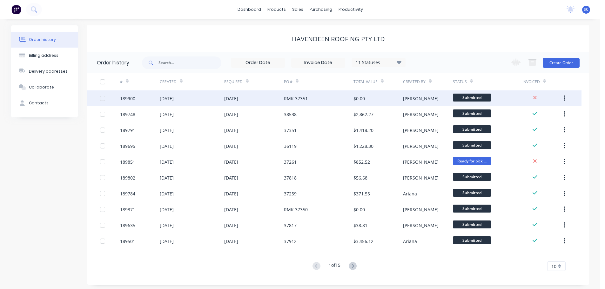
click at [226, 101] on div "[DATE]" at bounding box center [231, 98] width 14 height 7
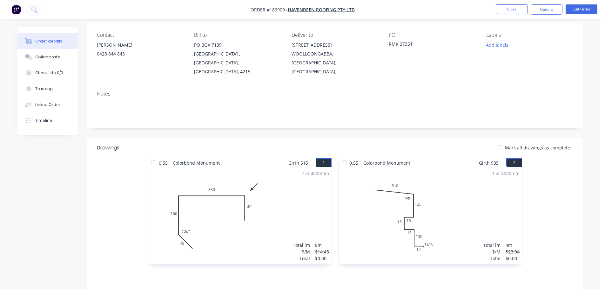
scroll to position [64, 0]
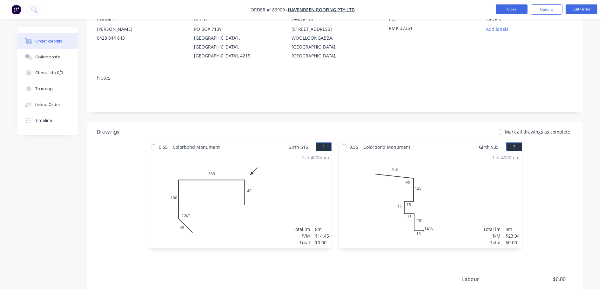
click at [509, 8] on button "Close" at bounding box center [512, 9] width 32 height 10
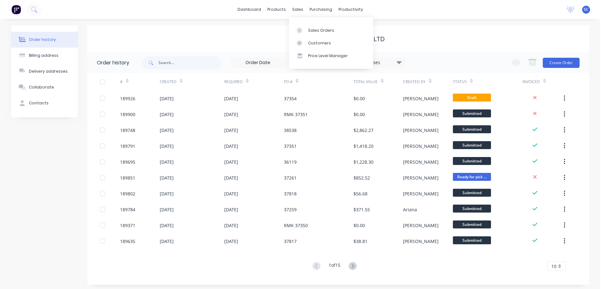
drag, startPoint x: 298, startPoint y: 10, endPoint x: 297, endPoint y: 22, distance: 12.4
click at [298, 9] on div "sales" at bounding box center [297, 10] width 17 height 10
click at [316, 44] on div "Customers" at bounding box center [319, 43] width 23 height 6
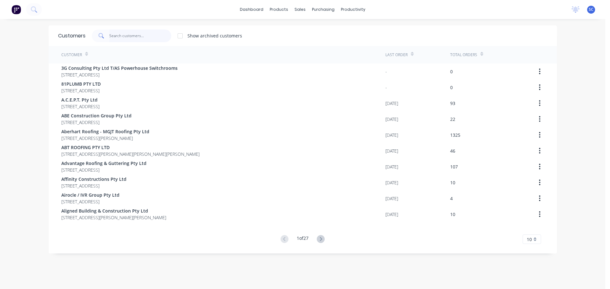
click at [124, 37] on input "text" at bounding box center [140, 36] width 62 height 13
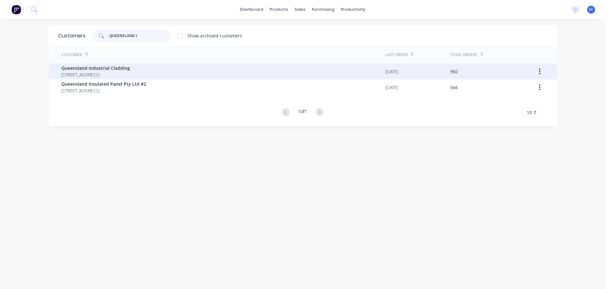
type input "QUEENSLAND I"
click at [101, 69] on span "Queensland Industrial Cladding" at bounding box center [95, 68] width 69 height 7
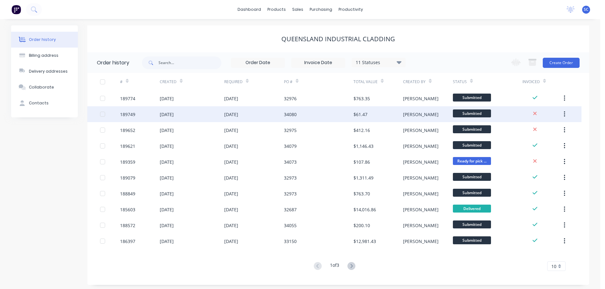
click at [251, 116] on div "[DATE]" at bounding box center [254, 114] width 60 height 16
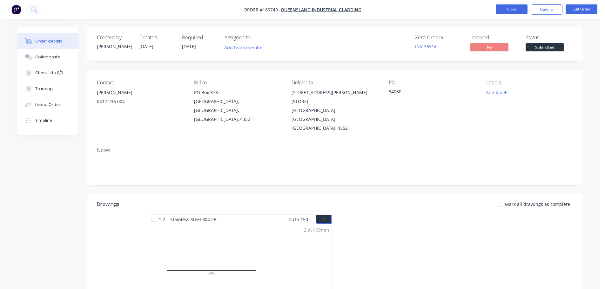
click at [512, 11] on button "Close" at bounding box center [512, 9] width 32 height 10
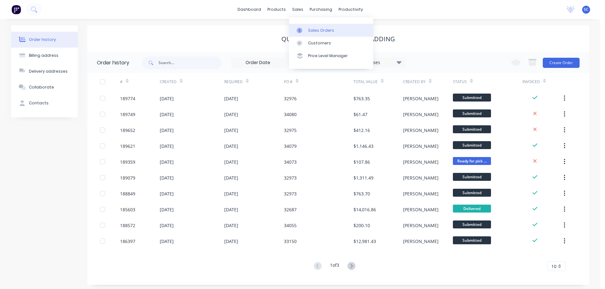
drag, startPoint x: 294, startPoint y: 9, endPoint x: 305, endPoint y: 36, distance: 28.5
click at [293, 10] on div "sales" at bounding box center [297, 10] width 17 height 10
click at [312, 40] on div "Customers" at bounding box center [319, 43] width 23 height 6
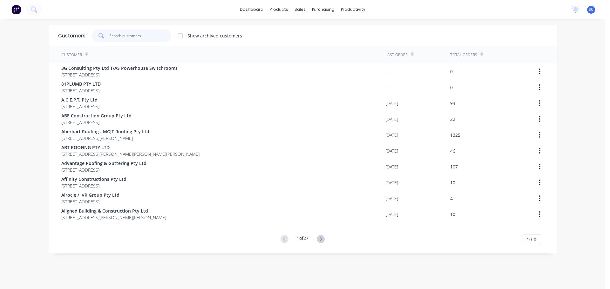
click at [114, 36] on input "text" at bounding box center [140, 36] width 62 height 13
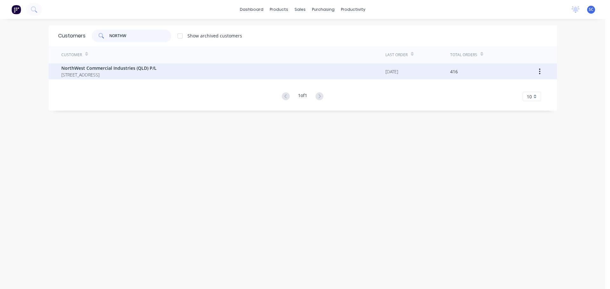
type input "NORTHW"
click at [73, 69] on span "NorthWest Commercial Industries (QLD) P/L" at bounding box center [108, 68] width 95 height 7
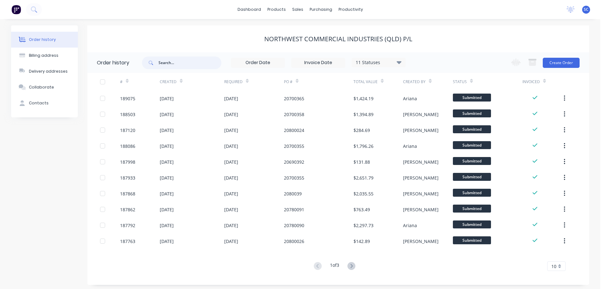
drag, startPoint x: 173, startPoint y: 61, endPoint x: 168, endPoint y: 65, distance: 6.4
click at [173, 61] on input "text" at bounding box center [189, 63] width 63 height 13
type input "2078"
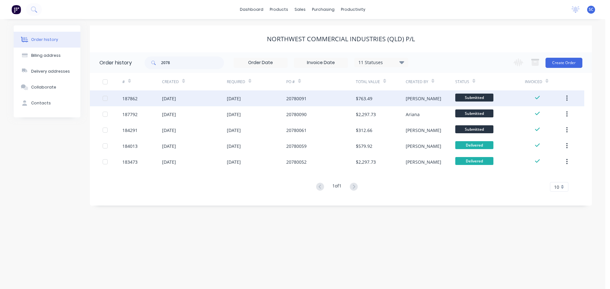
click at [236, 102] on div "[DATE]" at bounding box center [257, 98] width 60 height 16
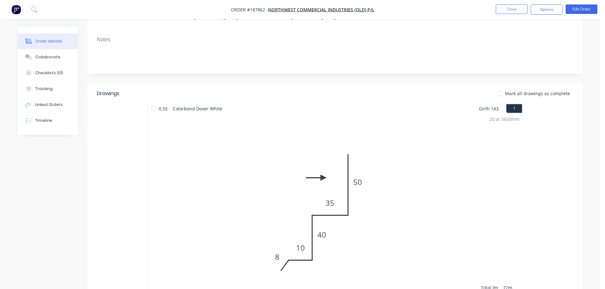
scroll to position [127, 0]
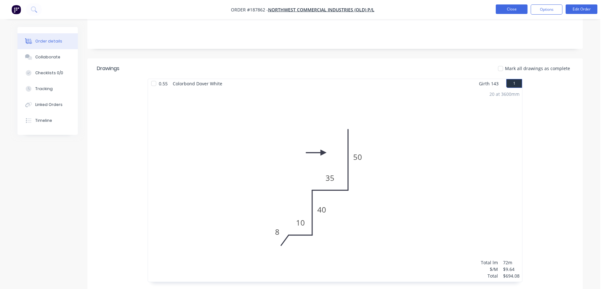
click at [503, 11] on button "Close" at bounding box center [512, 9] width 32 height 10
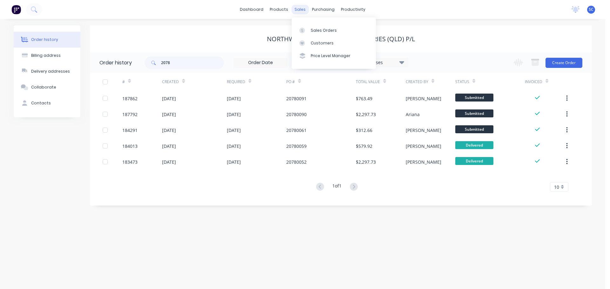
drag, startPoint x: 303, startPoint y: 8, endPoint x: 326, endPoint y: 43, distance: 41.4
click at [303, 9] on div "sales" at bounding box center [299, 10] width 17 height 10
click at [326, 44] on div "Customers" at bounding box center [322, 43] width 23 height 6
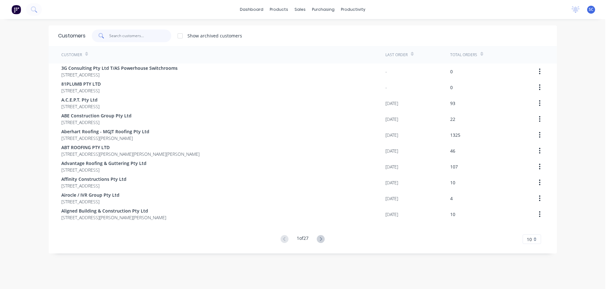
click at [136, 36] on input "text" at bounding box center [140, 36] width 62 height 13
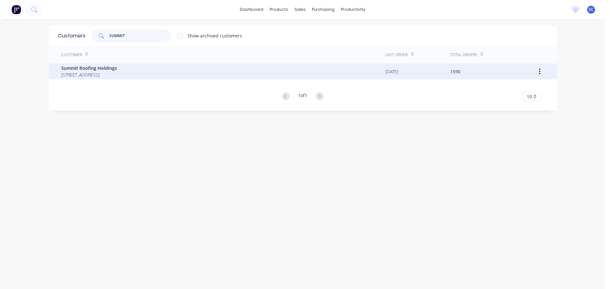
type input "SUMMIT"
click at [106, 78] on span "[STREET_ADDRESS]" at bounding box center [89, 74] width 56 height 7
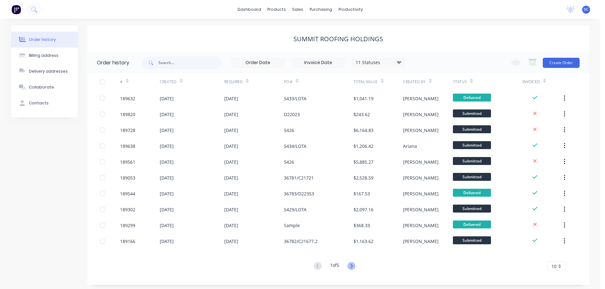
click at [350, 264] on icon at bounding box center [351, 266] width 8 height 8
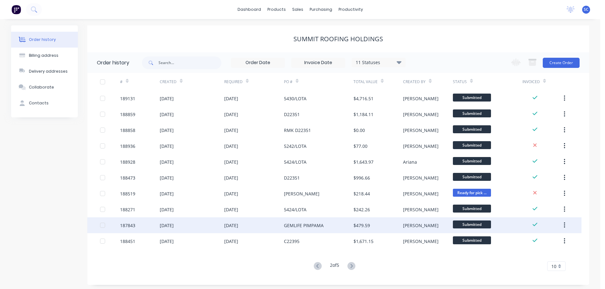
click at [238, 228] on div "[DATE]" at bounding box center [231, 225] width 14 height 7
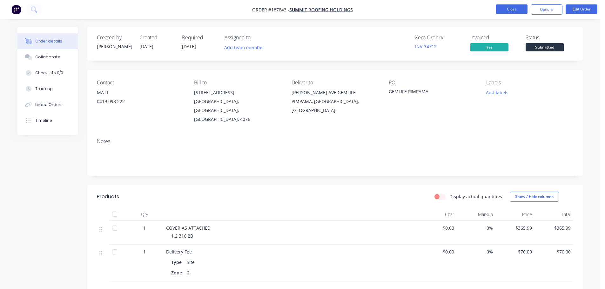
click at [523, 8] on button "Close" at bounding box center [512, 9] width 32 height 10
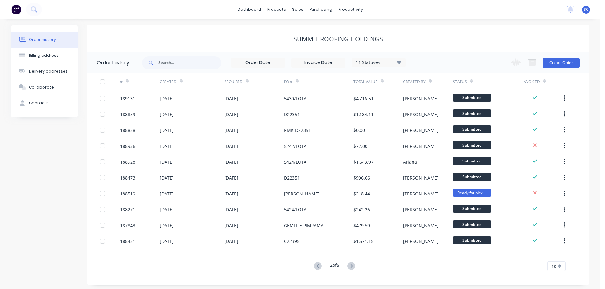
click at [351, 266] on icon at bounding box center [351, 266] width 8 height 8
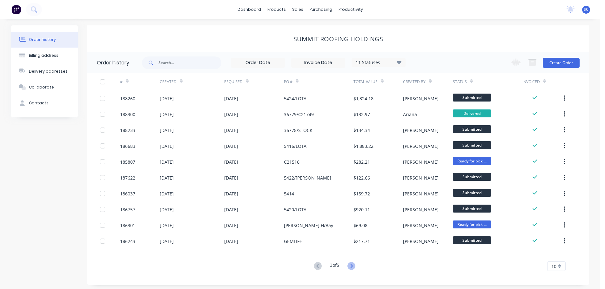
click at [351, 266] on icon at bounding box center [351, 266] width 8 height 8
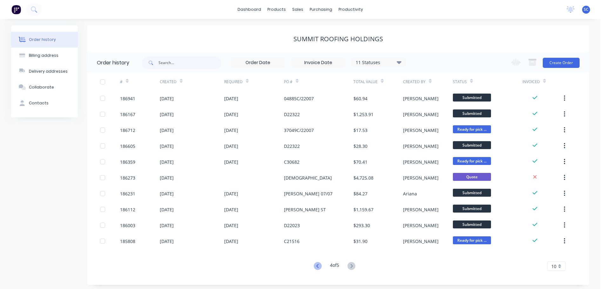
click at [316, 266] on icon at bounding box center [317, 266] width 2 height 4
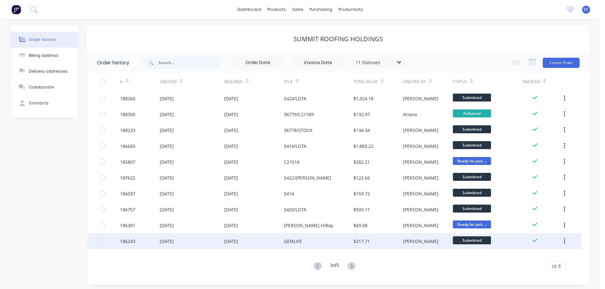
click at [248, 243] on div "[DATE]" at bounding box center [254, 241] width 60 height 16
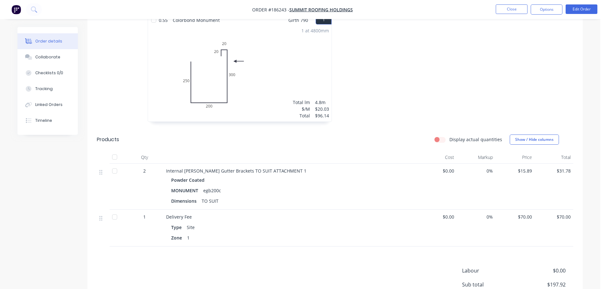
scroll to position [32, 0]
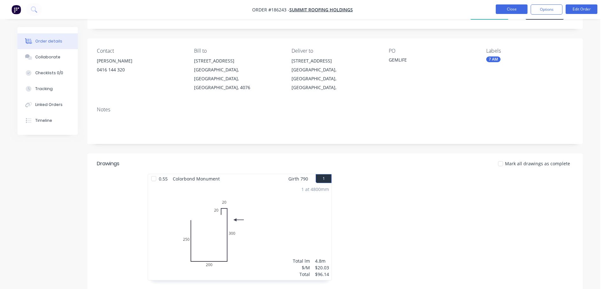
click at [513, 6] on button "Close" at bounding box center [512, 9] width 32 height 10
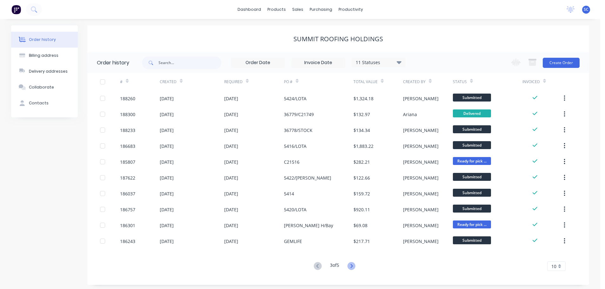
click at [354, 268] on icon at bounding box center [351, 266] width 8 height 8
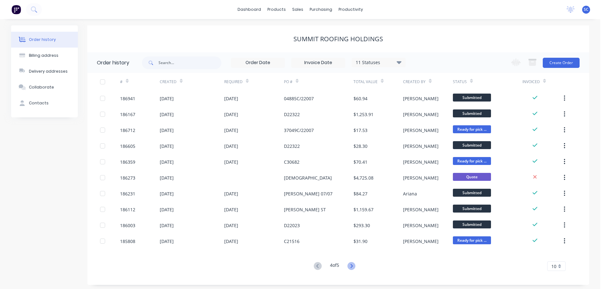
click at [355, 267] on icon at bounding box center [351, 266] width 8 height 8
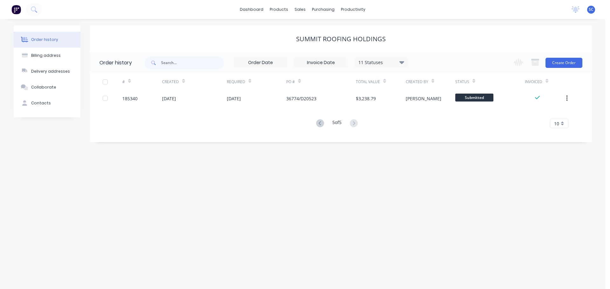
click at [404, 61] on div "11 Statuses" at bounding box center [380, 62] width 53 height 7
click at [433, 148] on label at bounding box center [433, 148] width 0 height 0
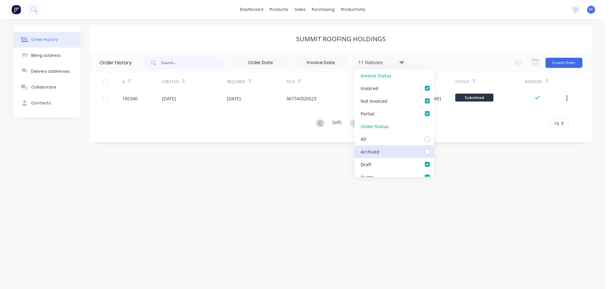
click at [433, 152] on input "checkbox" at bounding box center [435, 151] width 5 height 6
checkbox input "true"
click at [474, 25] on div "Order history Billing address Delivery addresses Collaborate Contacts Summit Ro…" at bounding box center [302, 154] width 605 height 270
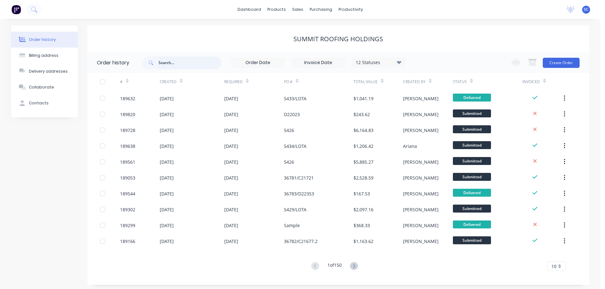
click at [165, 58] on input "text" at bounding box center [189, 63] width 63 height 13
type input "CARRARA"
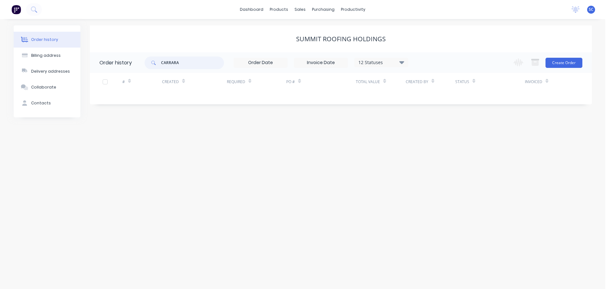
click at [184, 64] on input "CARRARA" at bounding box center [192, 63] width 63 height 13
type input "C"
type input "GEMLIFE"
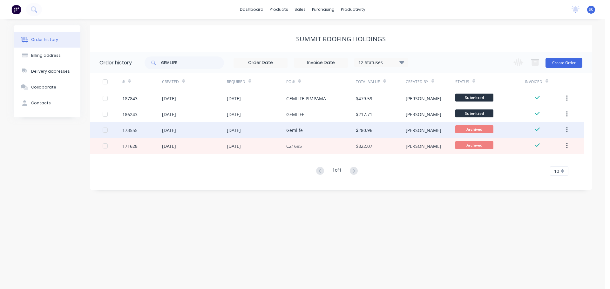
click at [216, 131] on div "[DATE]" at bounding box center [194, 130] width 64 height 16
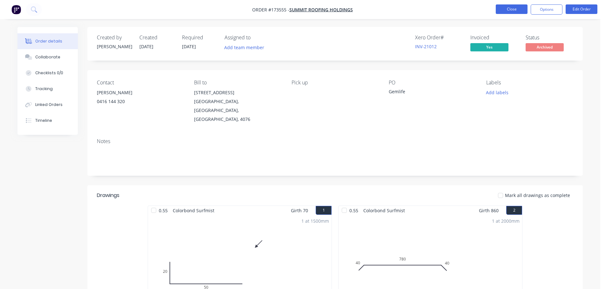
click at [513, 10] on button "Close" at bounding box center [512, 9] width 32 height 10
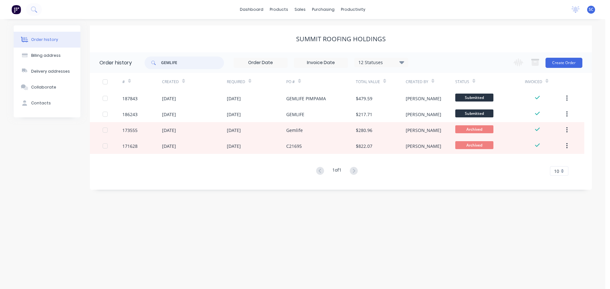
drag, startPoint x: 184, startPoint y: 62, endPoint x: 146, endPoint y: 63, distance: 37.8
click at [146, 63] on div "GEMLIFE" at bounding box center [183, 63] width 79 height 13
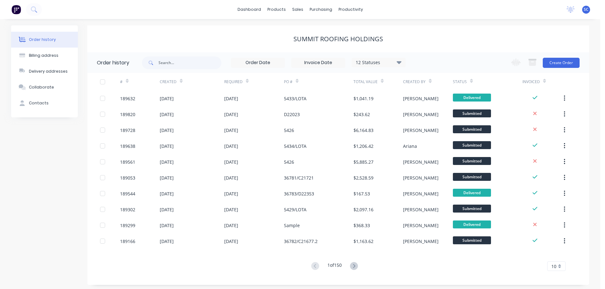
click at [199, 43] on div "Summit Roofing Holdings" at bounding box center [338, 39] width 502 height 8
click at [298, 12] on div "sales" at bounding box center [297, 10] width 17 height 10
click at [315, 42] on div "Customers" at bounding box center [319, 43] width 23 height 6
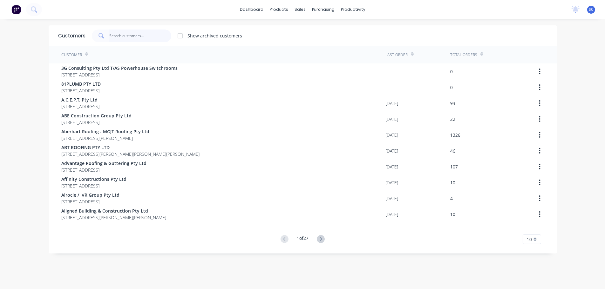
click at [118, 33] on input "text" at bounding box center [140, 36] width 62 height 13
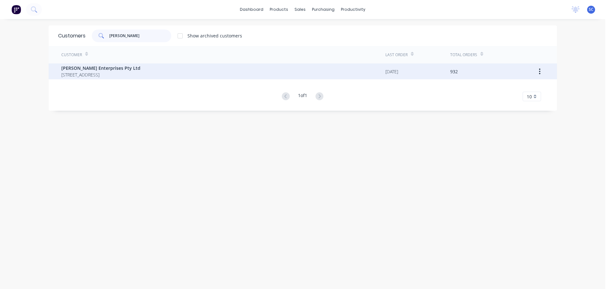
type input "[PERSON_NAME]"
click at [106, 70] on span "[PERSON_NAME] Enterprises Pty Ltd" at bounding box center [100, 68] width 79 height 7
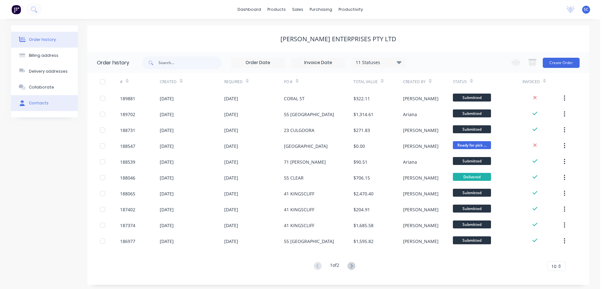
click at [46, 103] on div "Contacts" at bounding box center [39, 103] width 20 height 6
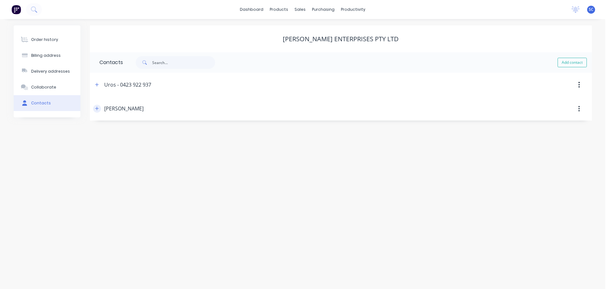
click at [97, 107] on icon "button" at bounding box center [97, 108] width 4 height 4
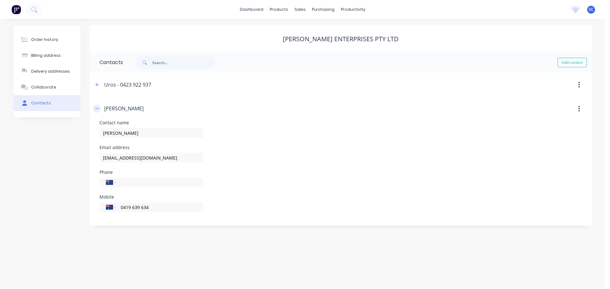
click at [98, 109] on icon "button" at bounding box center [97, 108] width 4 height 4
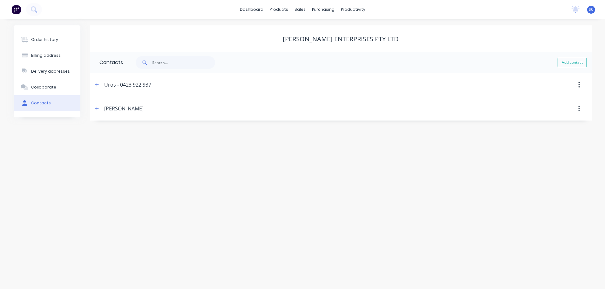
click at [224, 36] on div "[PERSON_NAME] Enterprises Pty Ltd" at bounding box center [341, 39] width 502 height 8
click at [258, 6] on link "dashboard" at bounding box center [252, 10] width 30 height 10
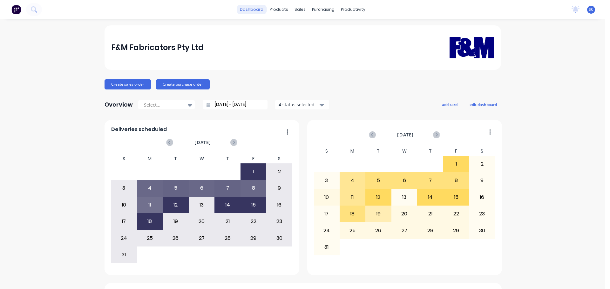
click at [249, 7] on link "dashboard" at bounding box center [252, 10] width 30 height 10
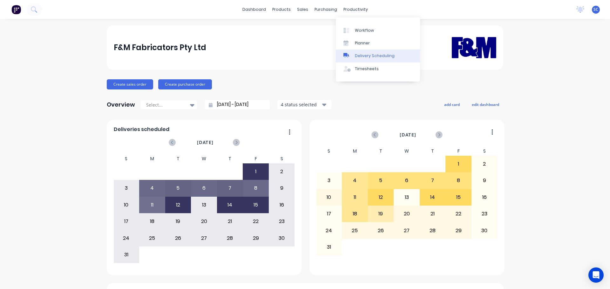
click at [368, 58] on div "Delivery Scheduling" at bounding box center [375, 56] width 40 height 6
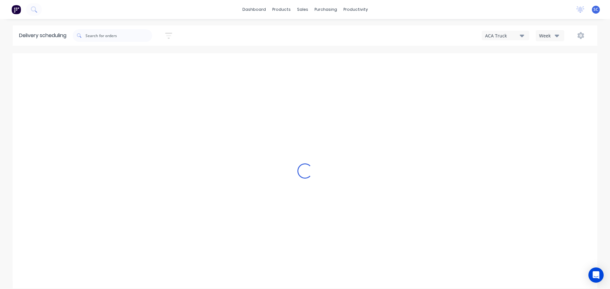
click at [522, 36] on icon "button" at bounding box center [521, 36] width 4 height 3
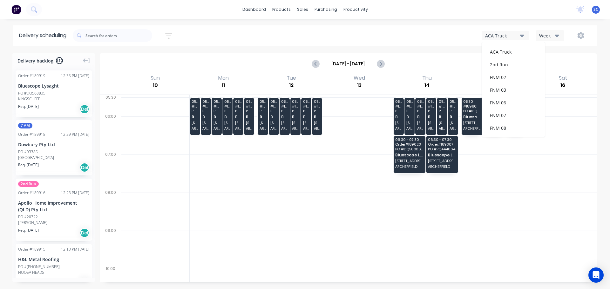
click at [558, 35] on icon "button" at bounding box center [556, 36] width 4 height 3
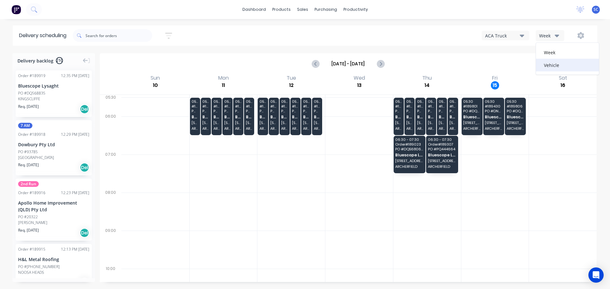
click at [552, 66] on div "Vehicle" at bounding box center [567, 65] width 63 height 13
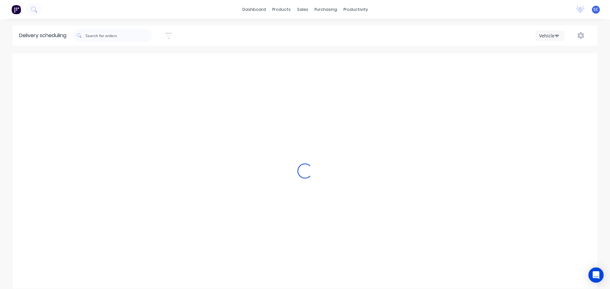
scroll to position [0, 0]
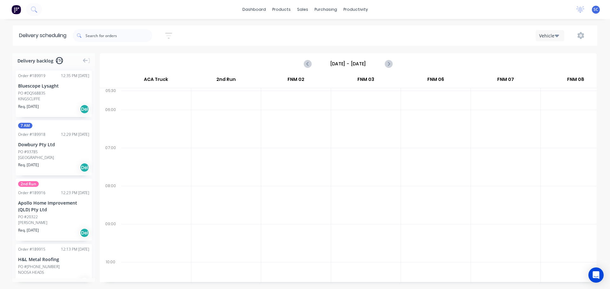
click at [339, 61] on input "[DATE] - [DATE]" at bounding box center [348, 64] width 63 height 10
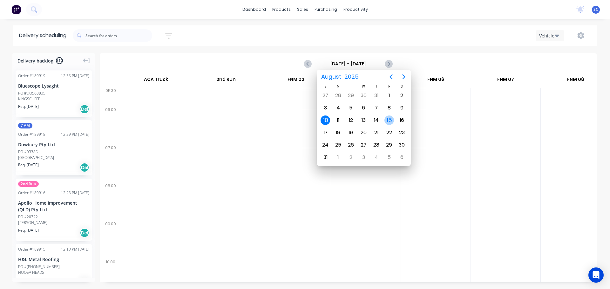
click at [390, 123] on div "15" at bounding box center [389, 121] width 10 height 10
type input "[DATE] - [DATE]"
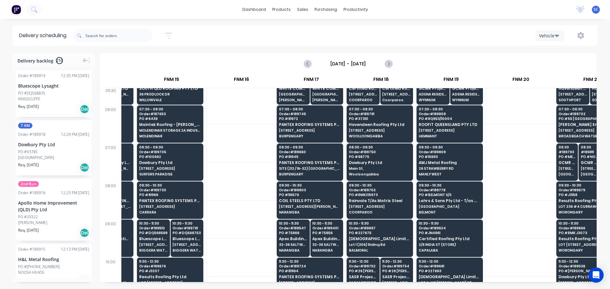
scroll to position [0, 823]
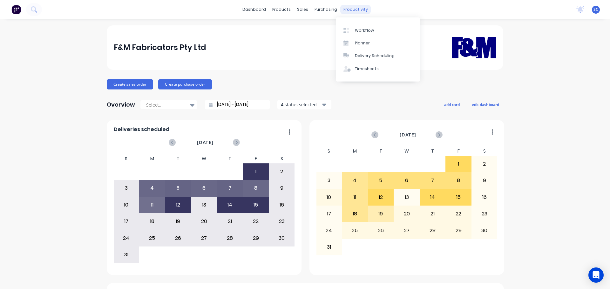
click at [350, 9] on div "productivity" at bounding box center [355, 10] width 31 height 10
click at [367, 56] on div "Delivery Scheduling" at bounding box center [375, 56] width 40 height 6
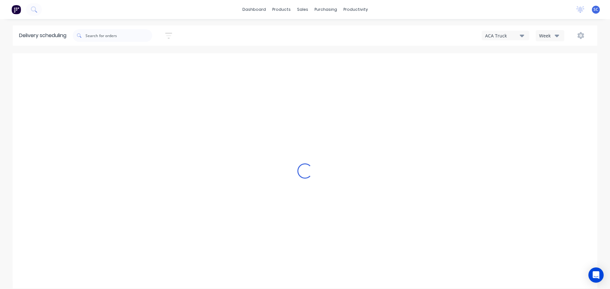
click at [558, 36] on icon "button" at bounding box center [556, 36] width 4 height 3
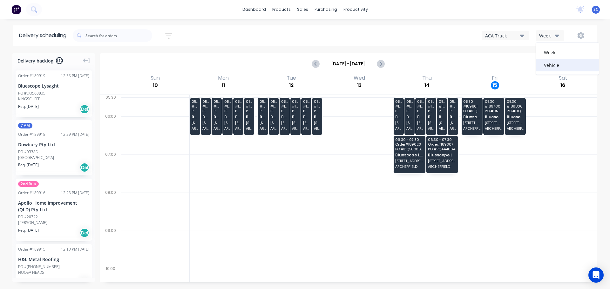
click at [557, 65] on div "Vehicle" at bounding box center [567, 65] width 63 height 13
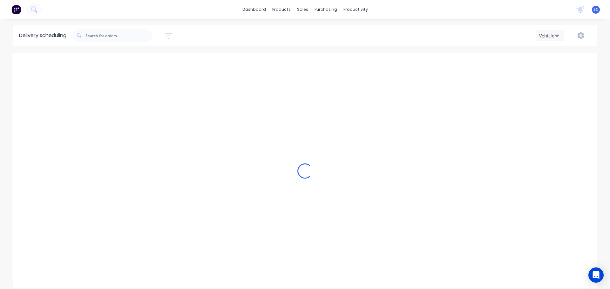
scroll to position [0, 0]
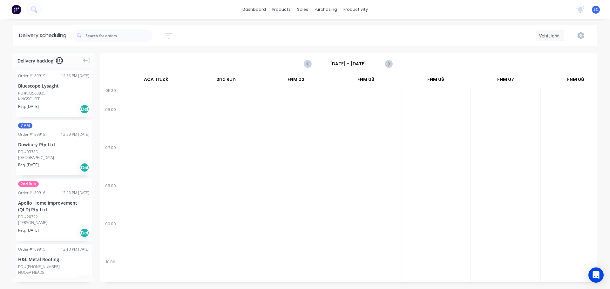
click at [333, 66] on input "[DATE] - [DATE]" at bounding box center [348, 64] width 63 height 10
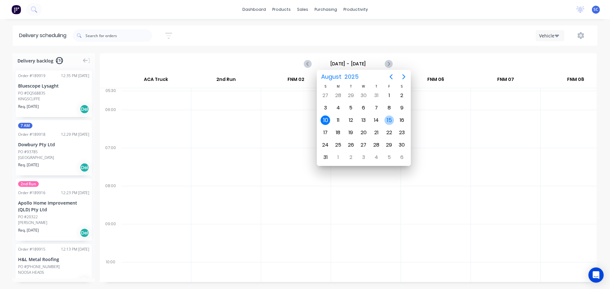
click at [388, 119] on div "15" at bounding box center [389, 121] width 10 height 10
type input "[DATE] - [DATE]"
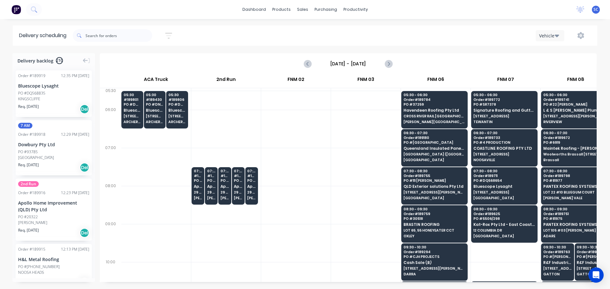
scroll to position [0, 412]
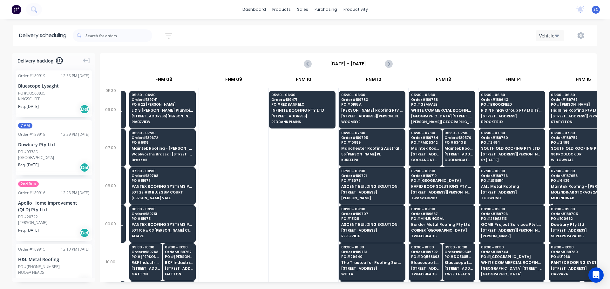
click at [567, 191] on span "MOLENDINAR STORAGE 2A INDUSTRIAL AV" at bounding box center [582, 193] width 62 height 4
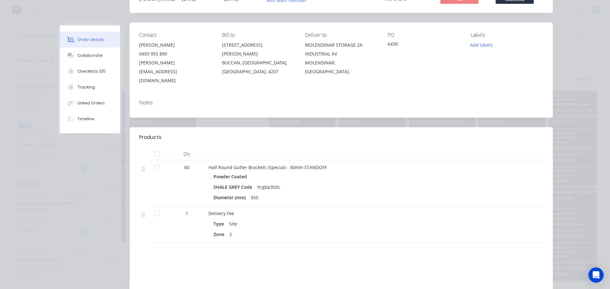
scroll to position [0, 0]
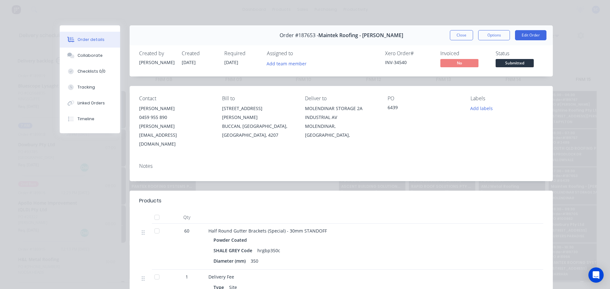
click at [455, 34] on button "Close" at bounding box center [461, 35] width 23 height 10
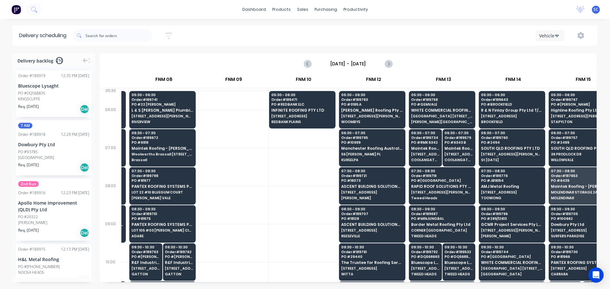
click at [456, 36] on div "Vehicle" at bounding box center [460, 35] width 262 height 11
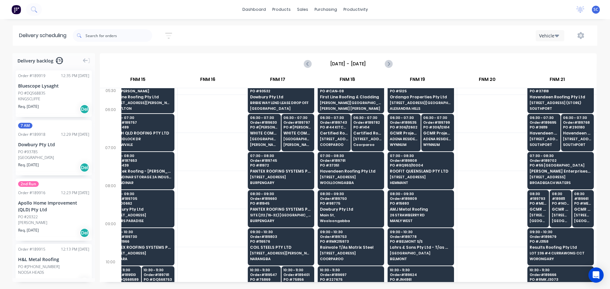
scroll to position [0, 857]
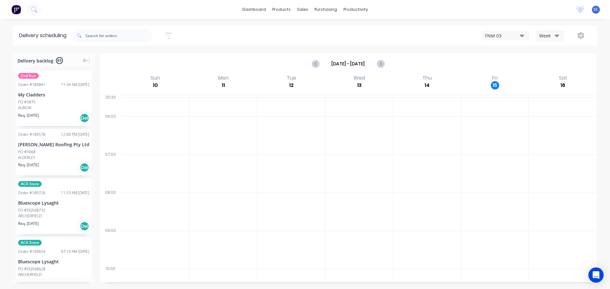
click at [170, 34] on icon "button" at bounding box center [168, 36] width 7 height 8
click at [127, 58] on input "[DATE] - [DATE]" at bounding box center [139, 60] width 59 height 10
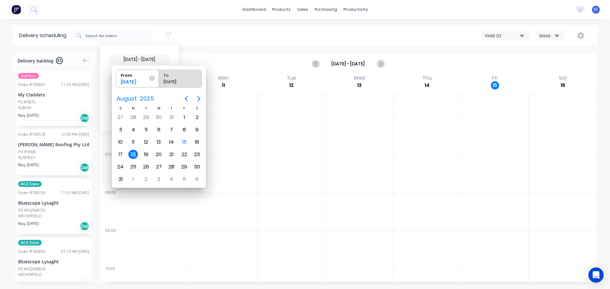
click at [133, 154] on div "18" at bounding box center [133, 155] width 10 height 10
radio input "false"
radio input "true"
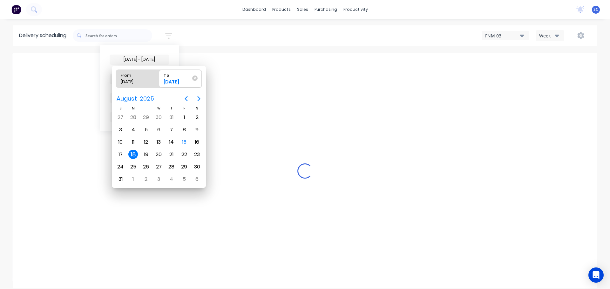
click at [133, 154] on div "18" at bounding box center [133, 155] width 10 height 10
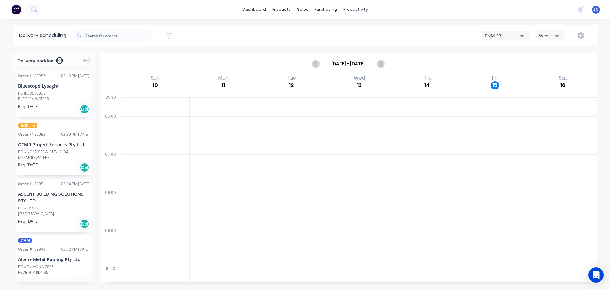
click at [169, 34] on icon "button" at bounding box center [168, 36] width 7 height 8
click at [144, 80] on span "Sort by Suburb" at bounding box center [133, 79] width 41 height 7
click at [133, 151] on div "Suburb" at bounding box center [140, 149] width 60 height 11
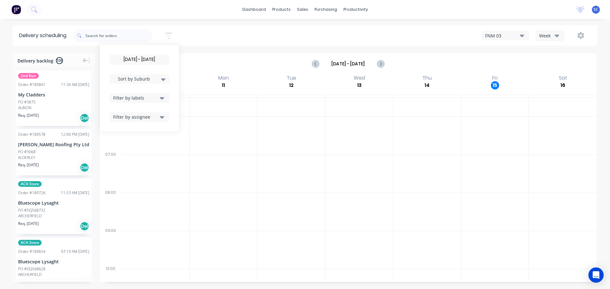
drag, startPoint x: 145, startPoint y: 61, endPoint x: 145, endPoint y: 70, distance: 9.2
click at [145, 61] on input "18/08/25 - 18/08/25" at bounding box center [139, 60] width 59 height 10
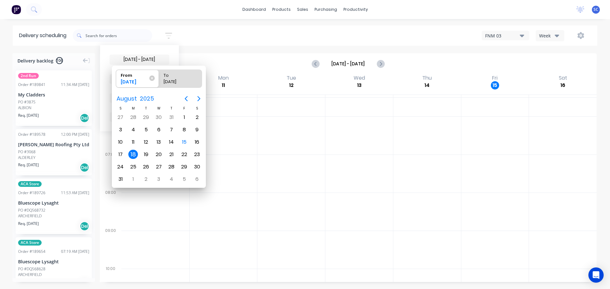
click at [134, 152] on div "18" at bounding box center [133, 155] width 10 height 10
radio input "false"
radio input "true"
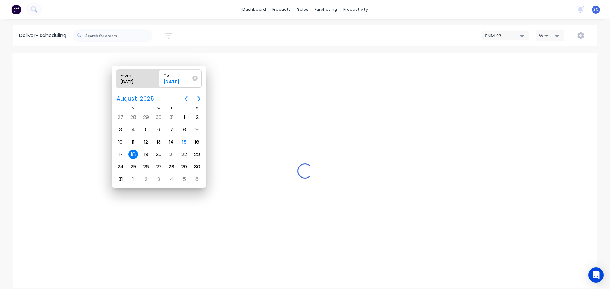
click at [132, 156] on div "18" at bounding box center [133, 155] width 10 height 10
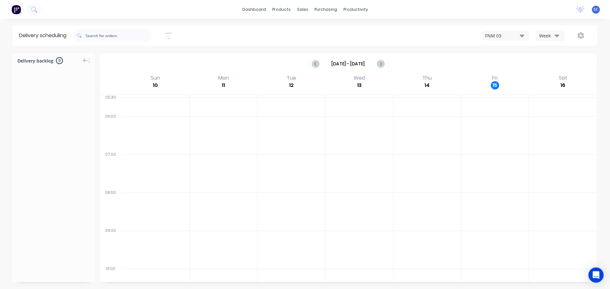
click at [171, 33] on icon "button" at bounding box center [168, 36] width 7 height 6
click at [144, 60] on input "18/08/25 - 18/08/25" at bounding box center [139, 60] width 59 height 10
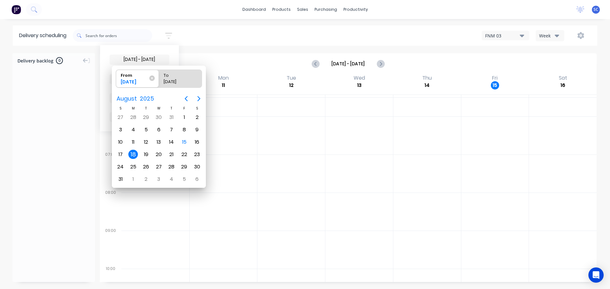
click at [130, 155] on div "18" at bounding box center [133, 155] width 10 height 10
radio input "false"
radio input "true"
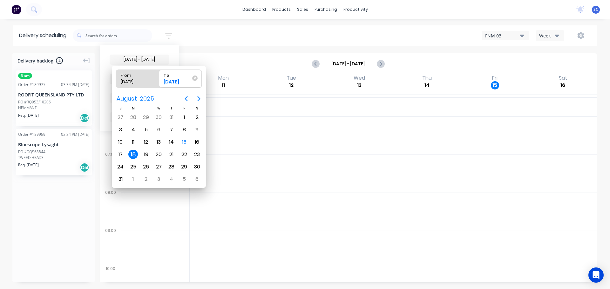
click at [131, 156] on div "18" at bounding box center [133, 155] width 10 height 10
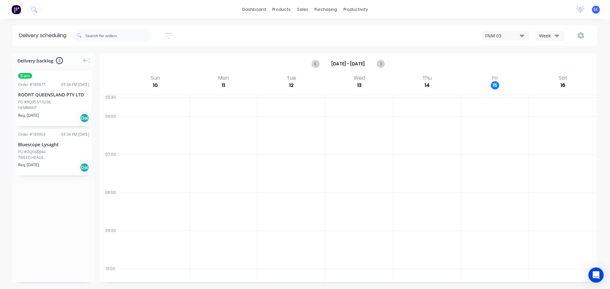
drag, startPoint x: 172, startPoint y: 33, endPoint x: 172, endPoint y: 37, distance: 3.2
click at [172, 33] on icon "button" at bounding box center [168, 36] width 7 height 6
click at [151, 59] on input "18/08/25 - 18/08/25" at bounding box center [139, 60] width 59 height 10
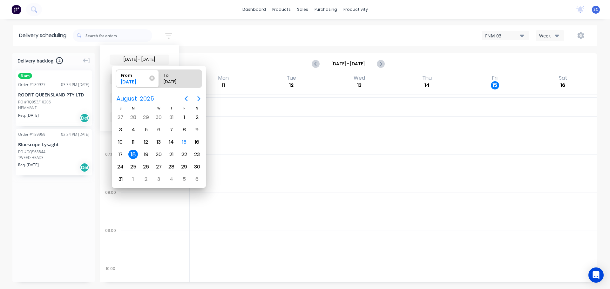
click at [134, 155] on div "18" at bounding box center [133, 155] width 10 height 10
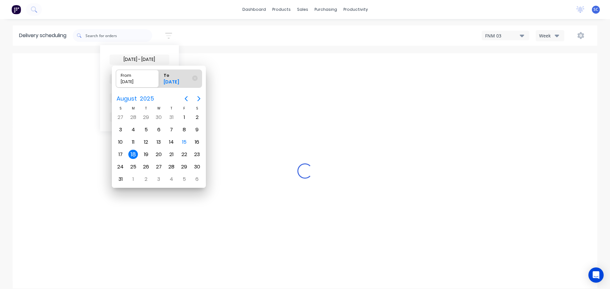
radio input "false"
radio input "true"
click at [133, 155] on div "18" at bounding box center [133, 155] width 10 height 10
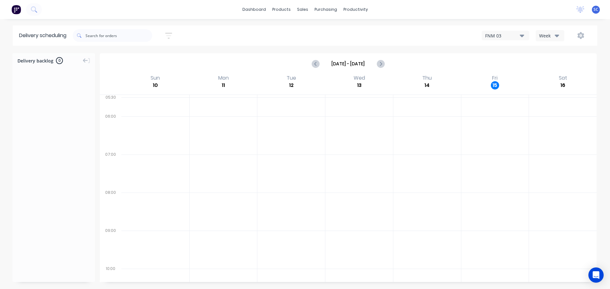
click at [172, 35] on icon "button" at bounding box center [168, 36] width 7 height 8
click at [137, 58] on input "18/08/25 - 18/08/25" at bounding box center [139, 60] width 59 height 10
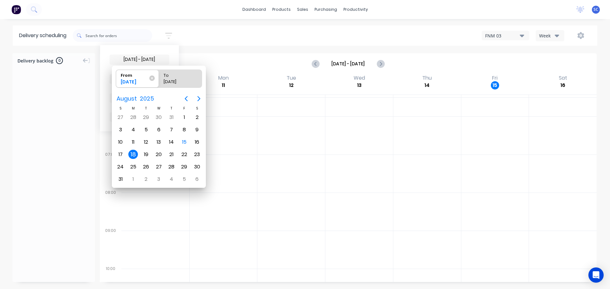
click at [131, 156] on div "18" at bounding box center [133, 155] width 10 height 10
radio input "false"
radio input "true"
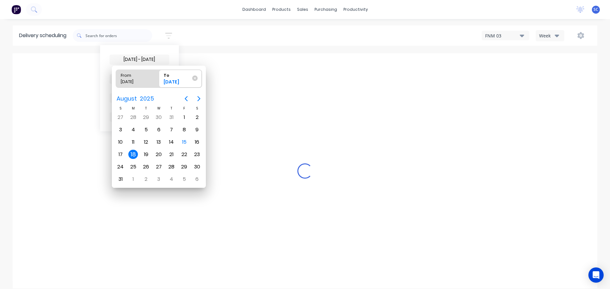
click at [131, 156] on div "18" at bounding box center [133, 155] width 10 height 10
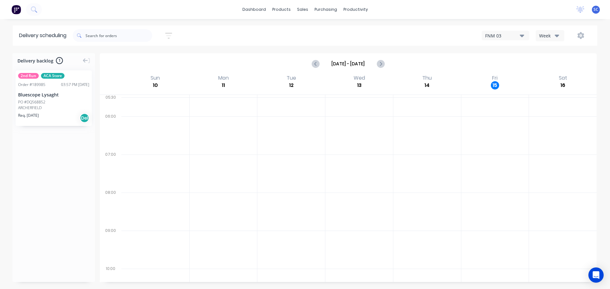
click at [557, 35] on icon "button" at bounding box center [556, 35] width 4 height 7
click at [548, 66] on div "Vehicle" at bounding box center [567, 65] width 63 height 13
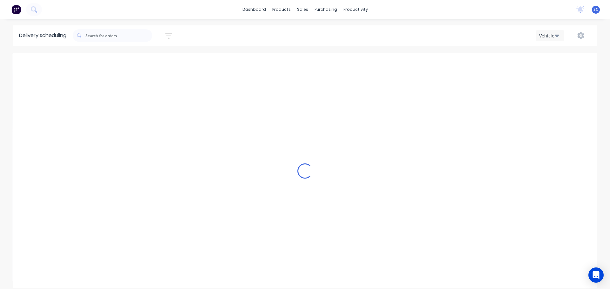
scroll to position [0, 0]
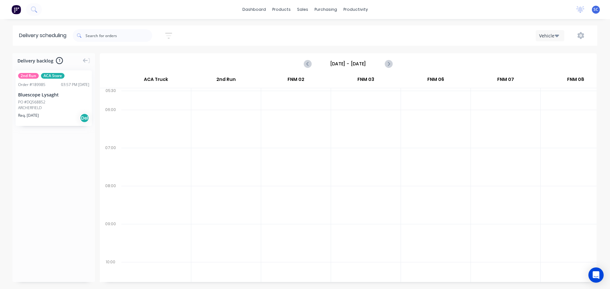
click at [328, 66] on input "Sunday - 10/08/25" at bounding box center [348, 64] width 63 height 10
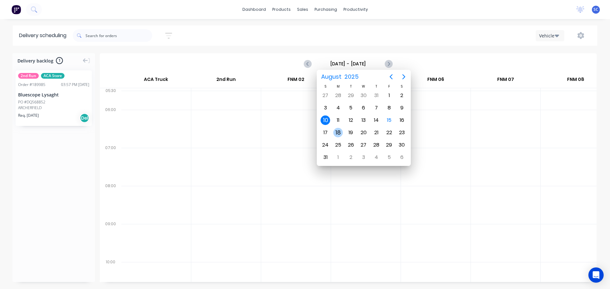
click at [338, 132] on div "18" at bounding box center [338, 133] width 10 height 10
type input "Monday - 18/08/25"
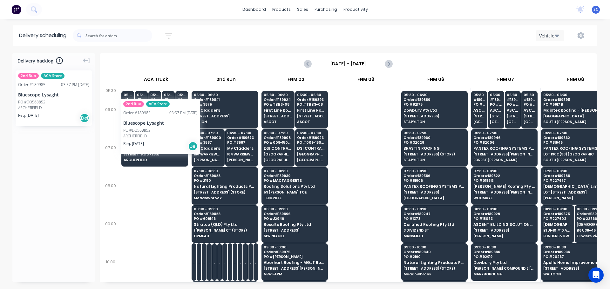
scroll to position [0, 0]
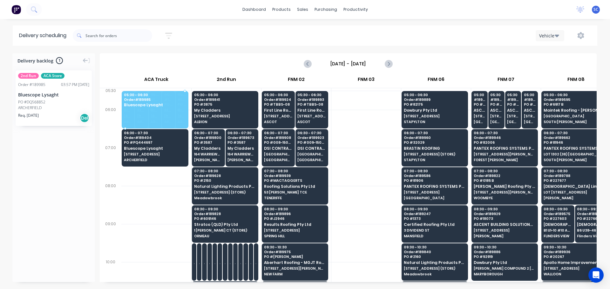
drag, startPoint x: 27, startPoint y: 104, endPoint x: 122, endPoint y: 93, distance: 95.6
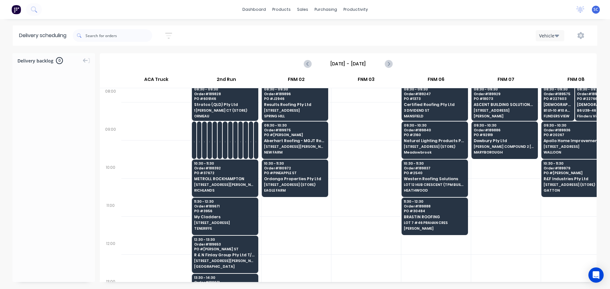
scroll to position [64, 0]
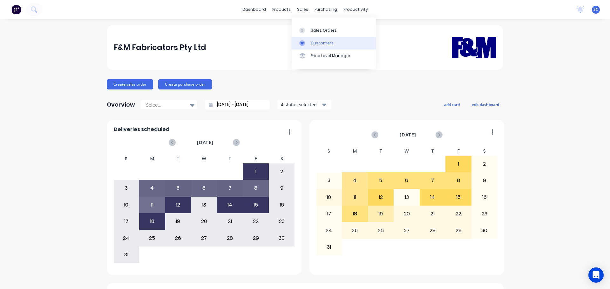
click at [321, 43] on div "Customers" at bounding box center [322, 43] width 23 height 6
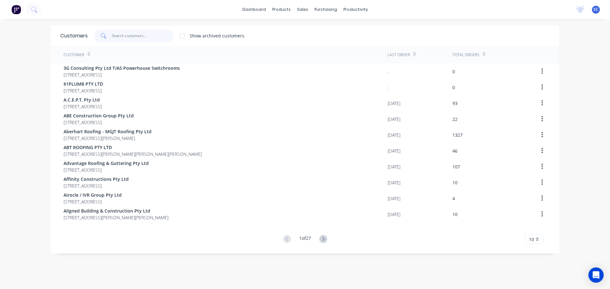
click at [122, 38] on input "text" at bounding box center [143, 36] width 62 height 13
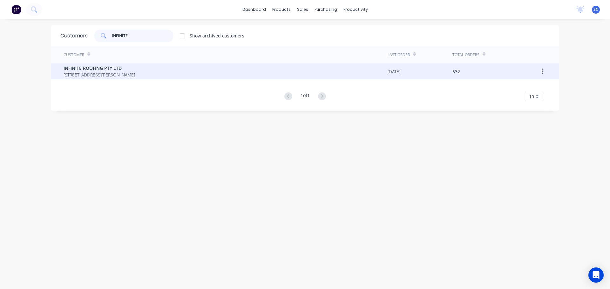
type input "INFINITE"
click at [106, 67] on span "INFINITE ROOFING PTY LTD" at bounding box center [99, 68] width 71 height 7
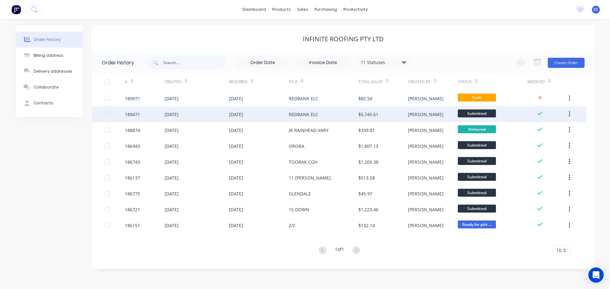
click at [178, 114] on div "[DATE]" at bounding box center [171, 114] width 14 height 7
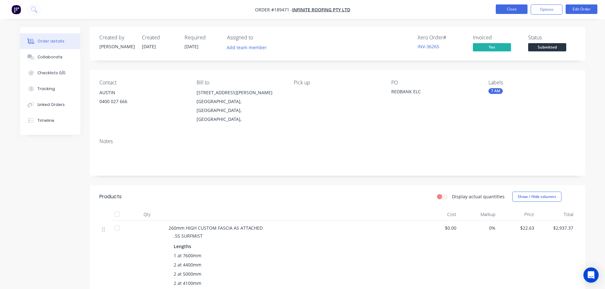
click at [519, 9] on button "Close" at bounding box center [512, 9] width 32 height 10
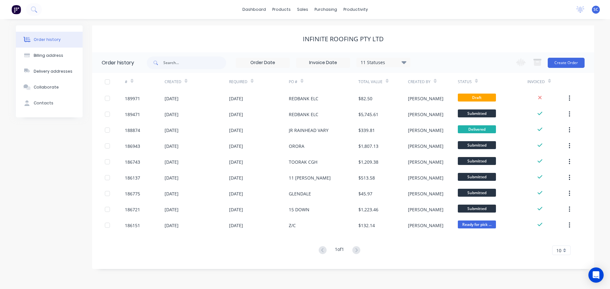
drag, startPoint x: 244, startPoint y: 31, endPoint x: 288, endPoint y: 15, distance: 46.6
click at [246, 31] on div "INFINITE ROOFING PTY LTD" at bounding box center [343, 38] width 502 height 27
click at [301, 8] on div "sales" at bounding box center [302, 10] width 17 height 10
click at [319, 48] on link "Customers" at bounding box center [336, 43] width 84 height 13
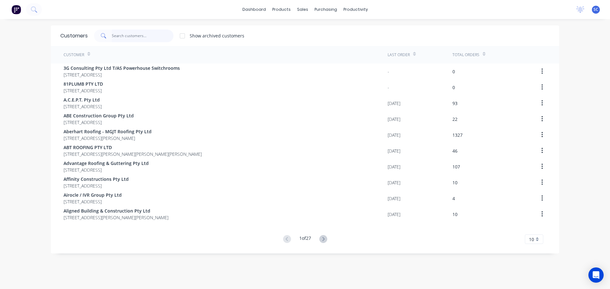
click at [127, 38] on input "text" at bounding box center [143, 36] width 62 height 13
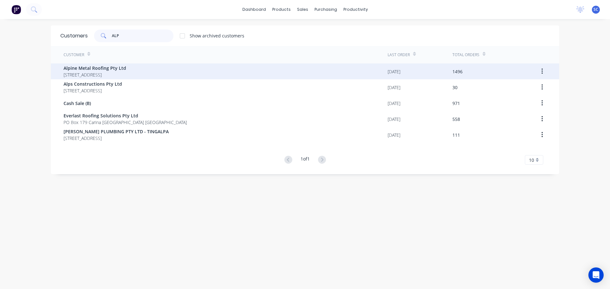
type input "ALP"
click at [75, 70] on span "Alpine Metal Roofing Pty Ltd" at bounding box center [95, 68] width 63 height 7
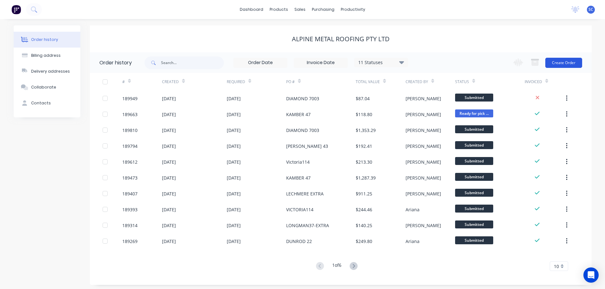
click at [563, 58] on button "Create Order" at bounding box center [563, 63] width 37 height 10
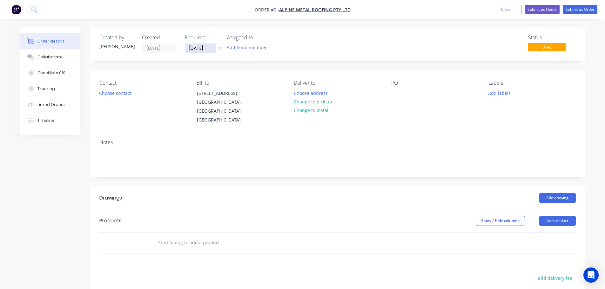
drag, startPoint x: 192, startPoint y: 49, endPoint x: 198, endPoint y: 49, distance: 6.0
click at [193, 49] on input "[DATE]" at bounding box center [200, 49] width 31 height 10
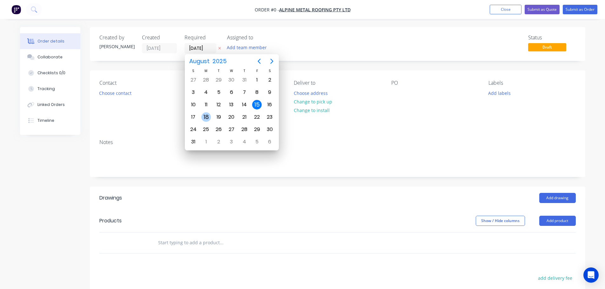
click at [206, 117] on div "18" at bounding box center [206, 117] width 10 height 10
type input "[DATE]"
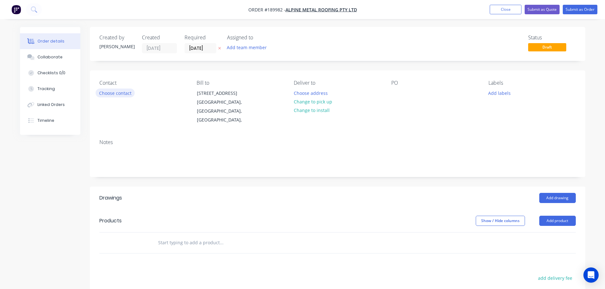
click at [111, 90] on button "Choose contact" at bounding box center [115, 93] width 39 height 9
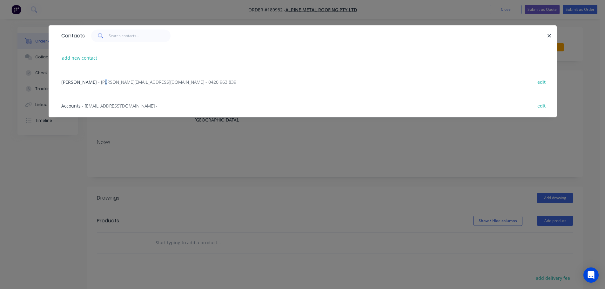
click at [98, 84] on span "- [PERSON_NAME][EMAIL_ADDRESS][DOMAIN_NAME] - 0420 963 839" at bounding box center [167, 82] width 138 height 6
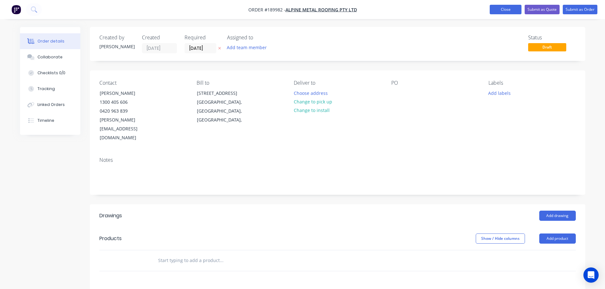
click at [505, 7] on button "Close" at bounding box center [506, 10] width 32 height 10
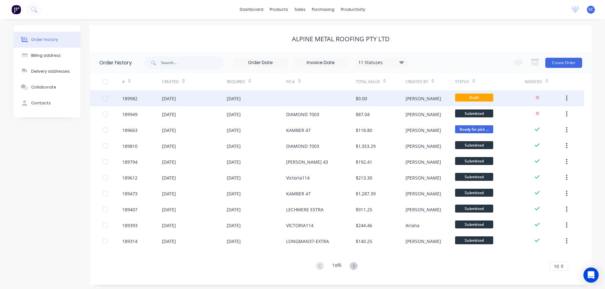
click at [292, 97] on div at bounding box center [321, 98] width 70 height 16
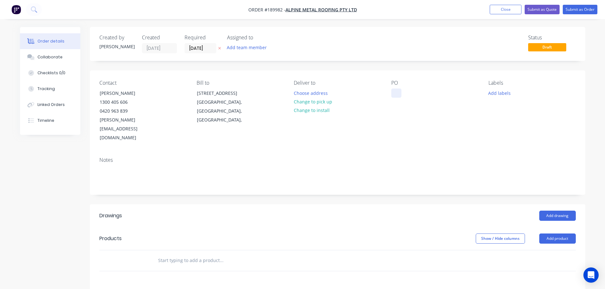
click at [392, 90] on div at bounding box center [396, 93] width 10 height 9
click at [504, 10] on button "Close" at bounding box center [506, 10] width 32 height 10
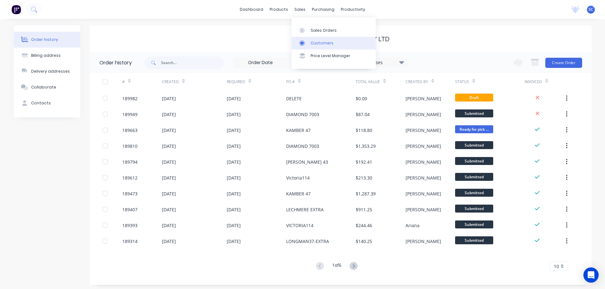
click at [325, 40] on div "Customers" at bounding box center [322, 43] width 23 height 6
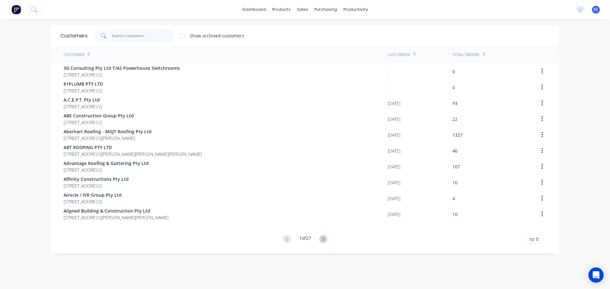
click at [119, 37] on input "text" at bounding box center [143, 36] width 62 height 13
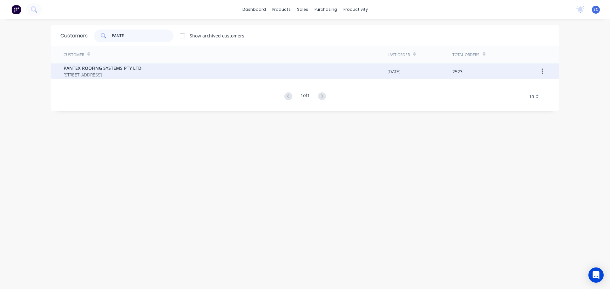
type input "PANTE"
click at [100, 73] on span "[STREET_ADDRESS]" at bounding box center [103, 74] width 78 height 7
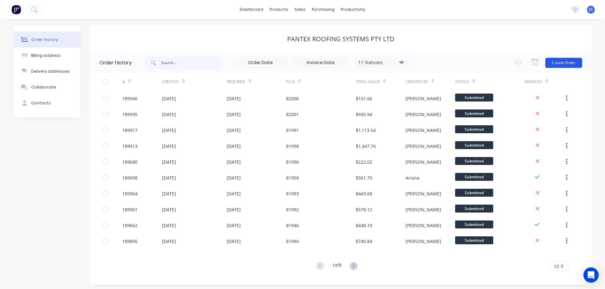
click at [566, 60] on button "Create Order" at bounding box center [563, 63] width 37 height 10
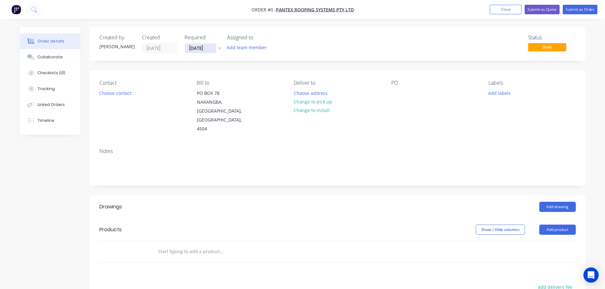
click at [199, 47] on input "[DATE]" at bounding box center [200, 49] width 31 height 10
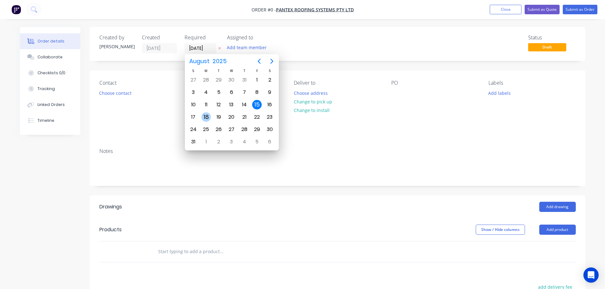
drag, startPoint x: 205, startPoint y: 117, endPoint x: 201, endPoint y: 116, distance: 4.1
click at [204, 117] on div "18" at bounding box center [206, 117] width 10 height 10
type input "[DATE]"
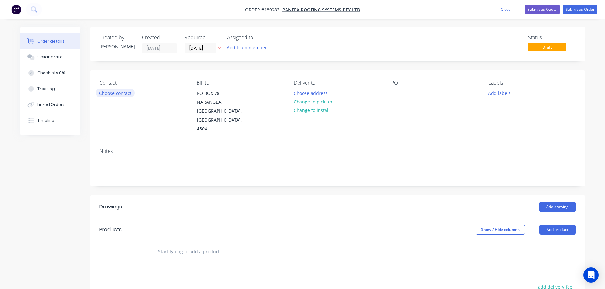
click at [115, 95] on button "Choose contact" at bounding box center [115, 93] width 39 height 9
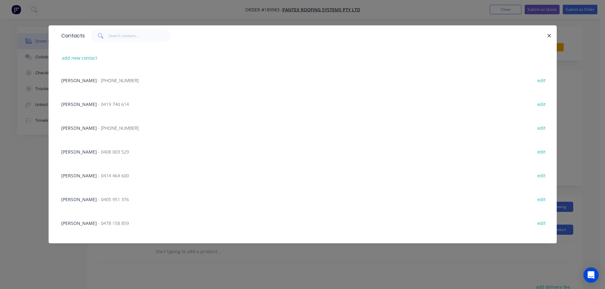
scroll to position [89, 0]
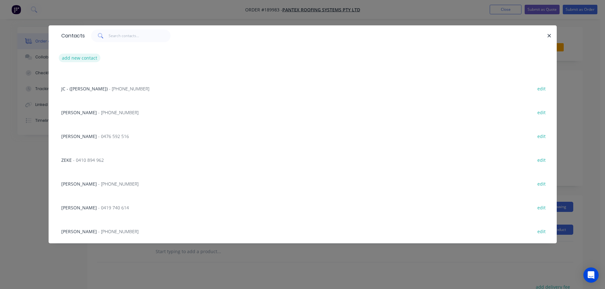
click at [75, 57] on button "add new contact" at bounding box center [80, 58] width 42 height 9
select select "AU"
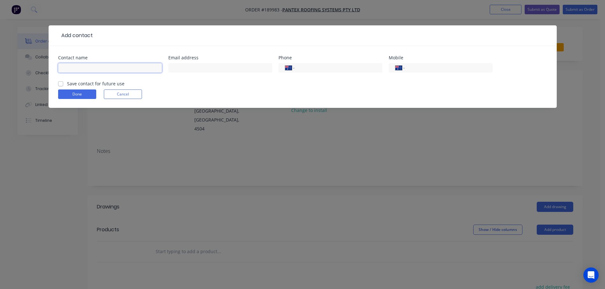
click at [74, 64] on input "text" at bounding box center [110, 68] width 104 height 10
type input "[PERSON_NAME]"
click at [309, 66] on input "tel" at bounding box center [337, 67] width 76 height 7
click at [418, 64] on input "tel" at bounding box center [447, 67] width 76 height 7
type input "0420 963 839"
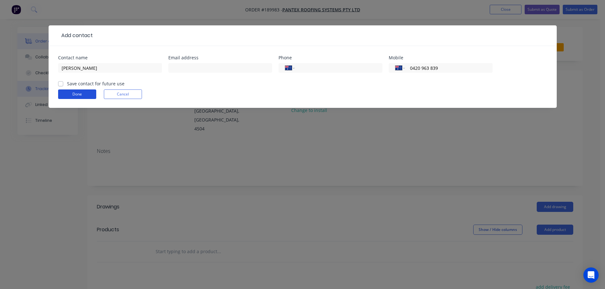
click at [75, 97] on button "Done" at bounding box center [77, 95] width 38 height 10
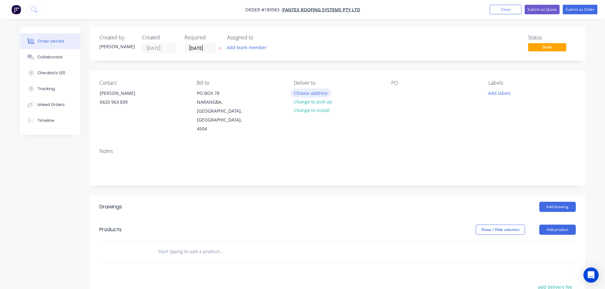
click at [303, 94] on button "Choose address" at bounding box center [310, 93] width 41 height 9
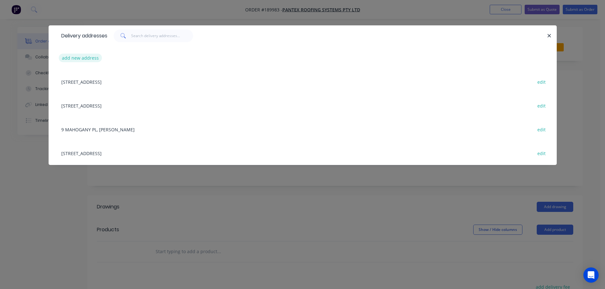
click at [79, 57] on button "add new address" at bounding box center [81, 58] width 44 height 9
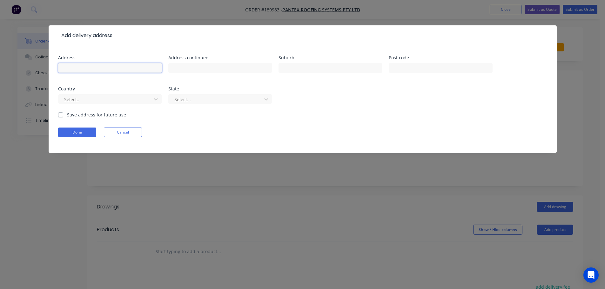
click at [76, 69] on input "text" at bounding box center [110, 68] width 104 height 10
type input "[STREET_ADDRESS]"
click at [312, 66] on input "text" at bounding box center [330, 68] width 104 height 10
type input "BARDON"
click at [78, 101] on div at bounding box center [106, 100] width 85 height 8
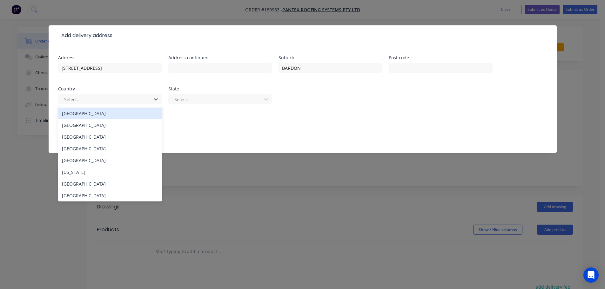
click at [76, 115] on div "[GEOGRAPHIC_DATA]" at bounding box center [110, 114] width 104 height 12
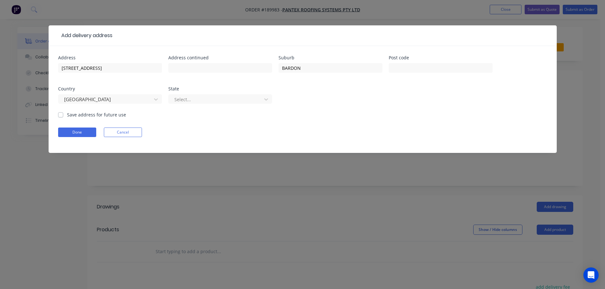
drag, startPoint x: 193, startPoint y: 99, endPoint x: 191, endPoint y: 104, distance: 6.0
click at [194, 99] on div at bounding box center [216, 100] width 85 height 8
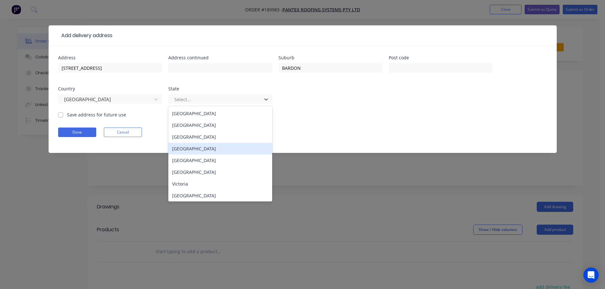
drag, startPoint x: 184, startPoint y: 150, endPoint x: 126, endPoint y: 145, distance: 58.6
click at [184, 150] on div "[GEOGRAPHIC_DATA]" at bounding box center [220, 149] width 104 height 12
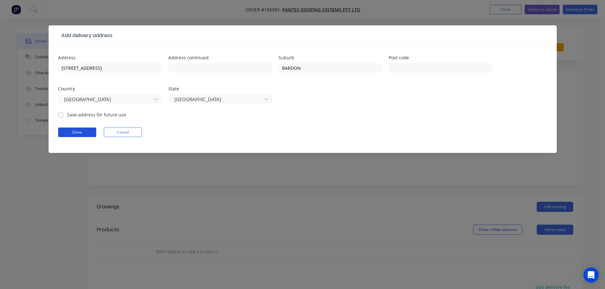
drag, startPoint x: 78, startPoint y: 130, endPoint x: 116, endPoint y: 133, distance: 37.6
click at [79, 130] on button "Done" at bounding box center [77, 133] width 38 height 10
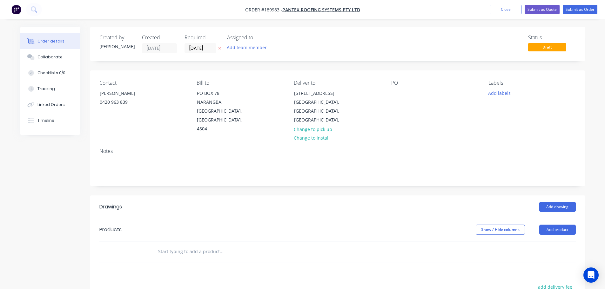
click at [397, 85] on div "PO" at bounding box center [434, 83] width 87 height 6
click at [391, 91] on div at bounding box center [396, 93] width 10 height 9
click at [558, 225] on button "Add product" at bounding box center [557, 230] width 37 height 10
click at [539, 241] on div "Product catalogue" at bounding box center [545, 245] width 49 height 9
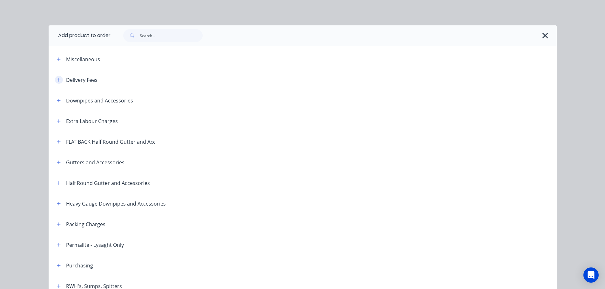
click at [57, 80] on icon "button" at bounding box center [59, 80] width 4 height 4
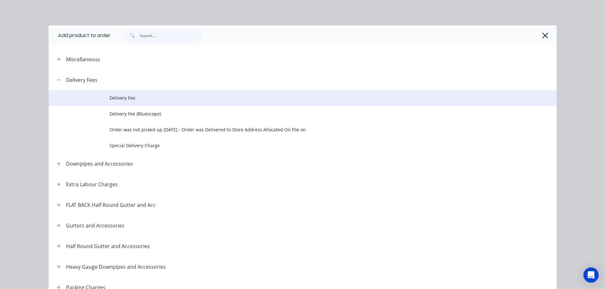
click at [126, 97] on span "Delivery Fee" at bounding box center [289, 98] width 358 height 7
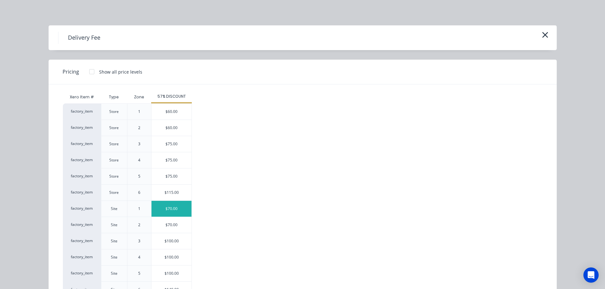
click at [172, 210] on div "$70.00" at bounding box center [171, 209] width 40 height 16
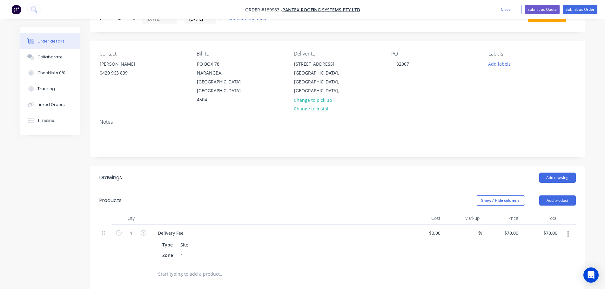
scroll to position [0, 0]
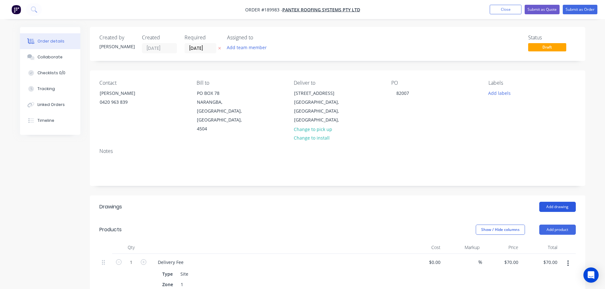
click at [560, 202] on button "Add drawing" at bounding box center [557, 207] width 37 height 10
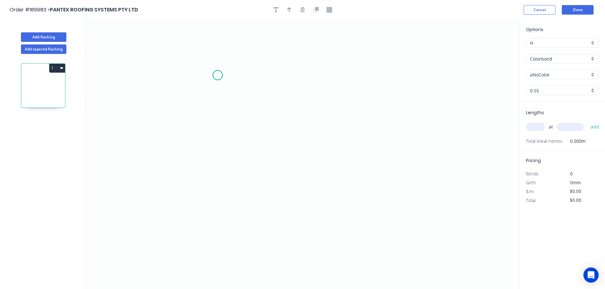
click at [218, 75] on icon "0" at bounding box center [302, 155] width 433 height 270
click at [236, 151] on icon "0" at bounding box center [302, 155] width 433 height 270
click at [367, 153] on icon "0 ?" at bounding box center [302, 155] width 433 height 270
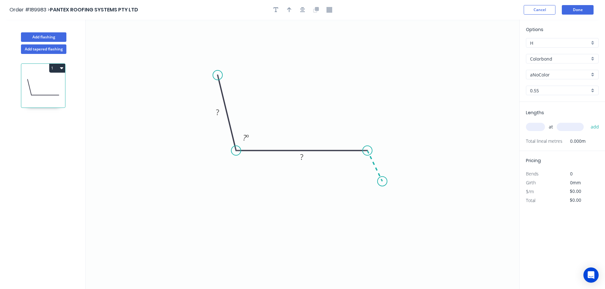
click at [382, 182] on icon "0 ? ? ? º" at bounding box center [302, 155] width 433 height 270
click at [401, 181] on icon "0 ? ? ? ? º ? º" at bounding box center [302, 155] width 433 height 270
click at [401, 181] on circle at bounding box center [401, 182] width 10 height 10
drag, startPoint x: 391, startPoint y: 155, endPoint x: 399, endPoint y: 149, distance: 10.6
click at [399, 149] on rect at bounding box center [392, 153] width 21 height 13
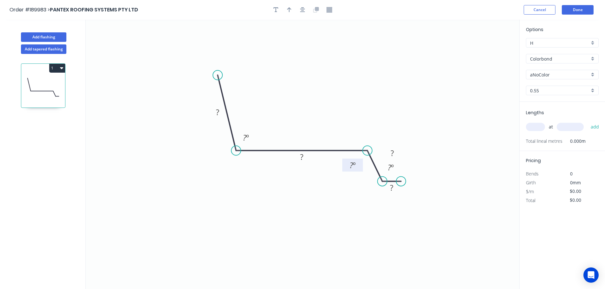
drag, startPoint x: 351, startPoint y: 168, endPoint x: 342, endPoint y: 170, distance: 9.2
click at [342, 170] on rect at bounding box center [352, 165] width 21 height 13
drag, startPoint x: 399, startPoint y: 192, endPoint x: 400, endPoint y: 197, distance: 5.4
click at [400, 197] on rect at bounding box center [392, 192] width 21 height 13
drag, startPoint x: 309, startPoint y: 163, endPoint x: 309, endPoint y: 167, distance: 4.1
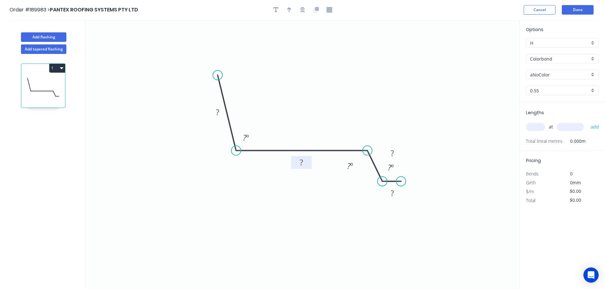
click at [309, 167] on rect at bounding box center [301, 162] width 21 height 13
drag, startPoint x: 205, startPoint y: 115, endPoint x: 200, endPoint y: 117, distance: 5.5
click at [200, 117] on icon "0 ? ? ? ? ? º ? º ? º" at bounding box center [302, 155] width 433 height 270
drag, startPoint x: 209, startPoint y: 114, endPoint x: 198, endPoint y: 117, distance: 10.4
click at [198, 117] on rect at bounding box center [207, 114] width 21 height 13
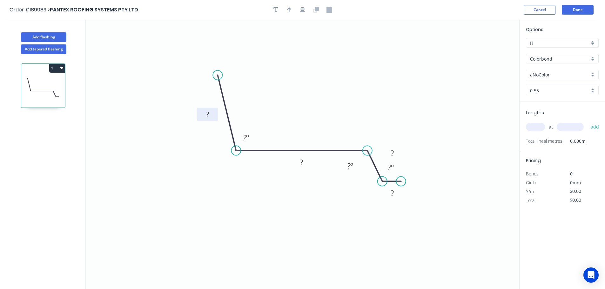
click at [214, 113] on rect at bounding box center [207, 114] width 21 height 13
click at [210, 116] on rect at bounding box center [207, 114] width 13 height 9
type input "$12.84"
click at [288, 11] on icon "button" at bounding box center [289, 10] width 4 height 6
drag, startPoint x: 479, startPoint y: 55, endPoint x: 335, endPoint y: 125, distance: 161.0
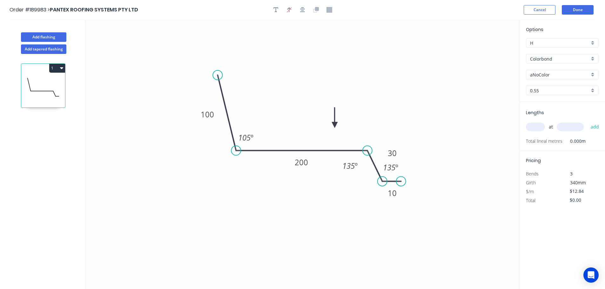
click at [335, 125] on icon at bounding box center [335, 118] width 6 height 20
click at [546, 77] on input "aNoColor" at bounding box center [559, 74] width 59 height 7
click at [552, 129] on div "[PERSON_NAME]" at bounding box center [562, 126] width 72 height 11
type input "[PERSON_NAME]"
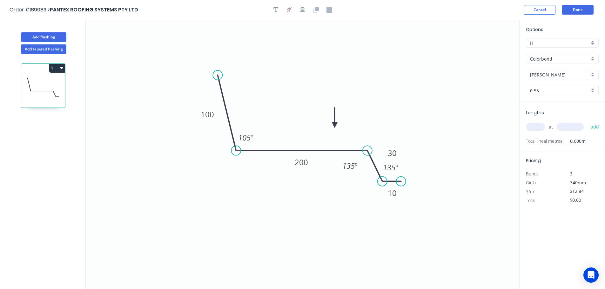
click at [537, 132] on div "at add" at bounding box center [563, 127] width 74 height 11
click at [537, 126] on input "text" at bounding box center [535, 127] width 19 height 8
type input "2"
type input "4200"
click at [587, 122] on button "add" at bounding box center [594, 127] width 15 height 11
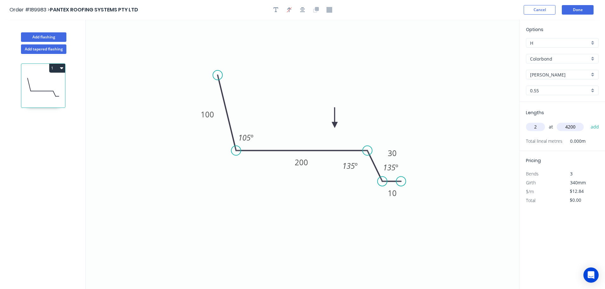
type input "$107.86"
click at [39, 36] on button "Add flashing" at bounding box center [43, 37] width 45 height 10
type input "$0.00"
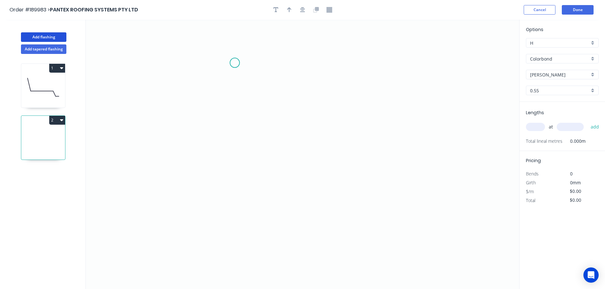
click at [235, 63] on icon "0" at bounding box center [302, 155] width 433 height 270
drag, startPoint x: 236, startPoint y: 139, endPoint x: 241, endPoint y: 137, distance: 5.2
click at [238, 138] on icon "0" at bounding box center [302, 155] width 433 height 270
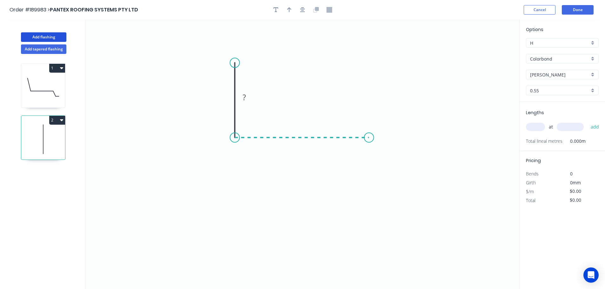
click at [370, 135] on icon "0 ?" at bounding box center [302, 155] width 433 height 270
click at [386, 166] on icon "0 ? ?" at bounding box center [302, 155] width 433 height 270
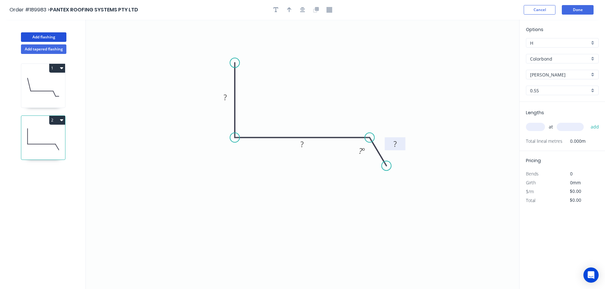
drag, startPoint x: 392, startPoint y: 148, endPoint x: 402, endPoint y: 148, distance: 9.2
click at [402, 148] on rect at bounding box center [395, 143] width 21 height 13
drag, startPoint x: 310, startPoint y: 148, endPoint x: 311, endPoint y: 153, distance: 5.2
click at [311, 153] on rect at bounding box center [303, 149] width 21 height 13
click at [226, 97] on tspan "?" at bounding box center [225, 97] width 3 height 10
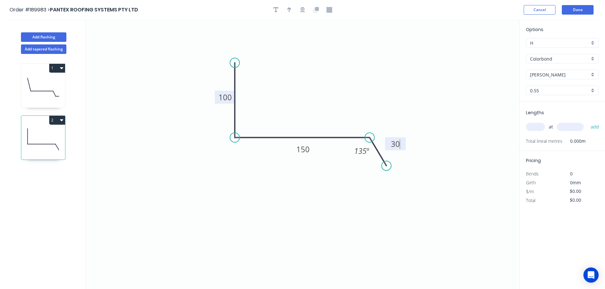
type input "$10.08"
click at [288, 9] on icon "button" at bounding box center [289, 9] width 4 height 5
drag, startPoint x: 487, startPoint y: 51, endPoint x: 325, endPoint y: 110, distance: 172.0
click at [325, 110] on icon at bounding box center [325, 102] width 6 height 20
click at [536, 124] on input "text" at bounding box center [535, 127] width 19 height 8
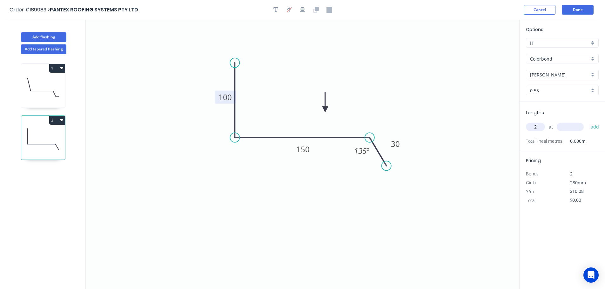
type input "2"
type input "4500"
click at [587, 122] on button "add" at bounding box center [594, 127] width 15 height 11
type input "$90.72"
click at [53, 86] on icon at bounding box center [43, 87] width 44 height 41
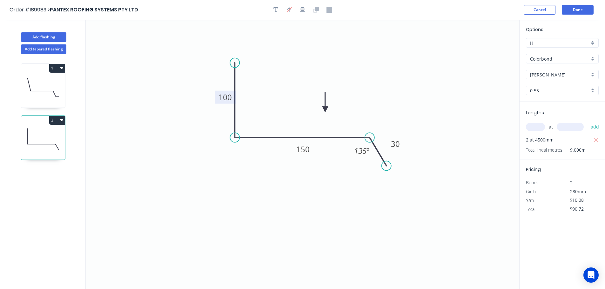
type input "$12.84"
type input "$107.86"
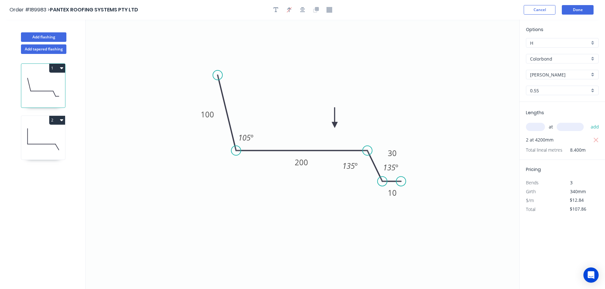
click at [45, 141] on icon at bounding box center [43, 139] width 44 height 41
type input "$10.08"
type input "$90.72"
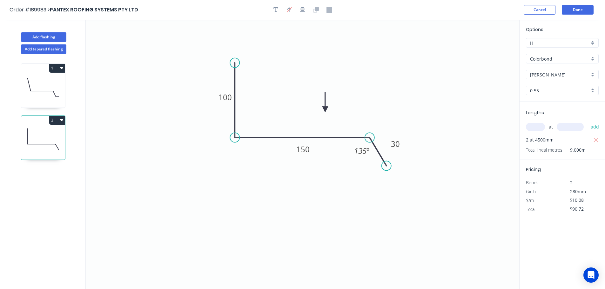
drag, startPoint x: 46, startPoint y: 91, endPoint x: 56, endPoint y: 84, distance: 12.5
click at [49, 89] on icon at bounding box center [43, 87] width 44 height 41
type input "$12.84"
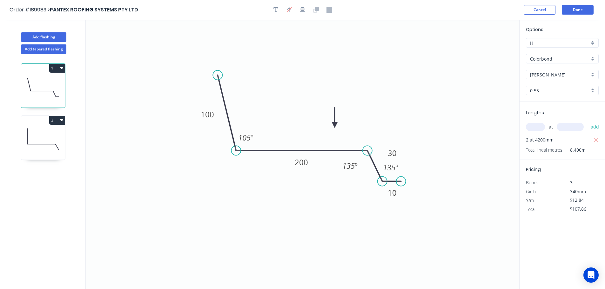
click at [56, 68] on button "1" at bounding box center [57, 68] width 16 height 9
drag, startPoint x: 30, startPoint y: 84, endPoint x: 44, endPoint y: 89, distance: 14.7
click at [31, 84] on div "Duplicate" at bounding box center [34, 83] width 49 height 9
type input "$0.00"
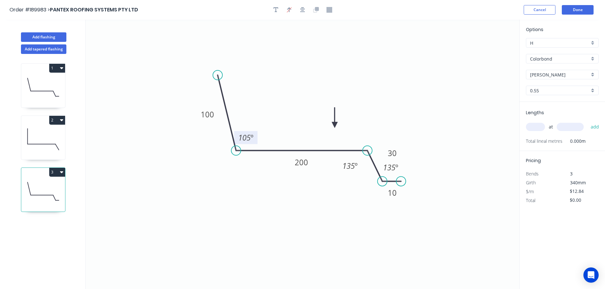
click at [249, 140] on tspan "105" at bounding box center [244, 137] width 12 height 10
click at [536, 127] on input "text" at bounding box center [535, 127] width 19 height 8
type input "1"
type input "1800"
click at [587, 122] on button "add" at bounding box center [594, 127] width 15 height 11
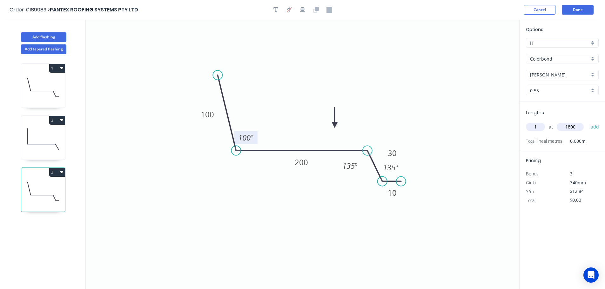
type input "$23.11"
click at [48, 36] on button "Add flashing" at bounding box center [43, 37] width 45 height 10
type input "$0.00"
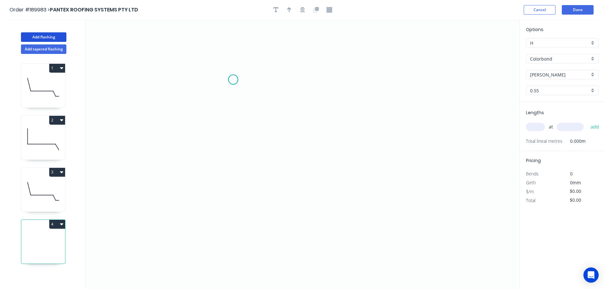
click at [233, 80] on icon "0" at bounding box center [302, 155] width 433 height 270
drag, startPoint x: 237, startPoint y: 155, endPoint x: 298, endPoint y: 155, distance: 61.0
click at [236, 155] on icon "0" at bounding box center [302, 155] width 433 height 270
click at [385, 155] on icon "0 ?" at bounding box center [302, 155] width 433 height 270
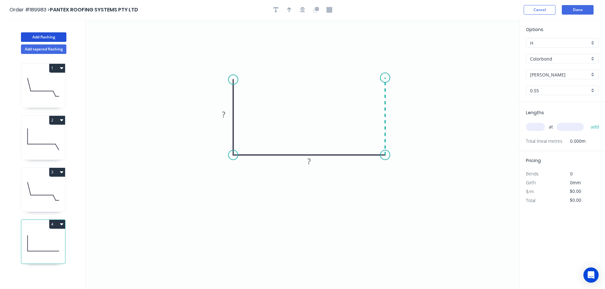
click at [386, 78] on icon "0 ? ?" at bounding box center [302, 155] width 433 height 270
click at [386, 78] on circle at bounding box center [385, 78] width 10 height 10
click at [319, 165] on icon "0 ? ? ?" at bounding box center [302, 155] width 433 height 270
drag, startPoint x: 318, startPoint y: 165, endPoint x: 318, endPoint y: 169, distance: 3.6
click at [318, 169] on rect at bounding box center [308, 163] width 21 height 13
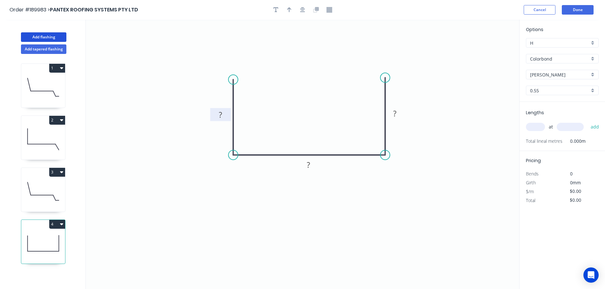
drag, startPoint x: 217, startPoint y: 117, endPoint x: 214, endPoint y: 117, distance: 3.2
click at [214, 117] on rect at bounding box center [220, 114] width 21 height 13
click at [223, 117] on rect at bounding box center [220, 115] width 13 height 9
drag, startPoint x: 182, startPoint y: 154, endPoint x: 190, endPoint y: 147, distance: 9.9
click at [183, 154] on icon "0 ? ? ?" at bounding box center [302, 155] width 433 height 270
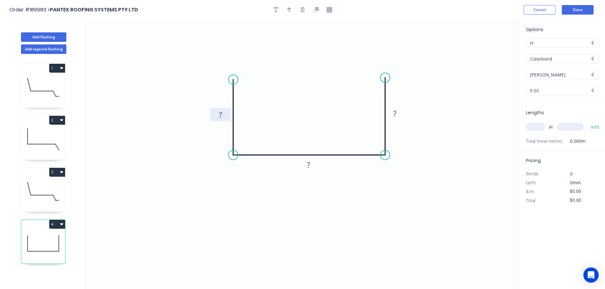
click at [224, 116] on rect at bounding box center [220, 115] width 13 height 9
click at [287, 9] on icon "button" at bounding box center [289, 10] width 4 height 6
type input "$23.95"
drag, startPoint x: 487, startPoint y: 49, endPoint x: 312, endPoint y: 102, distance: 182.6
click at [312, 101] on icon at bounding box center [313, 94] width 6 height 20
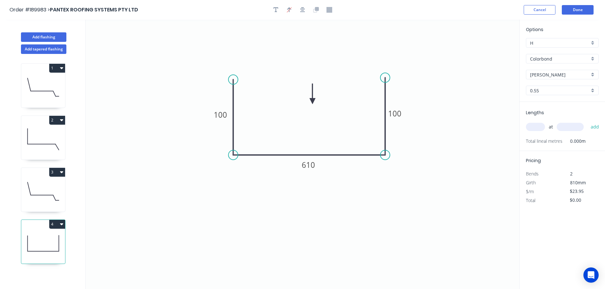
click at [538, 129] on input "text" at bounding box center [535, 127] width 19 height 8
type input "1"
type input "6600"
click at [587, 122] on button "add" at bounding box center [594, 127] width 15 height 11
type input "$158.07"
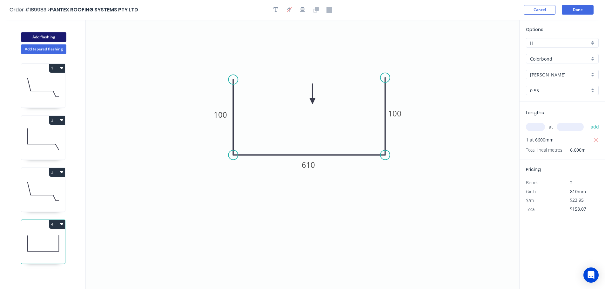
click at [38, 35] on button "Add flashing" at bounding box center [43, 37] width 45 height 10
type input "$0.00"
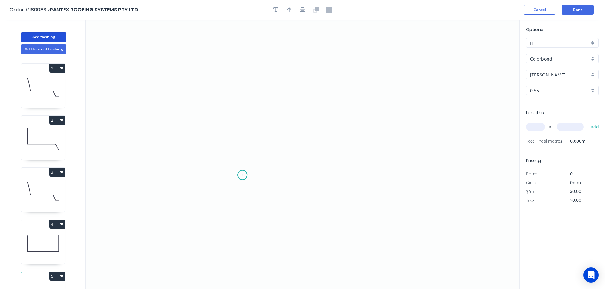
click at [242, 175] on icon "0" at bounding box center [302, 155] width 433 height 270
click at [225, 158] on icon "0" at bounding box center [302, 155] width 433 height 270
click at [243, 143] on icon "0 ?" at bounding box center [302, 155] width 433 height 270
click at [248, 69] on icon "0 ? ?" at bounding box center [302, 155] width 433 height 270
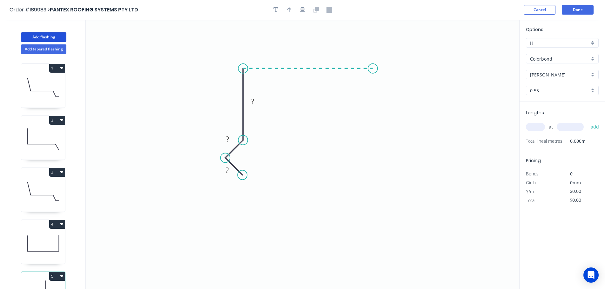
click at [373, 68] on icon "0 ? ? ?" at bounding box center [302, 155] width 433 height 270
click at [392, 96] on icon "0 ? ? ? ?" at bounding box center [302, 155] width 433 height 270
click at [392, 96] on circle at bounding box center [392, 96] width 10 height 10
click at [213, 180] on icon "0 ? ? ? ? ? ? º" at bounding box center [302, 155] width 433 height 270
drag, startPoint x: 219, startPoint y: 176, endPoint x: 214, endPoint y: 183, distance: 8.3
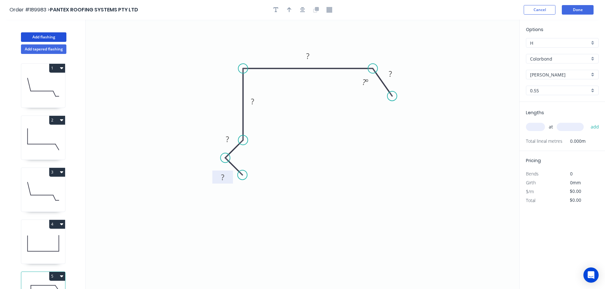
click at [214, 183] on rect at bounding box center [222, 177] width 21 height 13
drag, startPoint x: 220, startPoint y: 142, endPoint x: 214, endPoint y: 143, distance: 5.5
click at [214, 143] on rect at bounding box center [222, 140] width 21 height 13
drag, startPoint x: 259, startPoint y: 103, endPoint x: 266, endPoint y: 110, distance: 9.7
click at [266, 110] on rect at bounding box center [259, 108] width 21 height 13
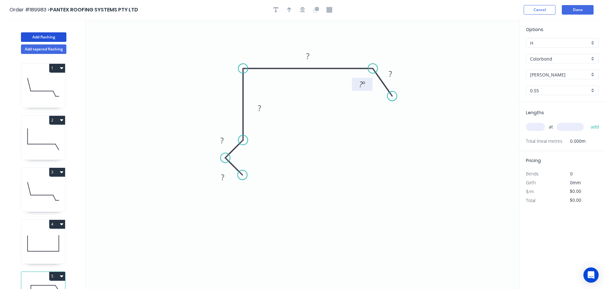
drag, startPoint x: 357, startPoint y: 86, endPoint x: 352, endPoint y: 89, distance: 5.3
click at [352, 89] on rect at bounding box center [362, 84] width 21 height 13
click at [401, 76] on rect at bounding box center [393, 73] width 21 height 13
click at [224, 176] on rect at bounding box center [222, 177] width 13 height 9
type input "$11.63"
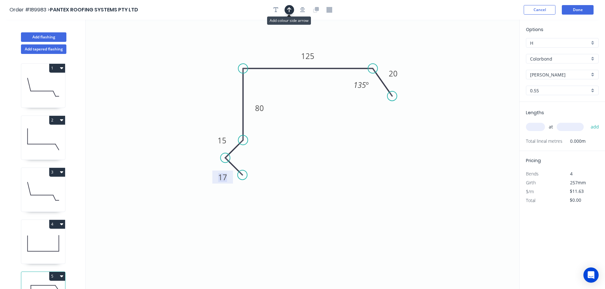
click at [290, 11] on icon "button" at bounding box center [289, 10] width 4 height 6
drag, startPoint x: 487, startPoint y: 50, endPoint x: 360, endPoint y: 53, distance: 127.0
click at [354, 52] on icon at bounding box center [355, 45] width 6 height 20
click at [539, 128] on input "text" at bounding box center [535, 127] width 19 height 8
type input "1"
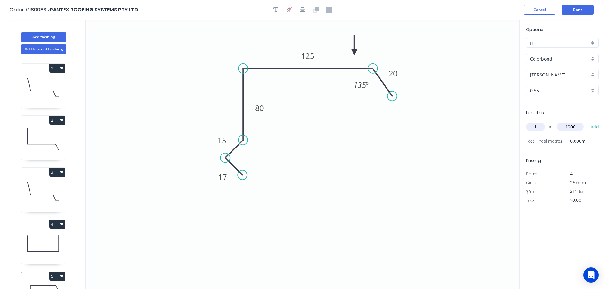
type input "1900"
click at [587, 122] on button "add" at bounding box center [594, 127] width 15 height 11
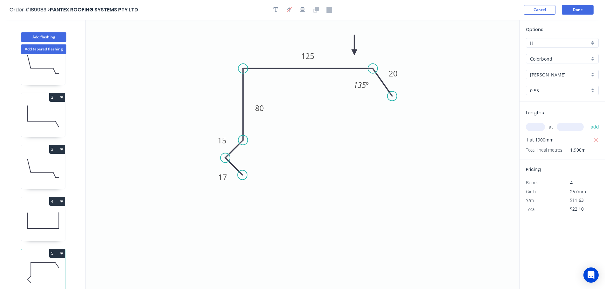
click at [52, 249] on button "5" at bounding box center [57, 253] width 16 height 9
click at [34, 265] on div "Duplicate" at bounding box center [34, 269] width 49 height 9
type input "$0.00"
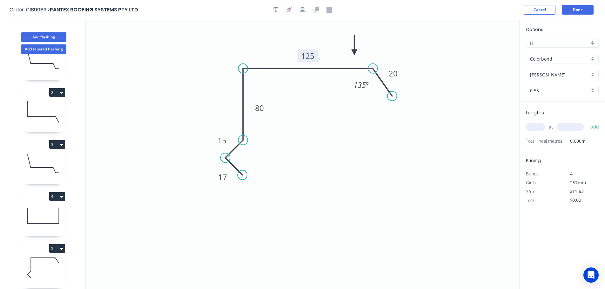
click at [309, 57] on tspan "125" at bounding box center [307, 56] width 13 height 10
click at [545, 129] on div "at add" at bounding box center [563, 127] width 74 height 11
click at [538, 127] on input "text" at bounding box center [535, 127] width 19 height 8
type input "1"
type input "4700"
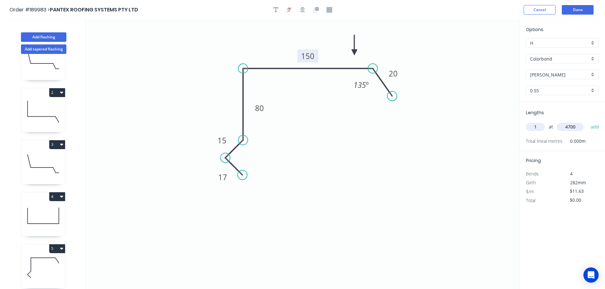
click at [587, 122] on button "add" at bounding box center [594, 127] width 15 height 11
type input "$54.66"
click at [45, 35] on button "Add flashing" at bounding box center [43, 37] width 45 height 10
type input "$0.00"
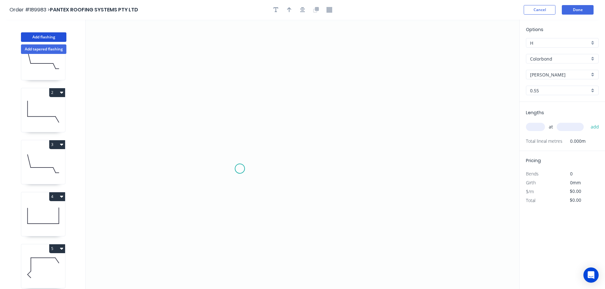
click at [239, 169] on icon "0" at bounding box center [302, 155] width 433 height 270
click at [249, 187] on div "Crush & Fold" at bounding box center [272, 190] width 64 height 13
click at [238, 169] on circle at bounding box center [240, 169] width 10 height 10
click at [256, 152] on icon "0" at bounding box center [302, 155] width 433 height 270
click at [254, 76] on icon "0 CF 10 ?" at bounding box center [302, 155] width 433 height 270
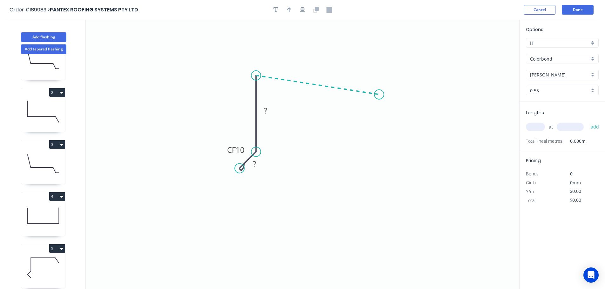
click at [380, 96] on icon "0 CF 10 ? ?" at bounding box center [302, 155] width 433 height 270
click at [394, 128] on icon "0 CF 10 ? ? ? ? º" at bounding box center [302, 155] width 433 height 270
click at [414, 133] on icon "0 CF 10 ? ? ? ? ? º ? º" at bounding box center [302, 155] width 433 height 270
click at [408, 144] on icon "0 CF 10 ? ? ? ? ? ? º ? º ? º" at bounding box center [302, 155] width 433 height 270
drag, startPoint x: 412, startPoint y: 140, endPoint x: 410, endPoint y: 145, distance: 5.6
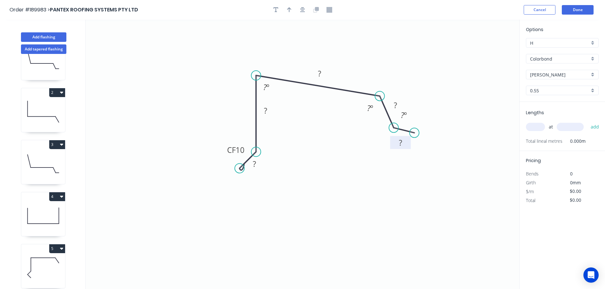
click at [410, 146] on rect at bounding box center [400, 142] width 21 height 13
click at [402, 101] on g "?" at bounding box center [395, 105] width 21 height 13
drag, startPoint x: 403, startPoint y: 101, endPoint x: 412, endPoint y: 97, distance: 9.5
click at [412, 97] on rect at bounding box center [404, 101] width 21 height 13
drag, startPoint x: 361, startPoint y: 111, endPoint x: 357, endPoint y: 114, distance: 5.2
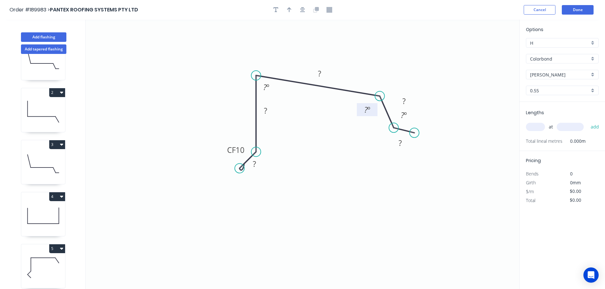
click at [357, 114] on rect at bounding box center [367, 109] width 21 height 13
drag, startPoint x: 273, startPoint y: 92, endPoint x: 278, endPoint y: 96, distance: 6.1
click at [278, 96] on rect at bounding box center [270, 91] width 21 height 13
click at [276, 118] on rect at bounding box center [267, 113] width 21 height 13
drag, startPoint x: 262, startPoint y: 167, endPoint x: 268, endPoint y: 175, distance: 9.8
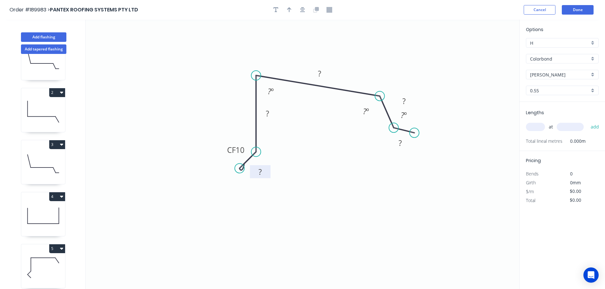
click at [268, 175] on rect at bounding box center [260, 171] width 21 height 13
click at [261, 172] on tspan "?" at bounding box center [259, 172] width 3 height 10
type input "$15.16"
click at [288, 10] on icon "button" at bounding box center [289, 10] width 4 height 6
drag, startPoint x: 486, startPoint y: 49, endPoint x: 358, endPoint y: 65, distance: 129.3
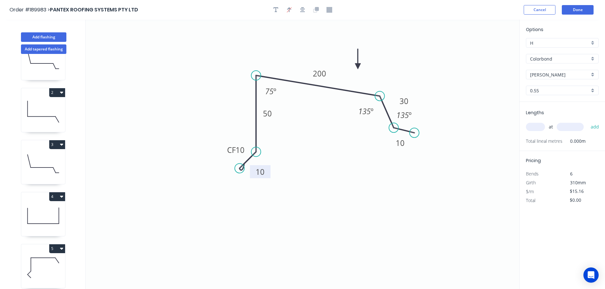
click at [358, 66] on icon at bounding box center [358, 59] width 6 height 20
click at [540, 131] on div "at add" at bounding box center [563, 127] width 74 height 11
click at [539, 126] on input "text" at bounding box center [535, 127] width 19 height 8
type input "1"
type input "5500"
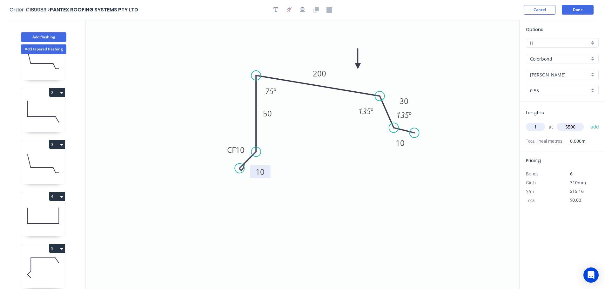
click at [587, 122] on button "add" at bounding box center [594, 127] width 15 height 11
type input "$83.38"
click at [47, 33] on button "Add flashing" at bounding box center [43, 37] width 45 height 10
type input "$0.00"
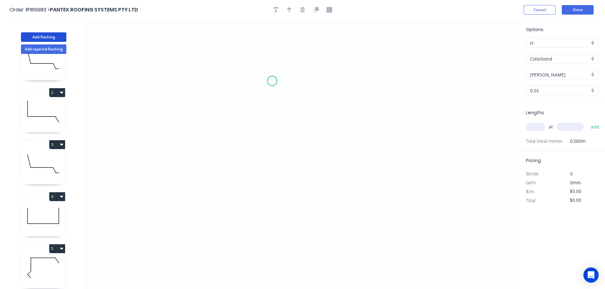
click at [272, 81] on icon "0" at bounding box center [302, 155] width 433 height 270
click at [285, 102] on div "Crush & Fold" at bounding box center [304, 102] width 64 height 13
click at [273, 81] on circle at bounding box center [272, 81] width 10 height 10
click at [258, 99] on icon "0" at bounding box center [302, 155] width 433 height 270
click at [254, 165] on icon "0 CF 10 ?" at bounding box center [302, 155] width 433 height 270
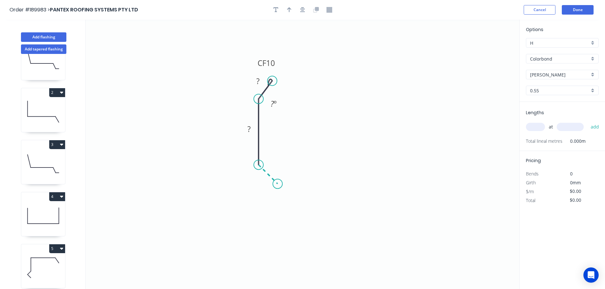
click at [278, 183] on icon "0 ? CF 10 ? ? º" at bounding box center [302, 155] width 433 height 270
click at [278, 225] on icon "0 CF 10 ? ? ? ? º" at bounding box center [302, 155] width 433 height 270
click at [278, 225] on circle at bounding box center [278, 225] width 10 height 10
drag, startPoint x: 295, startPoint y: 204, endPoint x: 299, endPoint y: 207, distance: 5.2
click at [299, 207] on rect at bounding box center [291, 204] width 21 height 13
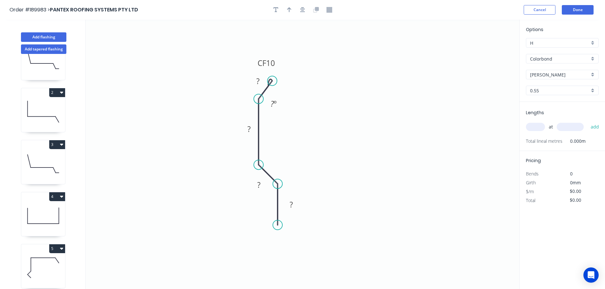
drag, startPoint x: 252, startPoint y: 181, endPoint x: 245, endPoint y: 159, distance: 23.1
click at [250, 188] on rect at bounding box center [258, 184] width 21 height 13
drag, startPoint x: 241, startPoint y: 133, endPoint x: 234, endPoint y: 134, distance: 7.1
click at [234, 134] on rect at bounding box center [242, 130] width 21 height 13
drag, startPoint x: 247, startPoint y: 84, endPoint x: 243, endPoint y: 85, distance: 4.5
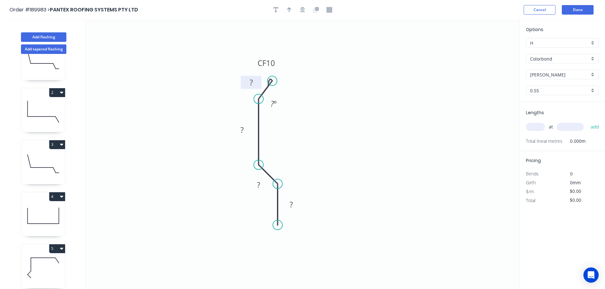
click at [243, 85] on rect at bounding box center [251, 82] width 21 height 13
click at [250, 83] on tspan "?" at bounding box center [251, 82] width 3 height 10
type input "$10.42"
drag, startPoint x: 289, startPoint y: 7, endPoint x: 310, endPoint y: 16, distance: 23.0
click at [289, 7] on icon "button" at bounding box center [289, 10] width 4 height 6
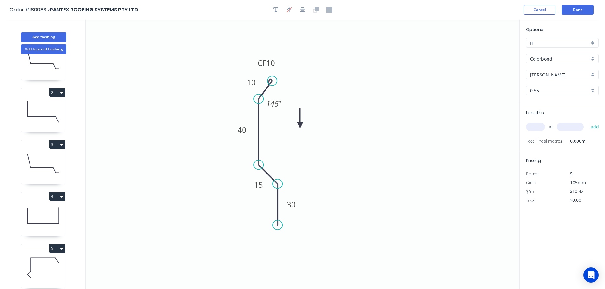
drag, startPoint x: 487, startPoint y: 49, endPoint x: 300, endPoint y: 126, distance: 202.6
click at [300, 126] on icon at bounding box center [300, 118] width 6 height 20
click at [536, 125] on input "text" at bounding box center [535, 127] width 19 height 8
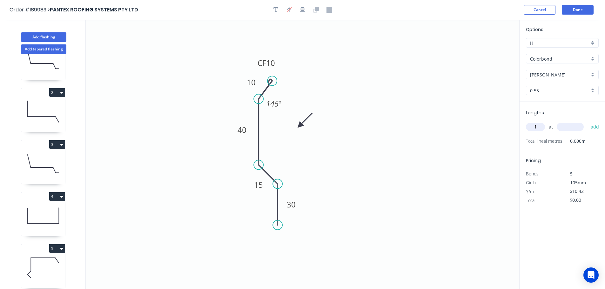
type input "1"
type input "6500"
click at [587, 122] on button "add" at bounding box center [594, 127] width 15 height 11
type input "$67.73"
type input "1"
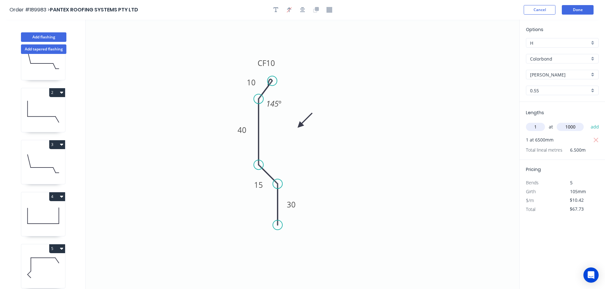
type input "1000"
click at [587, 122] on button "add" at bounding box center [594, 127] width 15 height 11
type input "$78.15"
click at [45, 34] on button "Add flashing" at bounding box center [43, 37] width 45 height 10
type input "$0.00"
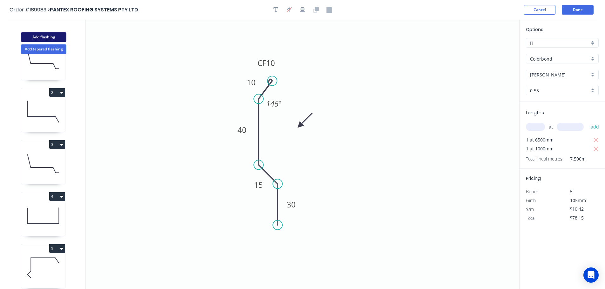
type input "$0.00"
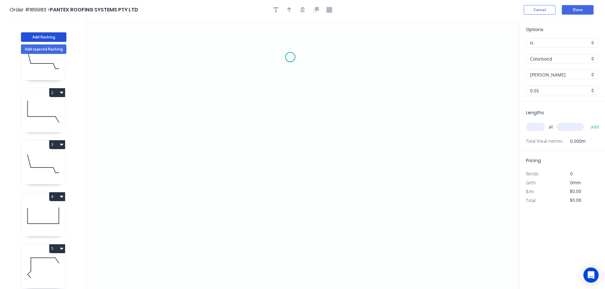
click at [290, 57] on icon "0" at bounding box center [302, 155] width 433 height 270
click at [293, 162] on icon "0" at bounding box center [302, 155] width 433 height 270
click at [312, 183] on icon "0 ?" at bounding box center [302, 155] width 433 height 270
click at [286, 207] on icon "0 ? ?" at bounding box center [302, 155] width 433 height 270
click at [286, 207] on circle at bounding box center [286, 210] width 10 height 10
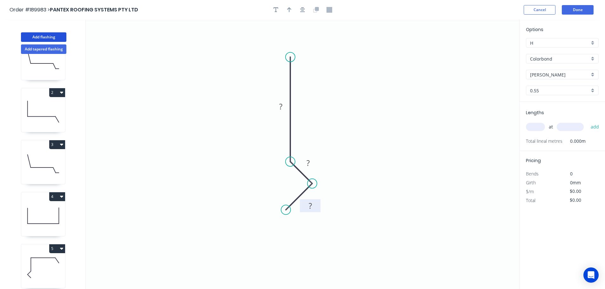
drag, startPoint x: 314, startPoint y: 204, endPoint x: 319, endPoint y: 209, distance: 7.2
click at [319, 209] on rect at bounding box center [310, 205] width 21 height 13
drag, startPoint x: 315, startPoint y: 165, endPoint x: 320, endPoint y: 164, distance: 4.8
click at [320, 164] on rect at bounding box center [312, 162] width 21 height 13
drag, startPoint x: 272, startPoint y: 110, endPoint x: 268, endPoint y: 110, distance: 3.8
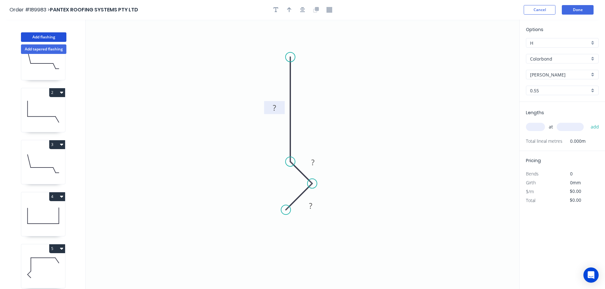
click at [265, 111] on rect at bounding box center [274, 107] width 21 height 13
click at [274, 107] on tspan "?" at bounding box center [273, 108] width 3 height 10
type input "$14.04"
click at [288, 10] on icon "button" at bounding box center [289, 10] width 4 height 6
drag, startPoint x: 488, startPoint y: 49, endPoint x: 336, endPoint y: 109, distance: 163.0
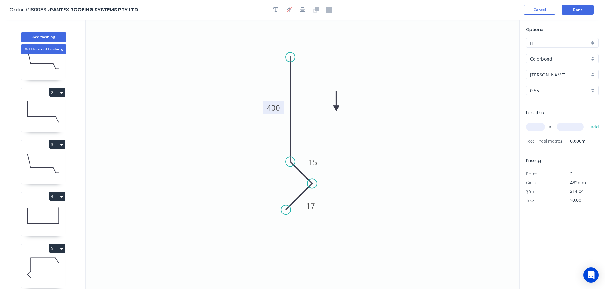
click at [336, 109] on icon at bounding box center [336, 101] width 6 height 20
click at [336, 109] on icon at bounding box center [341, 103] width 18 height 18
click at [542, 129] on input "text" at bounding box center [535, 127] width 19 height 8
type input "1"
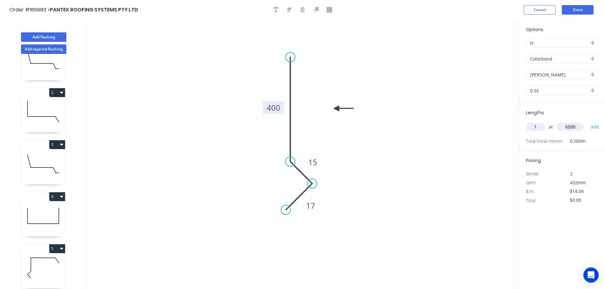
type input "6500"
click at [587, 122] on button "add" at bounding box center [594, 127] width 15 height 11
type input "$91.26"
click at [37, 48] on button "Add tapered flashing" at bounding box center [43, 49] width 45 height 10
type input "$0.00"
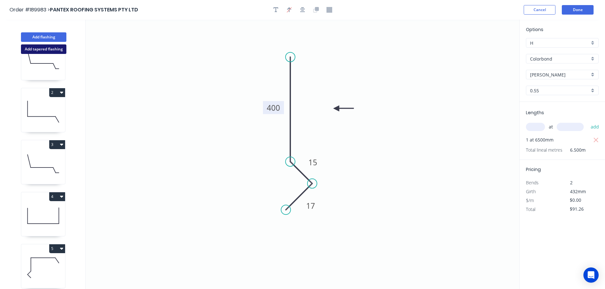
type input "$0.00"
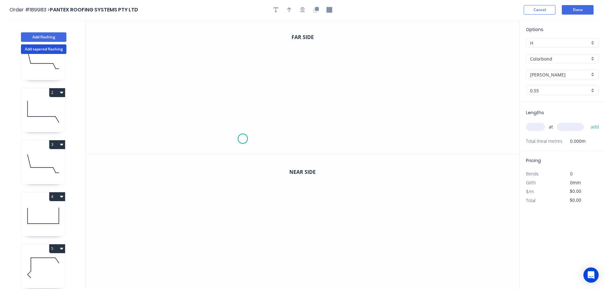
click at [243, 140] on icon "0" at bounding box center [302, 87] width 433 height 135
click at [227, 125] on icon at bounding box center [235, 132] width 16 height 14
click at [244, 111] on icon "0 ?" at bounding box center [302, 87] width 433 height 135
click at [244, 60] on icon "0 ? ? ? º" at bounding box center [302, 87] width 433 height 135
click at [349, 60] on icon "0 ? ? ? ? º" at bounding box center [302, 87] width 433 height 135
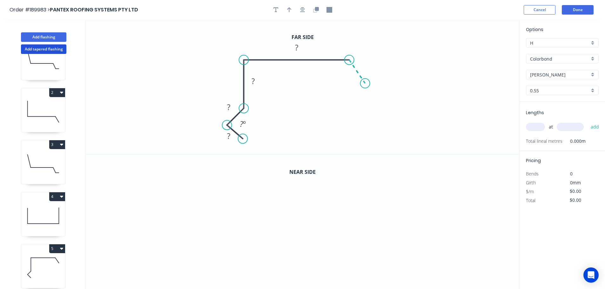
click at [365, 84] on icon "0 ? ? ? ? ? º" at bounding box center [302, 87] width 433 height 135
click at [365, 84] on circle at bounding box center [365, 84] width 10 height 10
click at [247, 142] on div "Hide angle" at bounding box center [258, 142] width 64 height 13
drag, startPoint x: 222, startPoint y: 138, endPoint x: 218, endPoint y: 143, distance: 5.6
click at [218, 143] on rect at bounding box center [225, 140] width 21 height 13
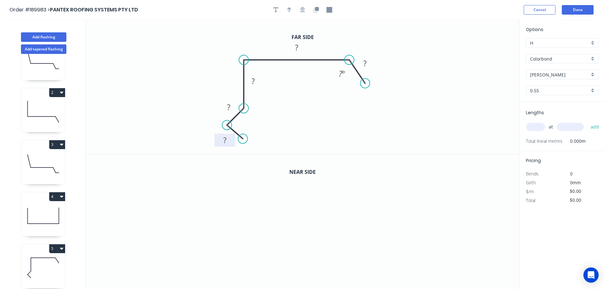
click at [228, 141] on rect at bounding box center [224, 140] width 13 height 9
drag, startPoint x: 263, startPoint y: 83, endPoint x: 272, endPoint y: 83, distance: 8.9
click at [267, 85] on icon "0 17 15 80 ? ? ? º" at bounding box center [302, 87] width 433 height 135
click at [300, 45] on rect at bounding box center [296, 48] width 13 height 9
drag, startPoint x: 305, startPoint y: 10, endPoint x: 325, endPoint y: 12, distance: 21.0
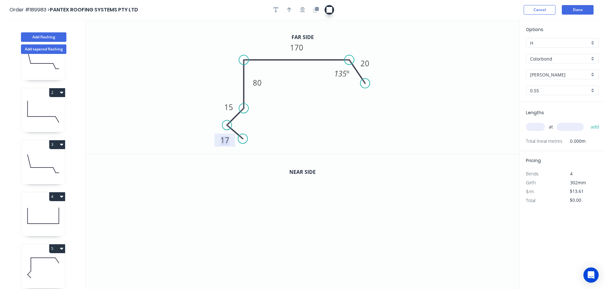
click at [305, 10] on button "button" at bounding box center [303, 10] width 10 height 10
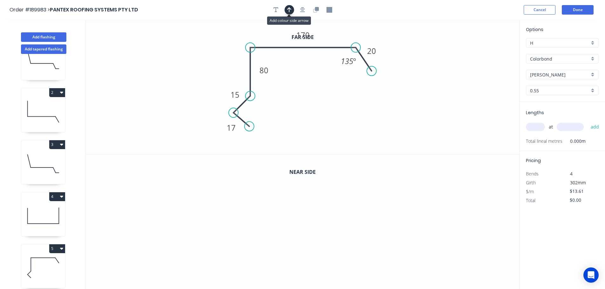
click at [289, 9] on icon "button" at bounding box center [289, 9] width 4 height 5
drag, startPoint x: 488, startPoint y: 50, endPoint x: 346, endPoint y: 38, distance: 142.4
click at [346, 38] on icon at bounding box center [346, 31] width 6 height 20
drag, startPoint x: 311, startPoint y: 32, endPoint x: 336, endPoint y: 32, distance: 24.8
click at [336, 32] on rect at bounding box center [327, 35] width 21 height 13
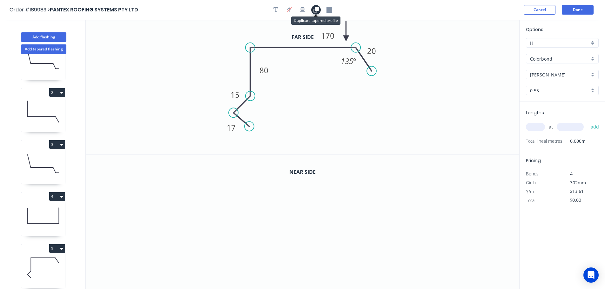
click at [318, 11] on icon "button" at bounding box center [316, 10] width 6 height 6
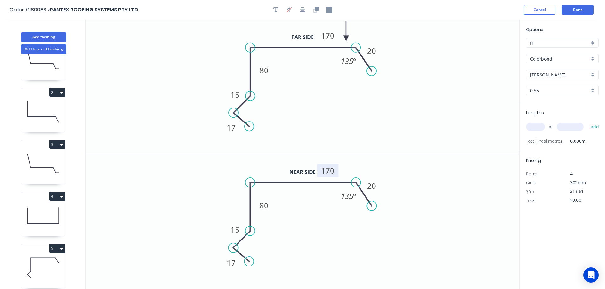
click at [328, 170] on tspan "170" at bounding box center [327, 170] width 13 height 10
click at [429, 193] on icon "0 17 15 80 120 20 135 º" at bounding box center [302, 222] width 433 height 135
type input "$15.16"
click at [537, 129] on input "text" at bounding box center [535, 127] width 19 height 8
type input "1"
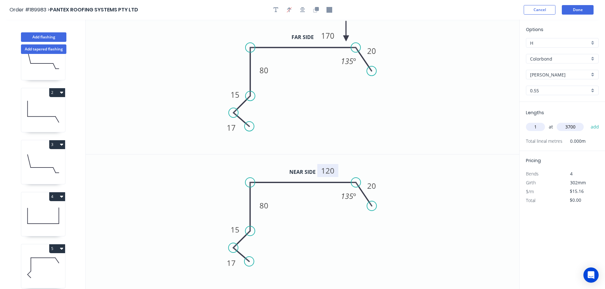
type input "3700"
click at [587, 122] on button "add" at bounding box center [594, 127] width 15 height 11
type input "$56.09"
click at [567, 7] on button "Done" at bounding box center [578, 10] width 32 height 10
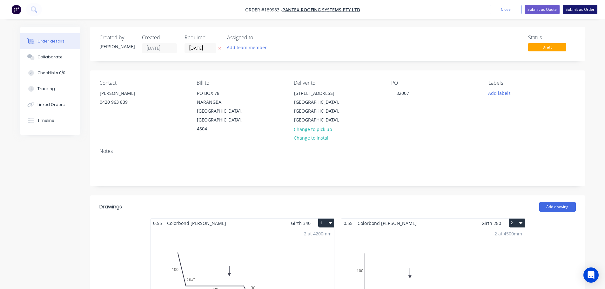
click at [583, 7] on button "Submit as Order" at bounding box center [580, 10] width 35 height 10
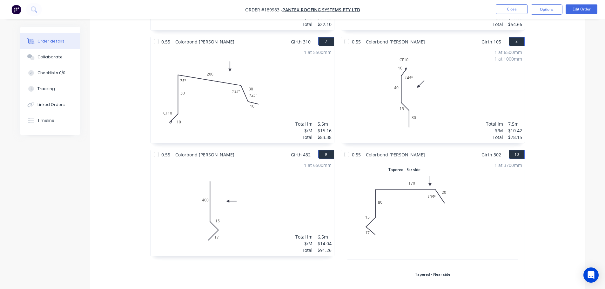
scroll to position [635, 0]
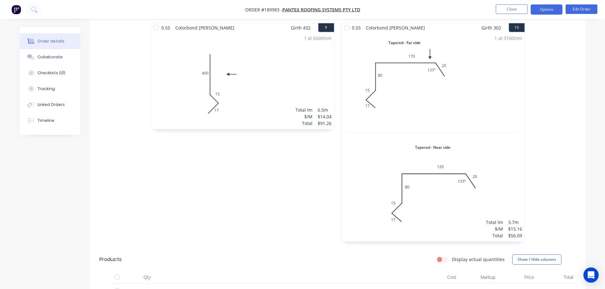
click at [552, 7] on button "Options" at bounding box center [547, 9] width 32 height 10
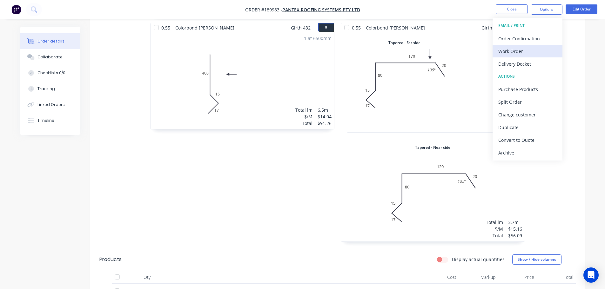
click at [517, 51] on div "Work Order" at bounding box center [527, 51] width 58 height 9
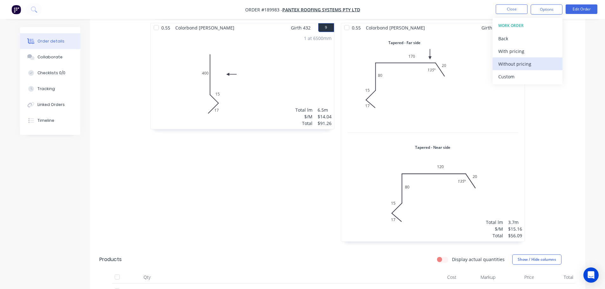
click at [521, 62] on div "Without pricing" at bounding box center [527, 63] width 58 height 9
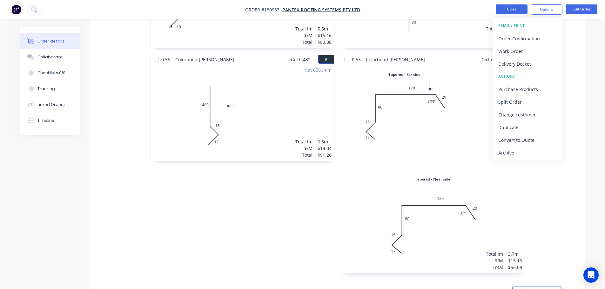
click at [515, 7] on button "Close" at bounding box center [512, 9] width 32 height 10
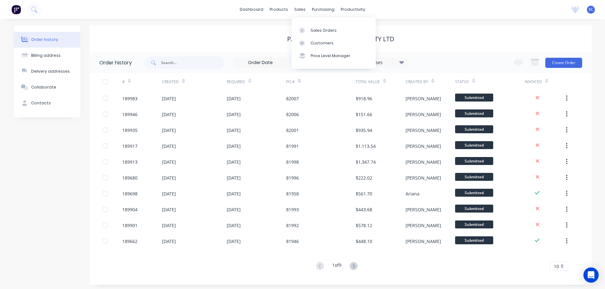
drag, startPoint x: 304, startPoint y: 7, endPoint x: 315, endPoint y: 23, distance: 19.6
click at [304, 7] on div "sales" at bounding box center [299, 10] width 17 height 10
click at [325, 39] on link "Customers" at bounding box center [333, 43] width 84 height 13
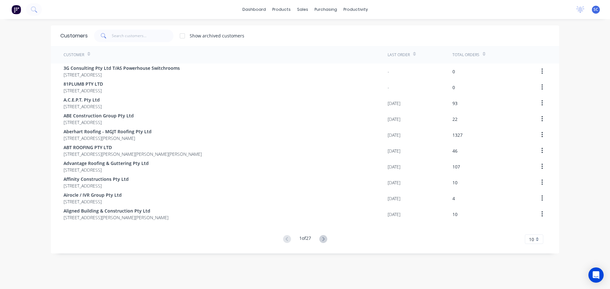
click at [407, 4] on div "dashboard products sales purchasing productivity dashboard products Product Cat…" at bounding box center [305, 9] width 610 height 19
click at [318, 44] on div "Customers" at bounding box center [322, 43] width 23 height 6
click at [251, 8] on link "dashboard" at bounding box center [254, 10] width 30 height 10
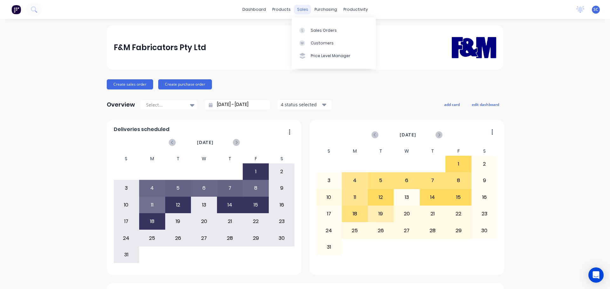
click at [299, 7] on div "sales" at bounding box center [302, 10] width 17 height 10
click at [314, 44] on div "Customers" at bounding box center [322, 43] width 23 height 6
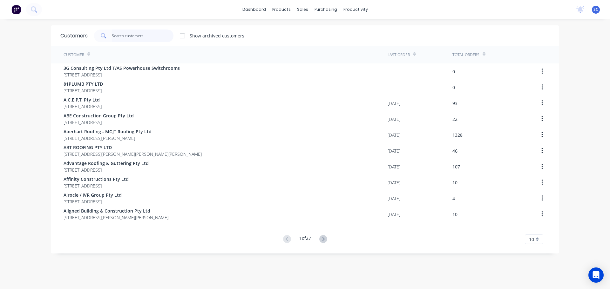
click at [125, 37] on input "text" at bounding box center [143, 36] width 62 height 13
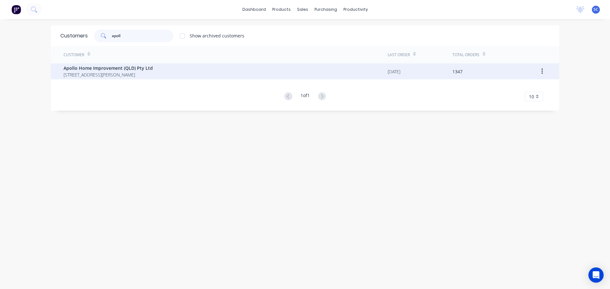
type input "apoll"
click at [102, 79] on div "Apollo Home Improvement (QLD) Pty Ltd [STREET_ADDRESS][PERSON_NAME]" at bounding box center [226, 72] width 324 height 16
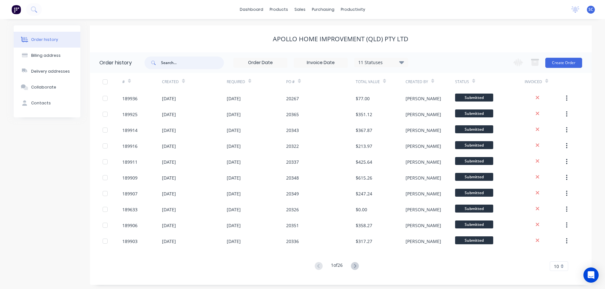
click at [175, 63] on input "text" at bounding box center [192, 63] width 63 height 13
type input "20337"
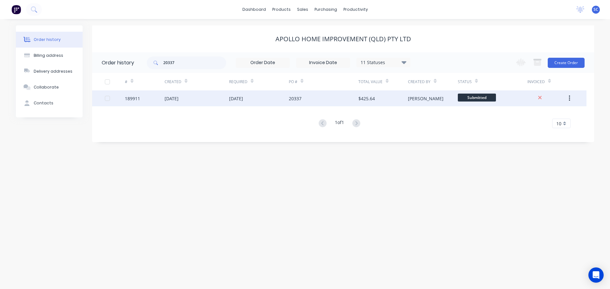
click at [178, 101] on div "[DATE]" at bounding box center [171, 98] width 14 height 7
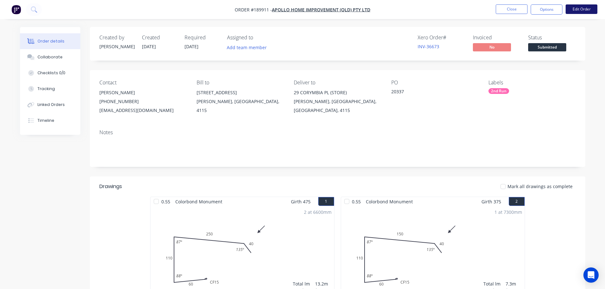
click at [582, 10] on button "Edit Order" at bounding box center [582, 9] width 32 height 10
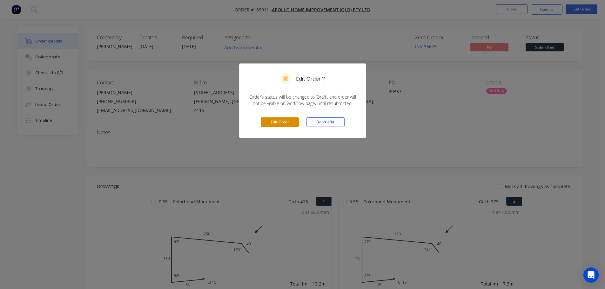
click at [272, 123] on button "Edit Order" at bounding box center [280, 122] width 38 height 10
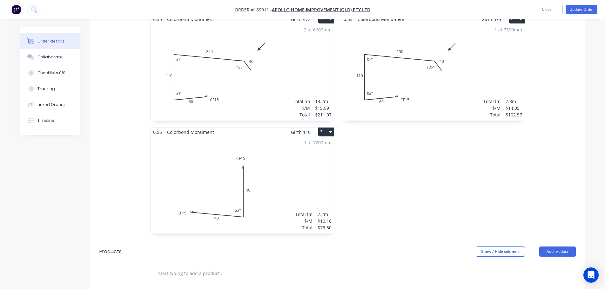
scroll to position [222, 0]
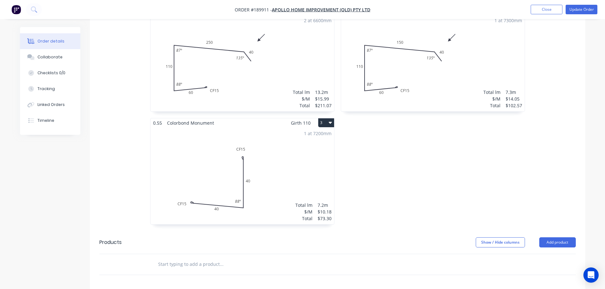
click at [262, 151] on div "1 at 7200mm Total lm $/M Total 7.2m $10.18 $73.30" at bounding box center [243, 176] width 184 height 97
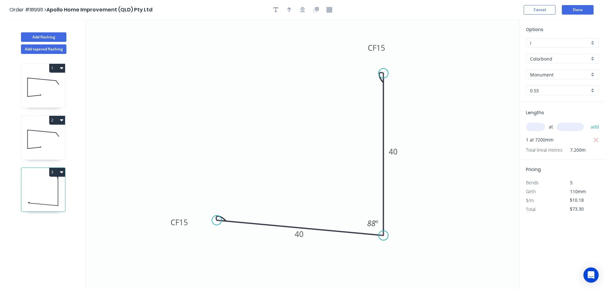
click at [594, 75] on div "Monument" at bounding box center [562, 75] width 73 height 10
click at [545, 98] on div "Dover White" at bounding box center [562, 96] width 72 height 11
type input "Dover White"
click at [578, 8] on button "Done" at bounding box center [578, 10] width 32 height 10
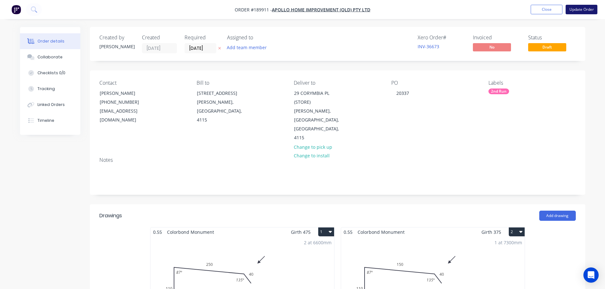
click at [583, 10] on button "Update Order" at bounding box center [582, 10] width 32 height 10
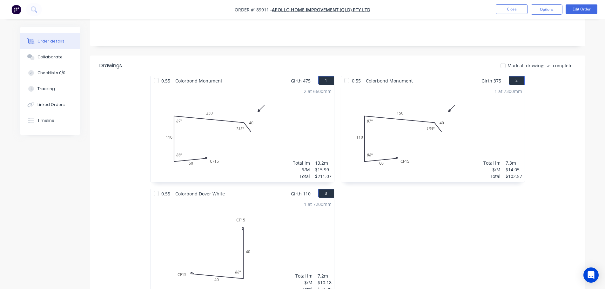
scroll to position [127, 0]
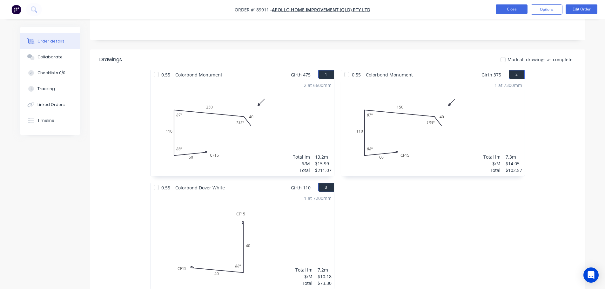
click at [516, 13] on button "Close" at bounding box center [512, 9] width 32 height 10
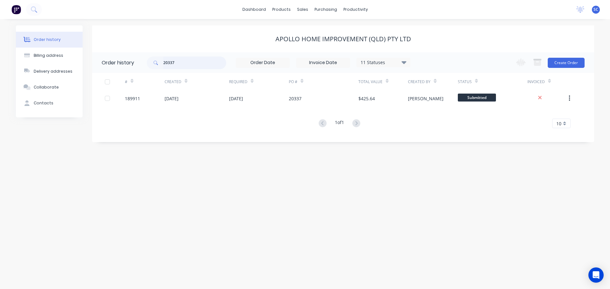
click at [177, 62] on input "20337" at bounding box center [194, 63] width 63 height 13
type input "20"
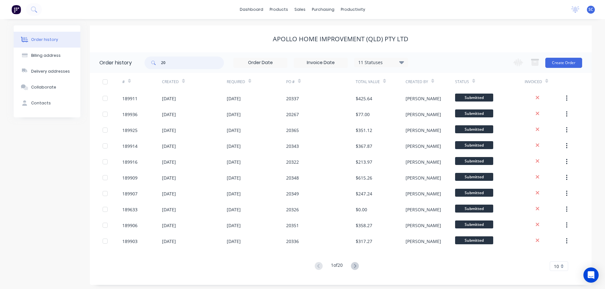
click at [166, 63] on input "20" at bounding box center [192, 63] width 63 height 13
type input "20322"
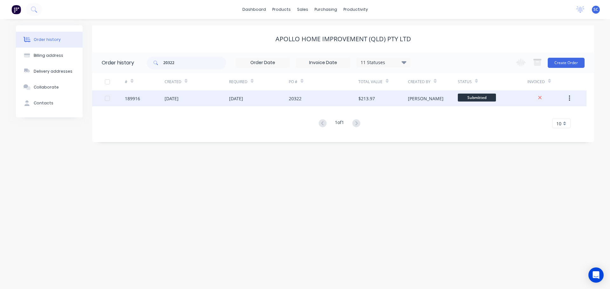
click at [214, 101] on div "[DATE]" at bounding box center [196, 98] width 64 height 16
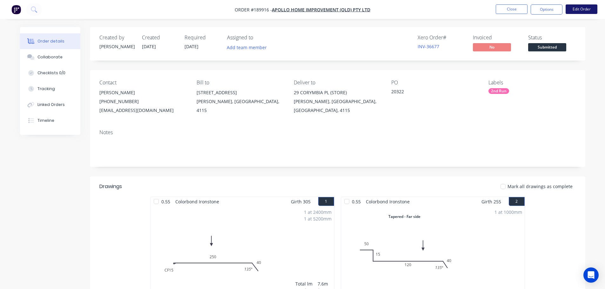
click at [584, 6] on button "Edit Order" at bounding box center [582, 9] width 32 height 10
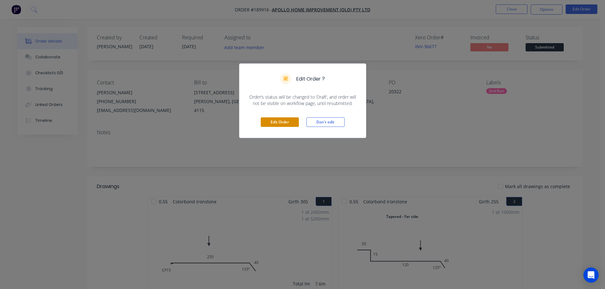
click at [278, 119] on button "Edit Order" at bounding box center [280, 122] width 38 height 10
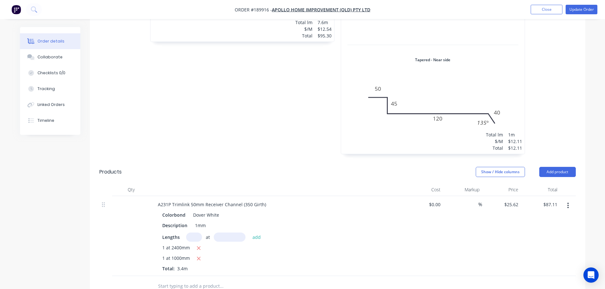
scroll to position [318, 0]
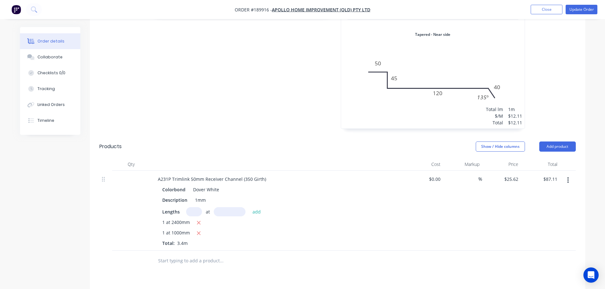
click at [193, 207] on input "text" at bounding box center [194, 211] width 16 height 9
type input "1"
type input "5300"
click at [249, 207] on button "add" at bounding box center [256, 211] width 15 height 9
type input "$222.89"
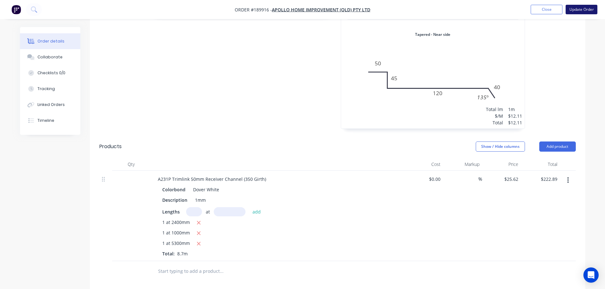
click at [585, 5] on button "Update Order" at bounding box center [582, 10] width 32 height 10
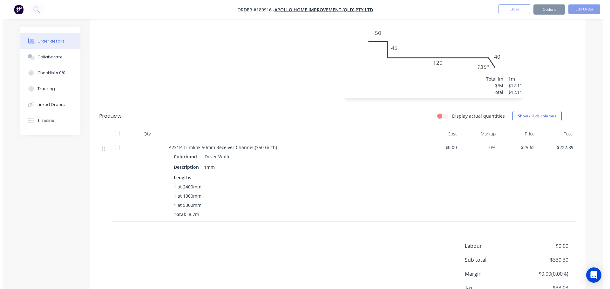
scroll to position [0, 0]
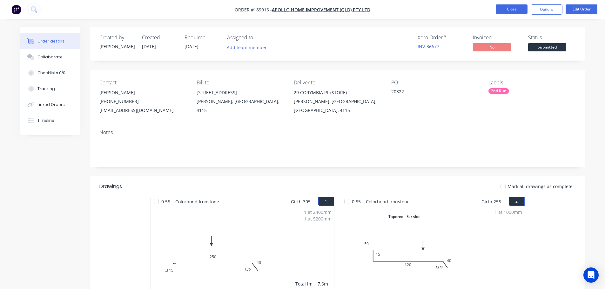
click at [517, 8] on button "Close" at bounding box center [512, 9] width 32 height 10
